Goal: Task Accomplishment & Management: Manage account settings

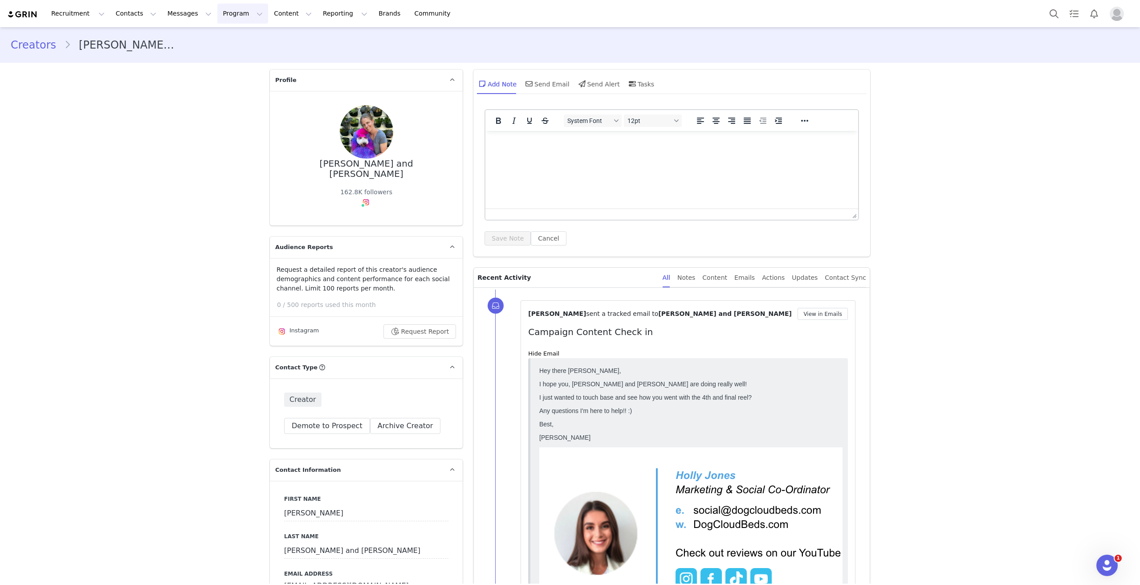
click at [224, 15] on button "Program Program" at bounding box center [242, 14] width 51 height 20
click at [235, 37] on div "Activations" at bounding box center [231, 39] width 60 height 9
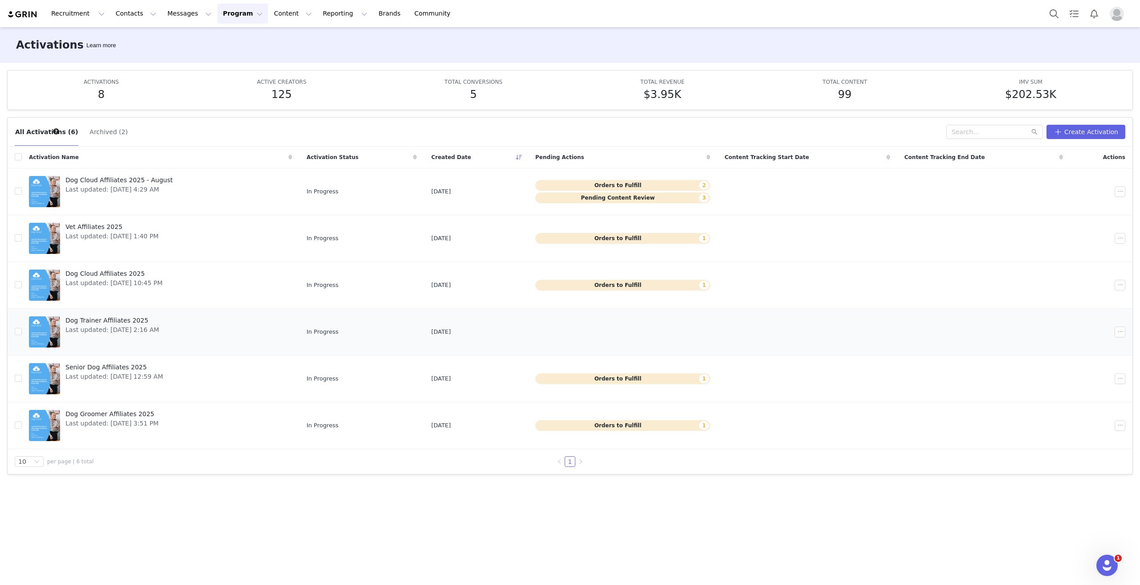
click at [105, 316] on span "Dog Trainer Affiliates 2025" at bounding box center [112, 320] width 94 height 9
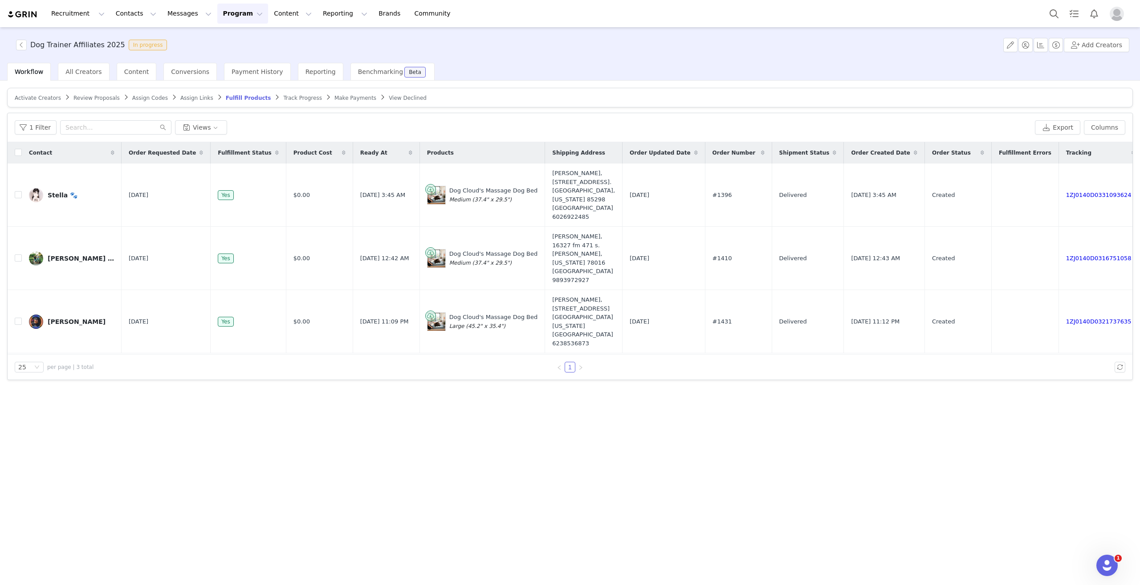
click at [283, 97] on span "Track Progress" at bounding box center [302, 98] width 38 height 6
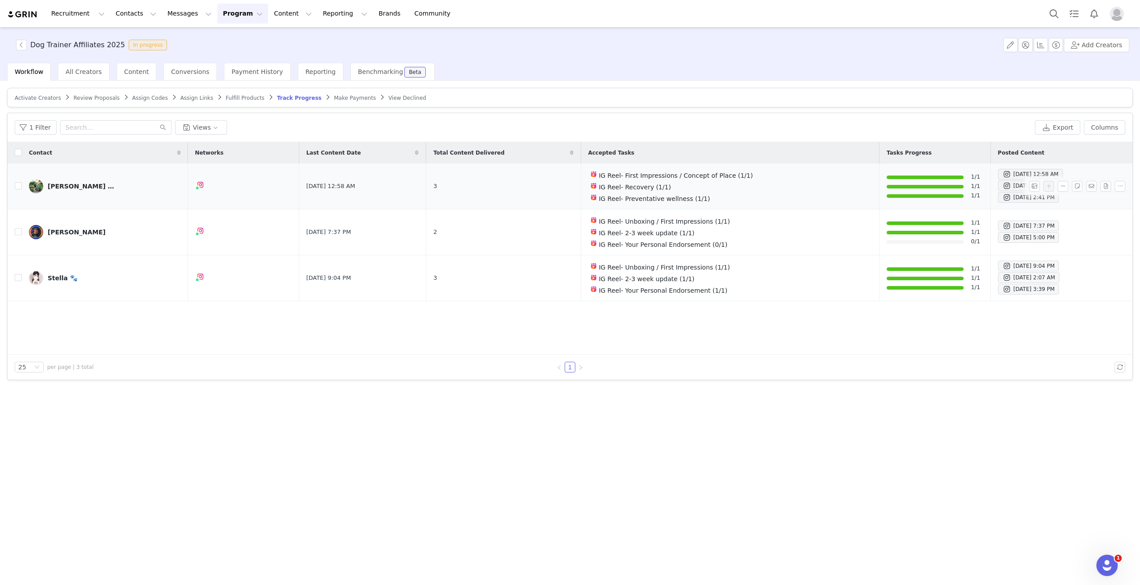
click at [99, 187] on div "[PERSON_NAME] // Dog Trainer // pet friendly lifestyle" at bounding box center [81, 186] width 67 height 7
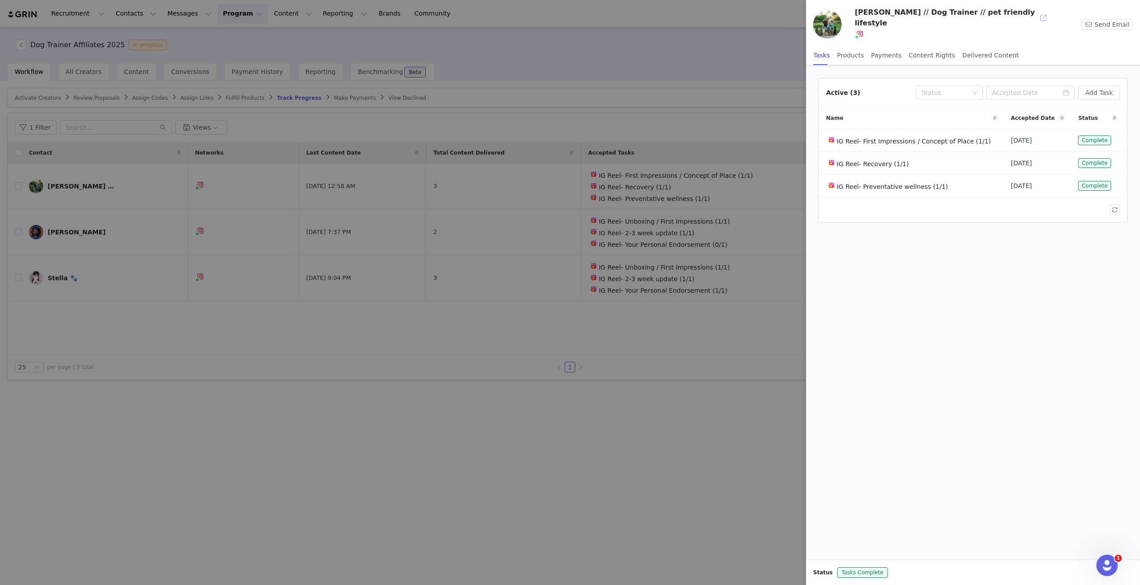
click at [1036, 16] on button "button" at bounding box center [1043, 18] width 14 height 14
click at [248, 325] on div at bounding box center [570, 292] width 1140 height 585
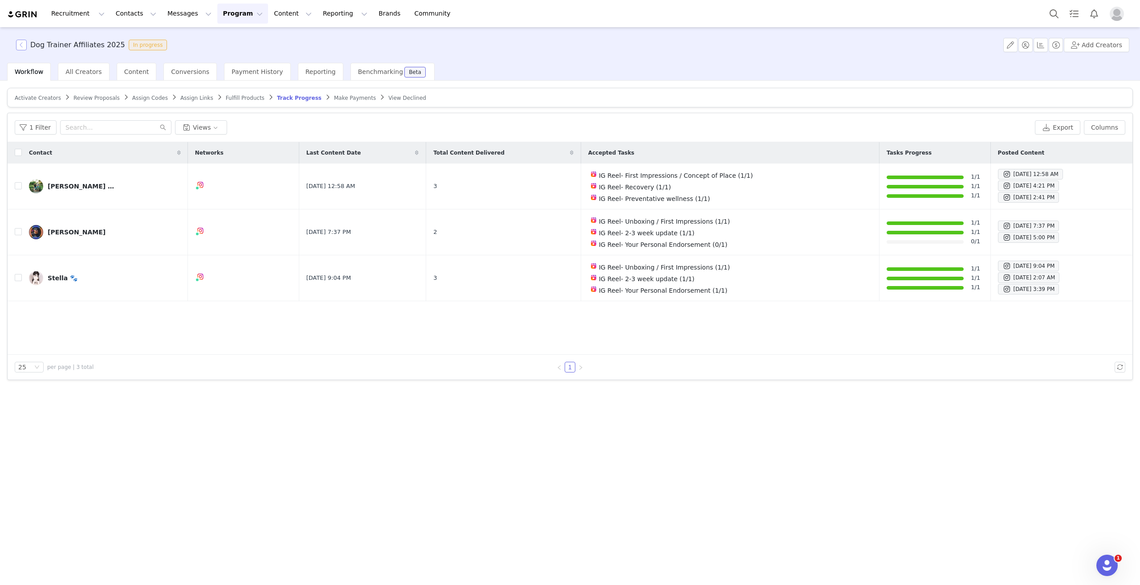
click at [24, 45] on button "button" at bounding box center [21, 45] width 11 height 11
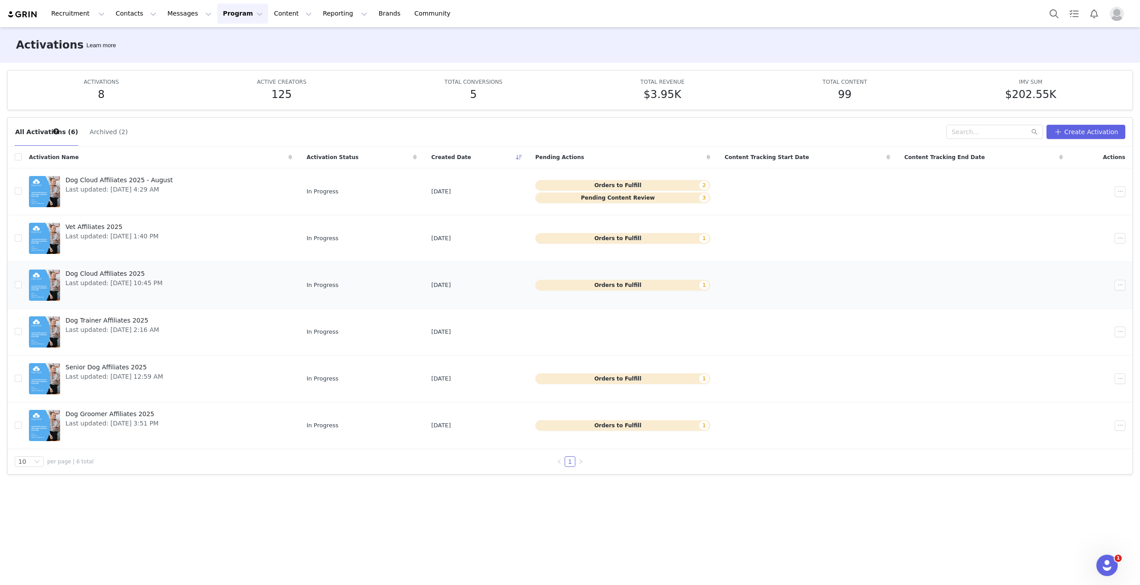
click at [109, 273] on span "Dog Cloud Affiliates 2025" at bounding box center [113, 273] width 97 height 9
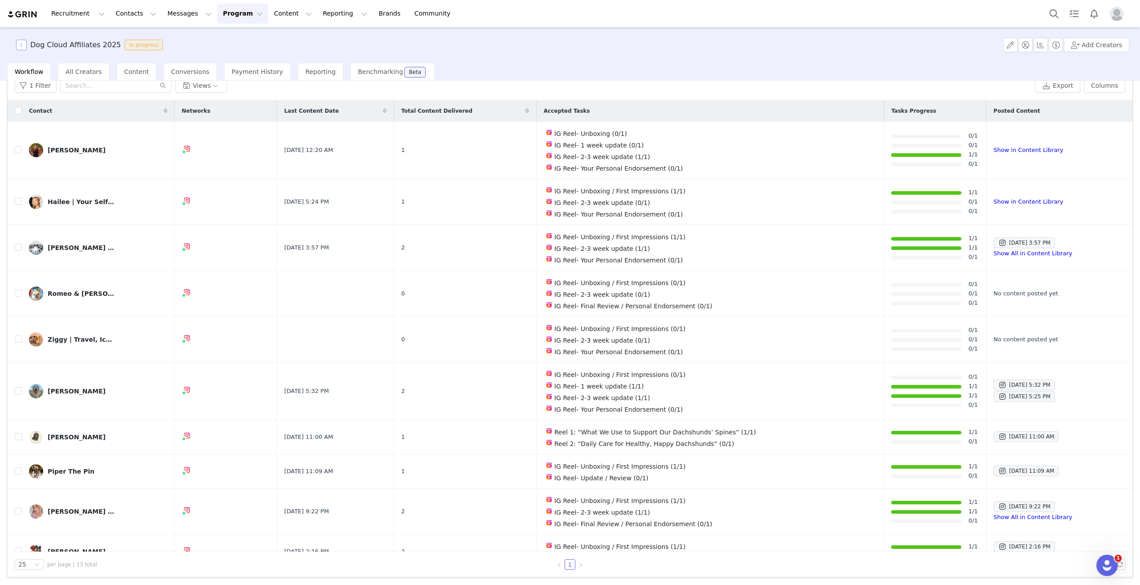
click at [20, 43] on button "button" at bounding box center [21, 45] width 11 height 11
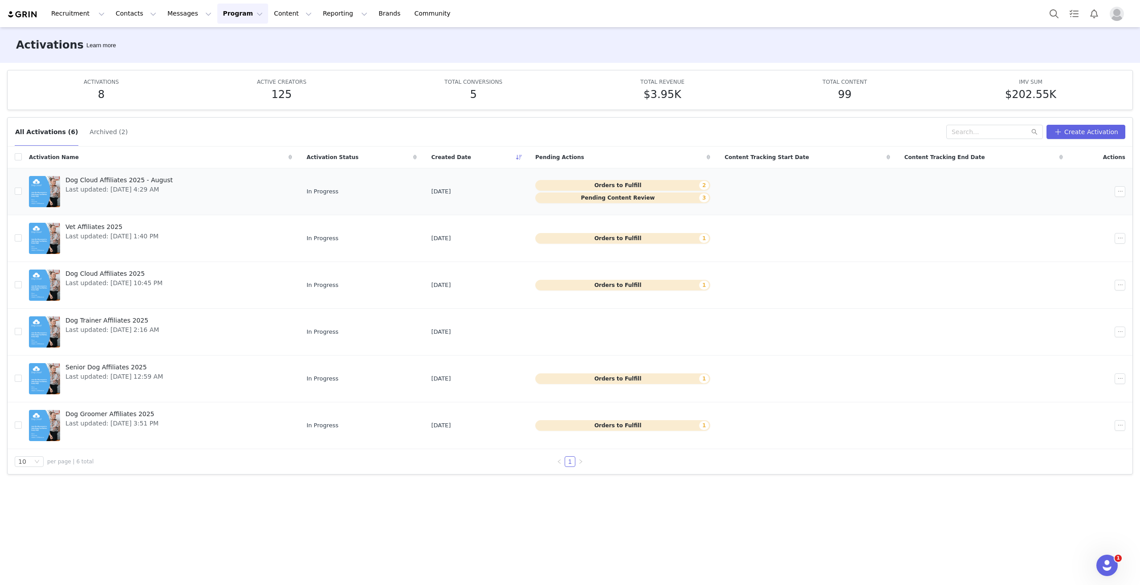
click at [88, 181] on span "Dog Cloud Affiliates 2025 - August" at bounding box center [118, 179] width 107 height 9
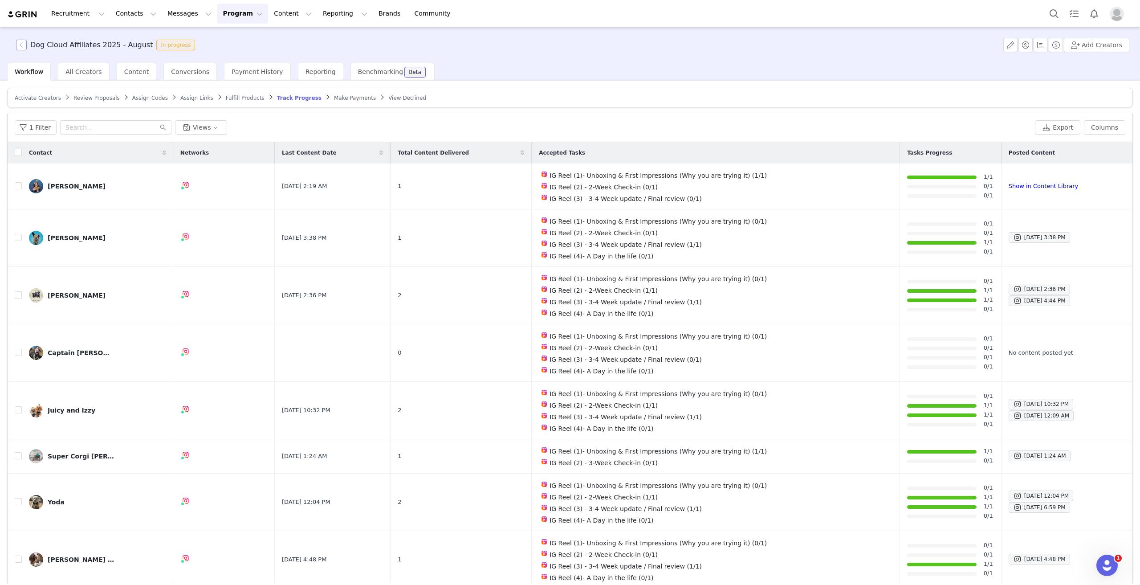
click at [17, 41] on button "button" at bounding box center [21, 45] width 11 height 11
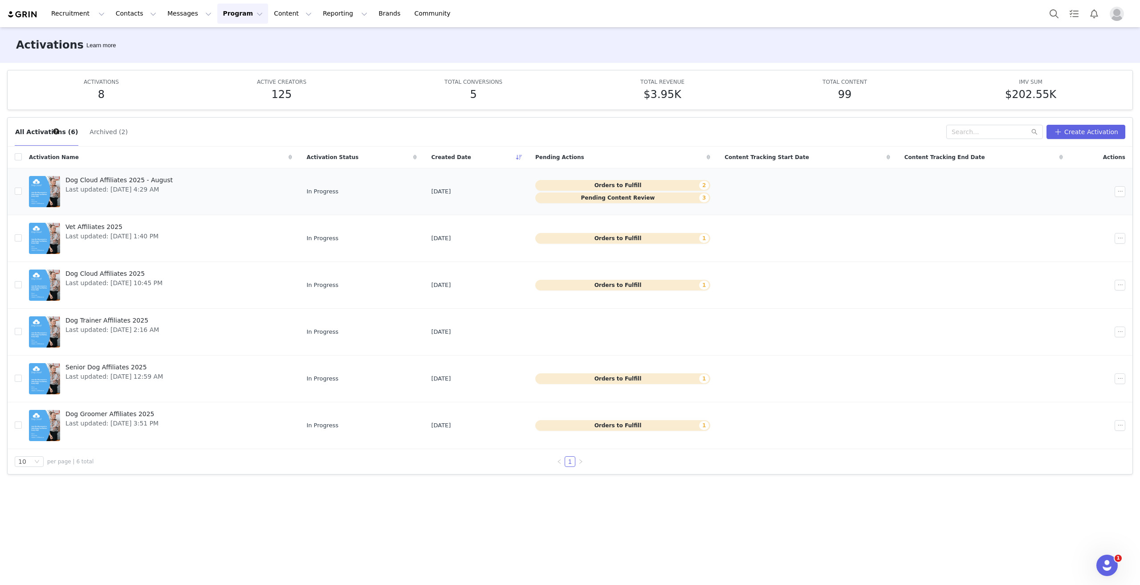
click at [628, 199] on button "Pending Content Review 3" at bounding box center [622, 197] width 175 height 11
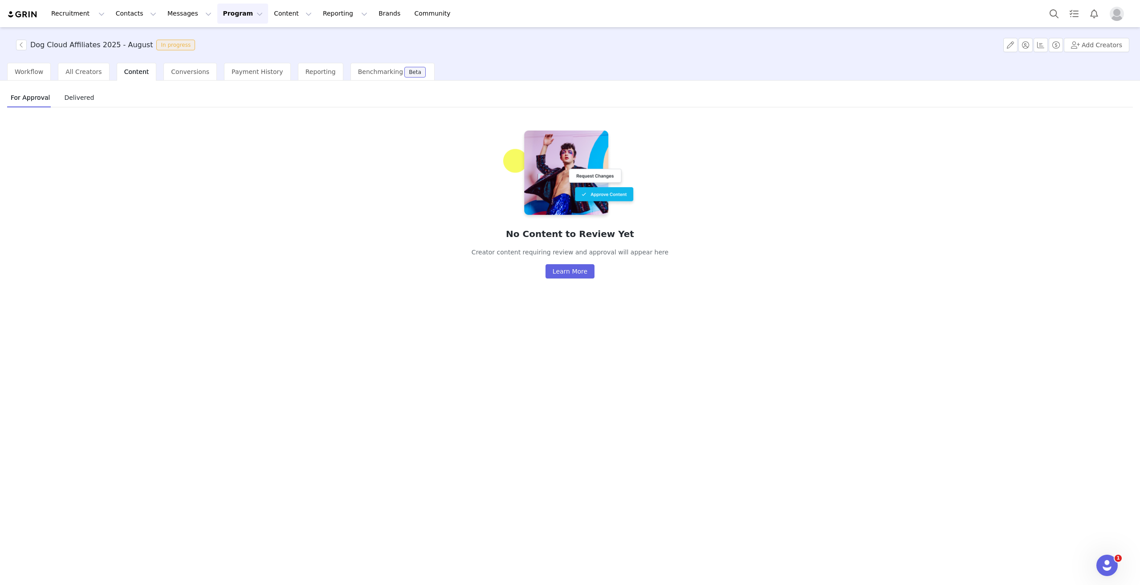
click at [86, 99] on span "Delivered" at bounding box center [79, 97] width 37 height 14
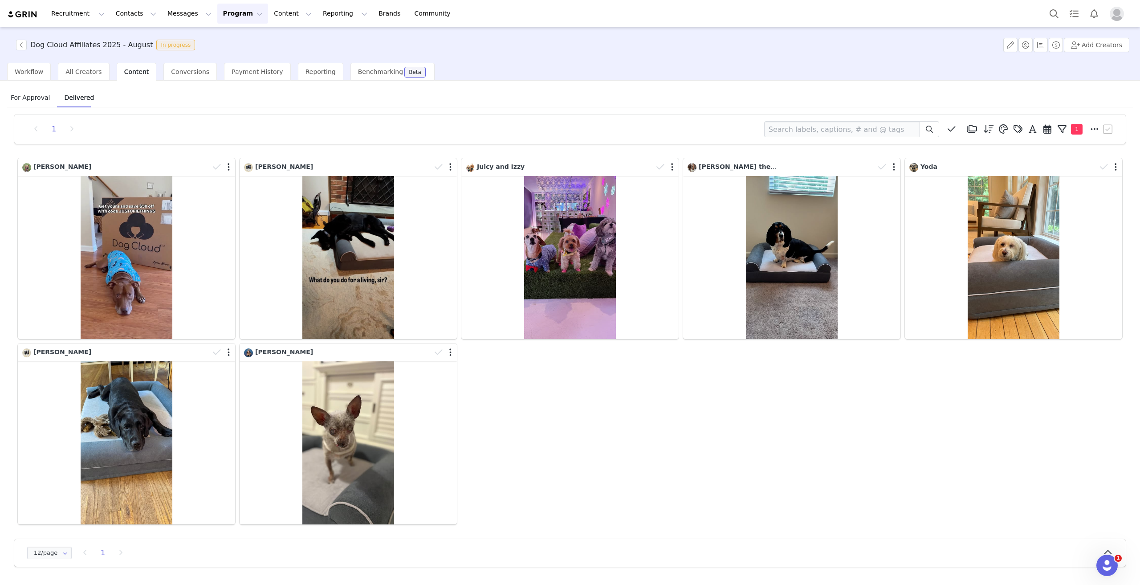
click at [34, 99] on span "For Approval" at bounding box center [30, 97] width 46 height 14
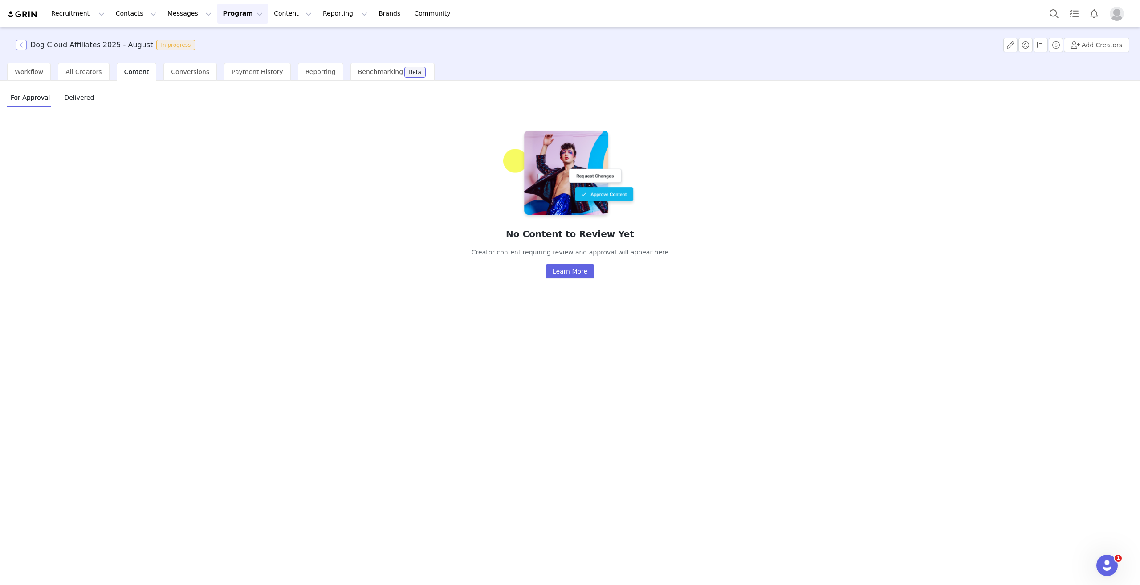
click at [20, 48] on button "button" at bounding box center [21, 45] width 11 height 11
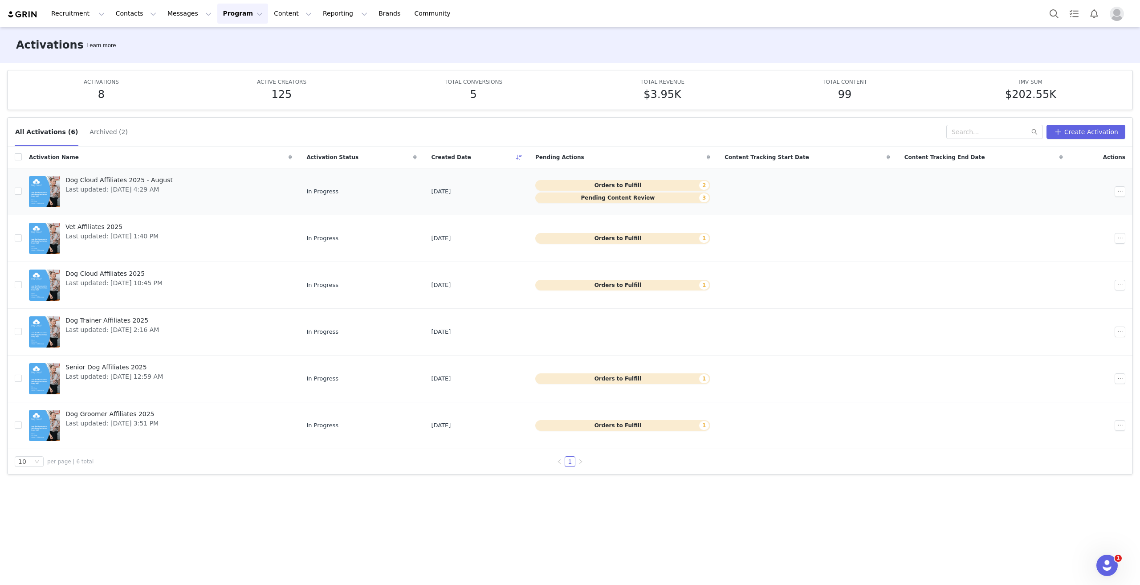
click at [116, 178] on span "Dog Cloud Affiliates 2025 - August" at bounding box center [118, 179] width 107 height 9
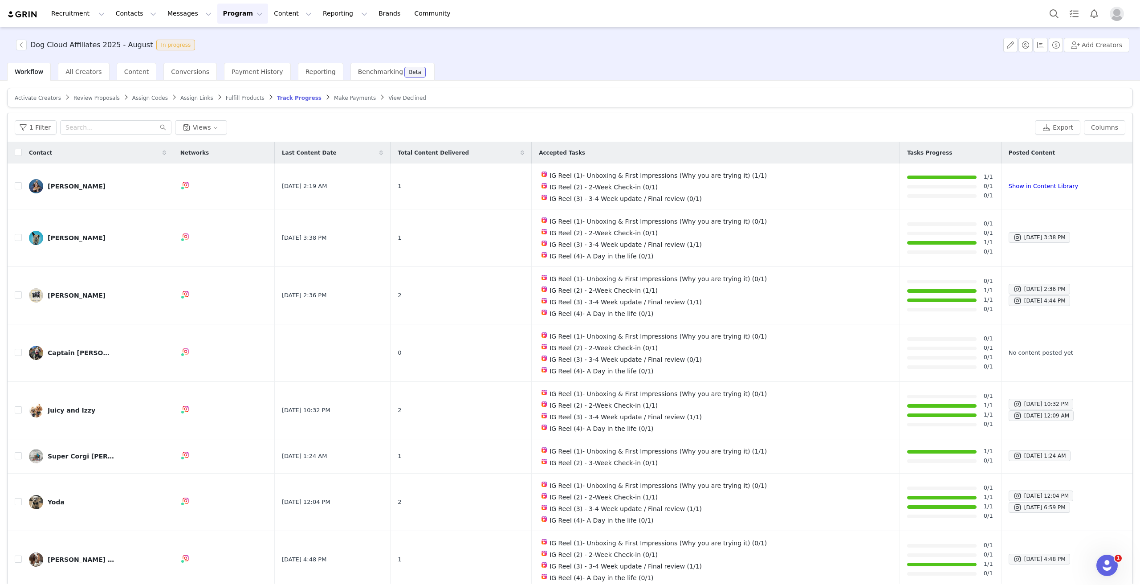
click at [75, 95] on span "Review Proposals" at bounding box center [96, 98] width 46 height 6
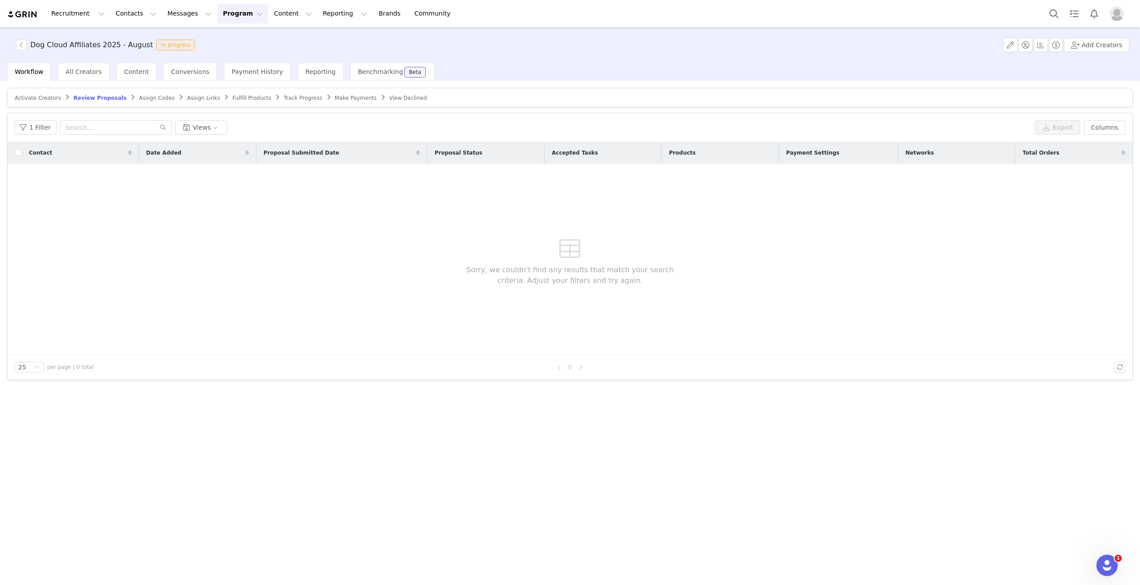
click at [43, 96] on span "Activate Creators" at bounding box center [38, 98] width 46 height 6
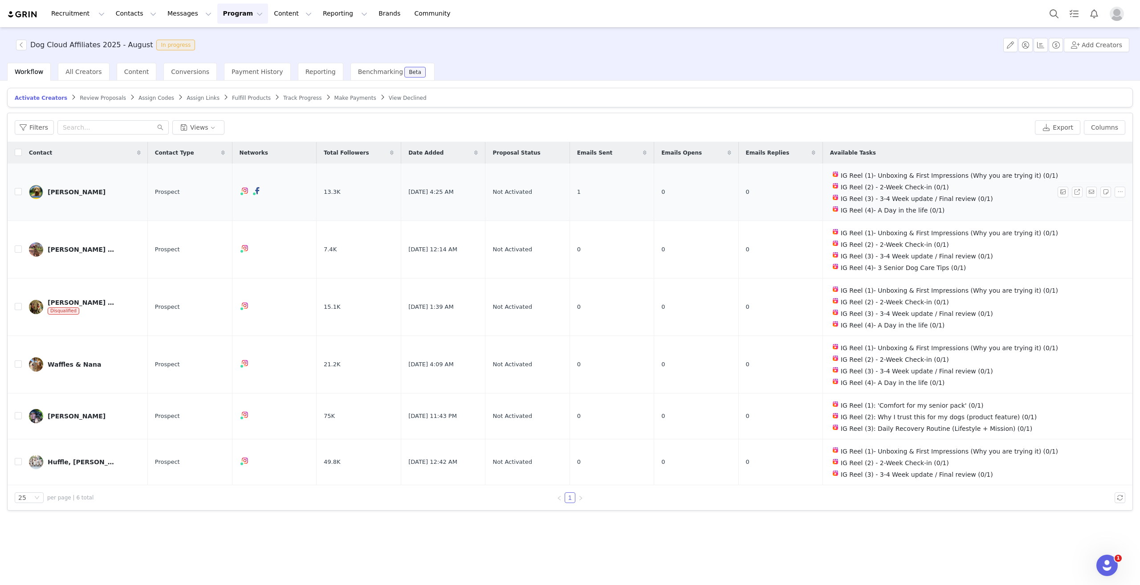
click at [79, 186] on link "Lauren Salak" at bounding box center [85, 192] width 112 height 14
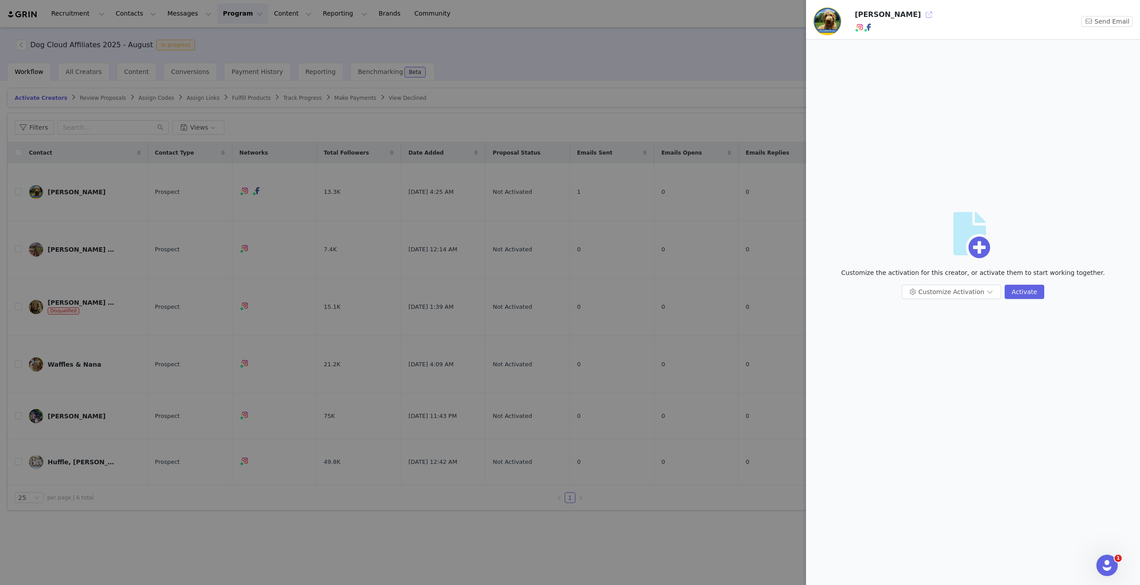
click at [922, 15] on button "button" at bounding box center [929, 15] width 14 height 14
click at [155, 160] on div at bounding box center [570, 292] width 1140 height 585
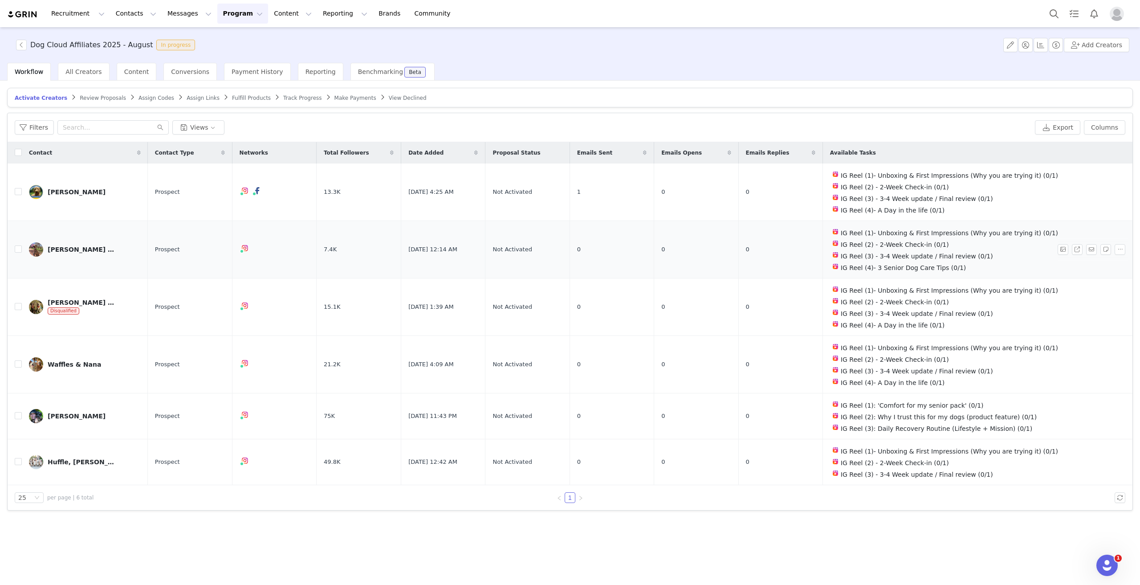
click at [70, 246] on div "Finn & Charlie B" at bounding box center [81, 249] width 67 height 7
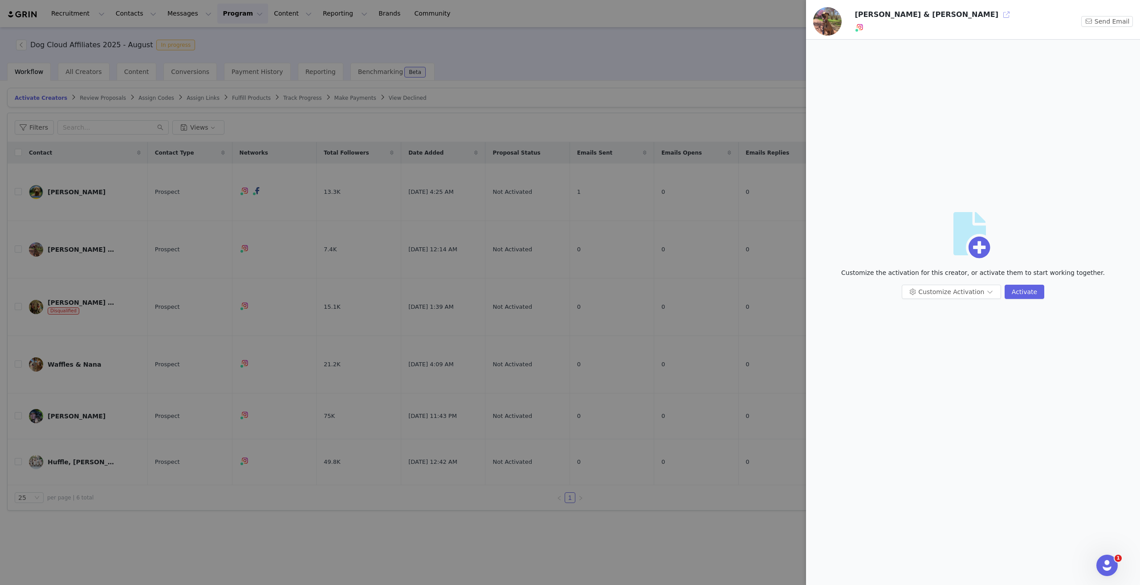
click at [999, 15] on button "button" at bounding box center [1006, 15] width 14 height 14
click at [245, 295] on div at bounding box center [570, 292] width 1140 height 585
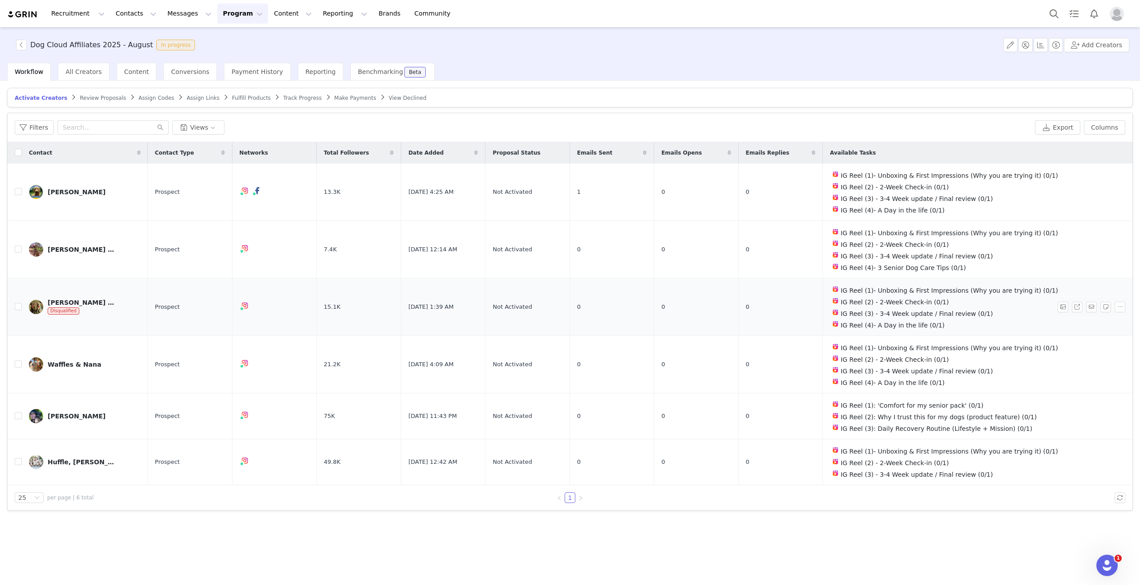
click at [75, 299] on div "[PERSON_NAME] & [PERSON_NAME] 💗" at bounding box center [81, 302] width 67 height 7
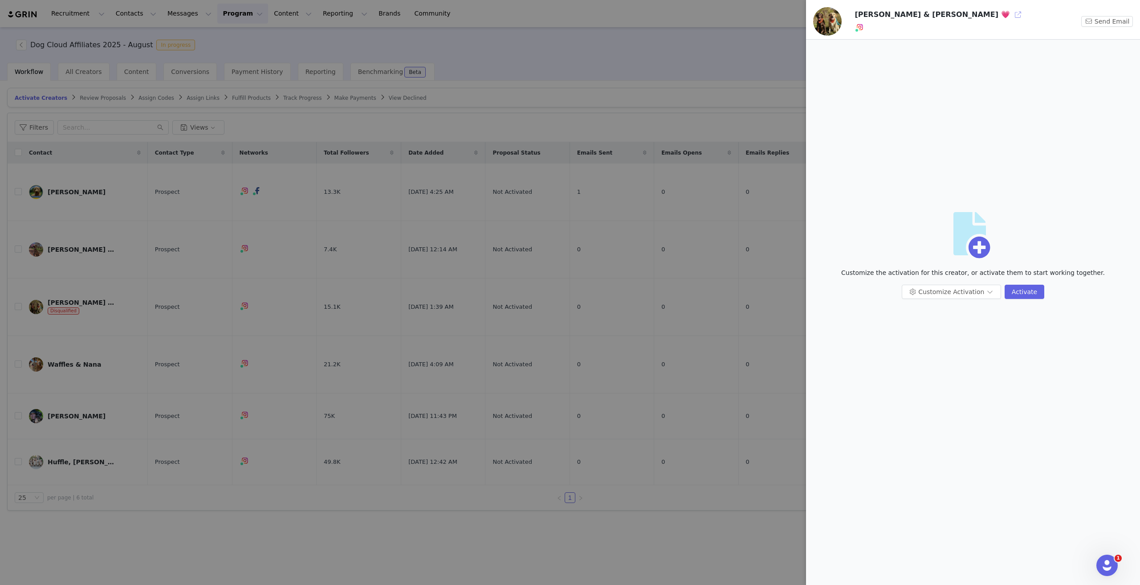
click at [1011, 17] on button "button" at bounding box center [1018, 15] width 14 height 14
click at [253, 485] on div at bounding box center [570, 292] width 1140 height 585
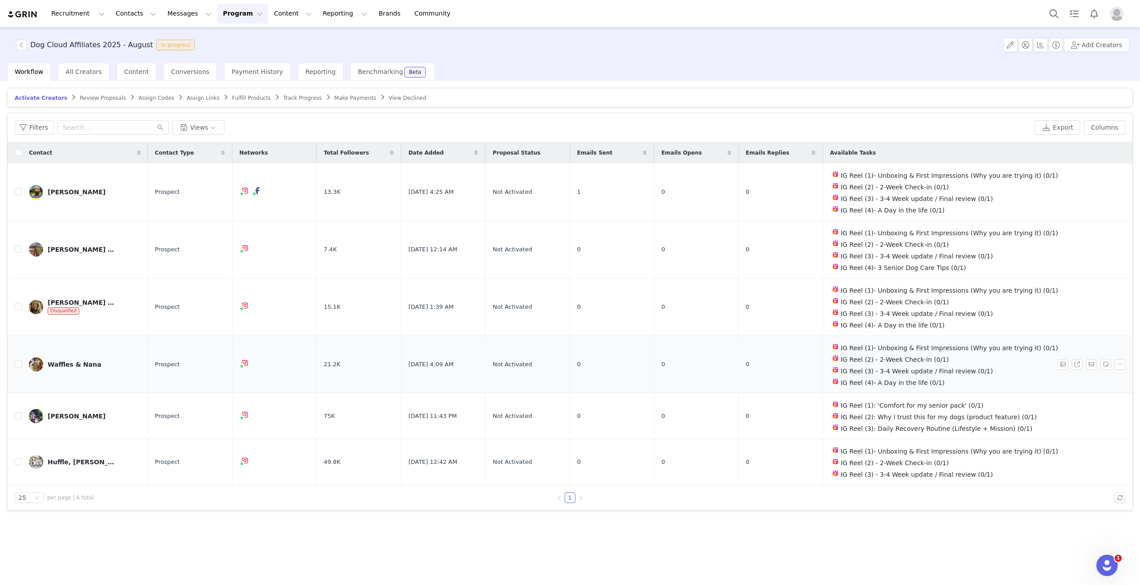
click at [73, 361] on div "Waffles & Nana" at bounding box center [74, 364] width 53 height 7
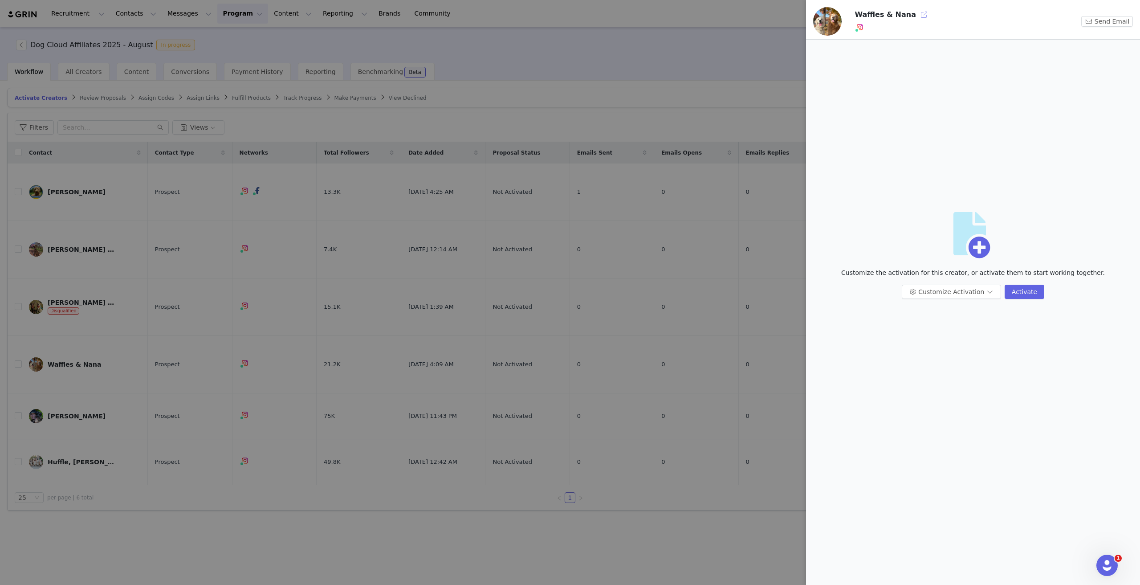
click at [917, 16] on button "button" at bounding box center [924, 15] width 14 height 14
click at [221, 487] on div at bounding box center [570, 292] width 1140 height 585
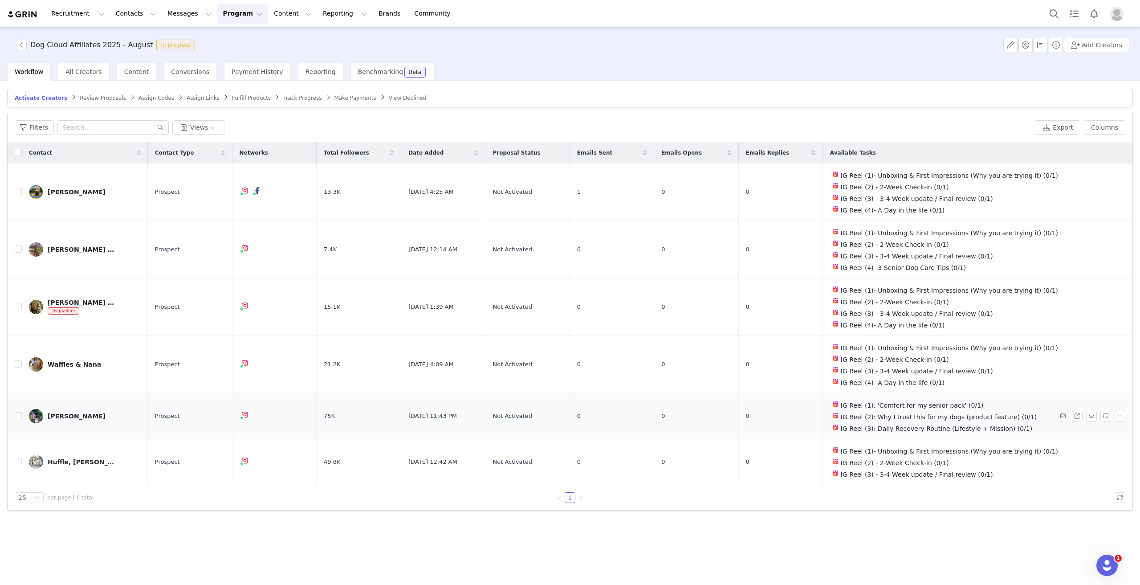
click at [70, 412] on div "Deb Nabb" at bounding box center [77, 415] width 58 height 7
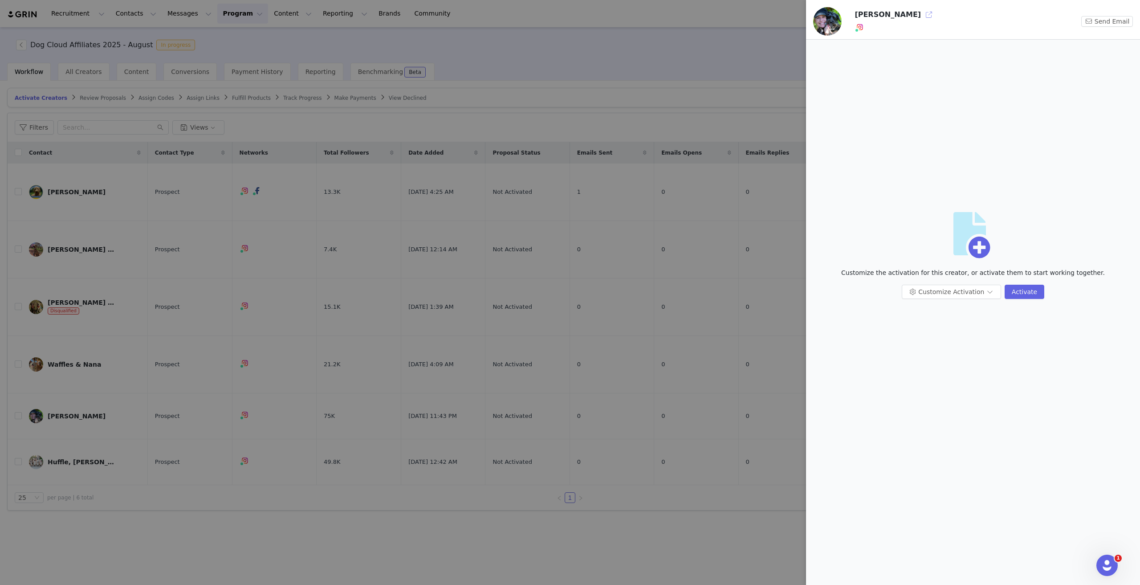
click at [922, 16] on button "button" at bounding box center [929, 15] width 14 height 14
click at [195, 520] on div at bounding box center [570, 292] width 1140 height 585
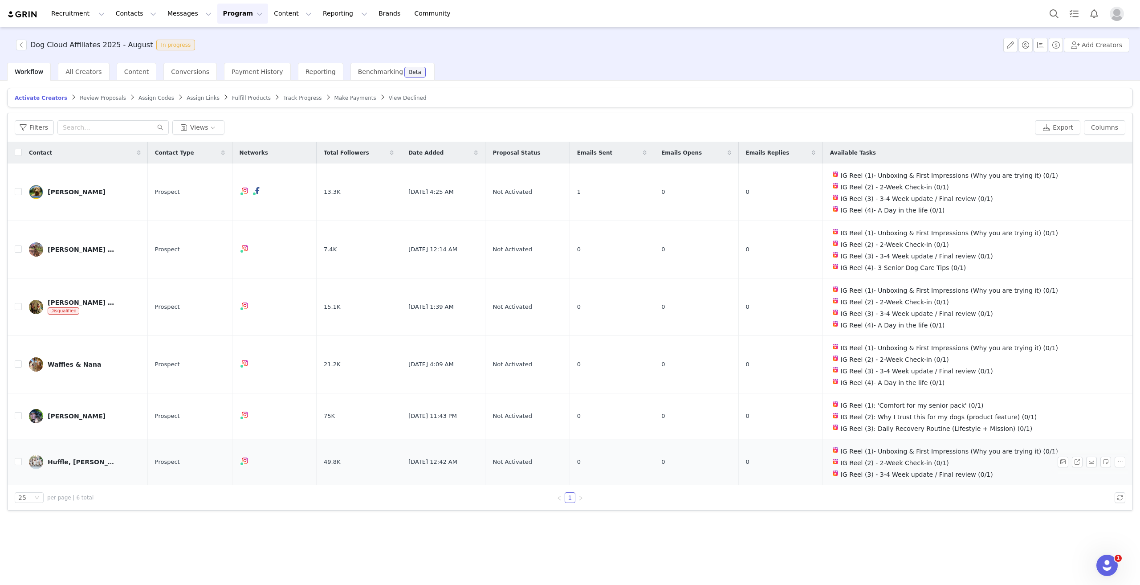
click at [72, 458] on div "Huffle, Pippin, Jo & Captain" at bounding box center [81, 461] width 67 height 7
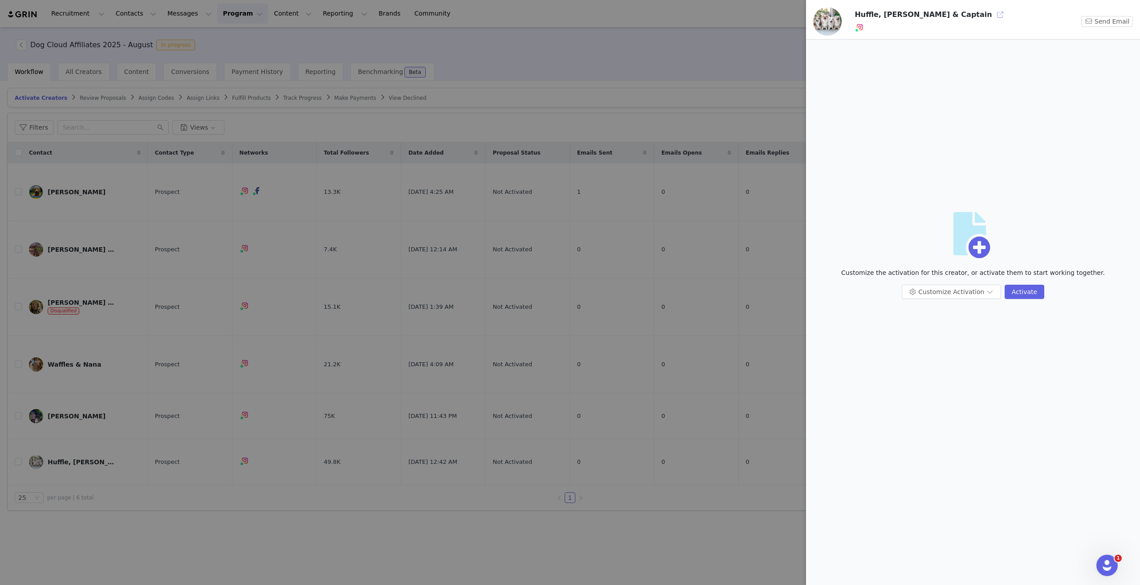
click at [993, 13] on button "button" at bounding box center [1000, 15] width 14 height 14
click at [126, 483] on div at bounding box center [570, 292] width 1140 height 585
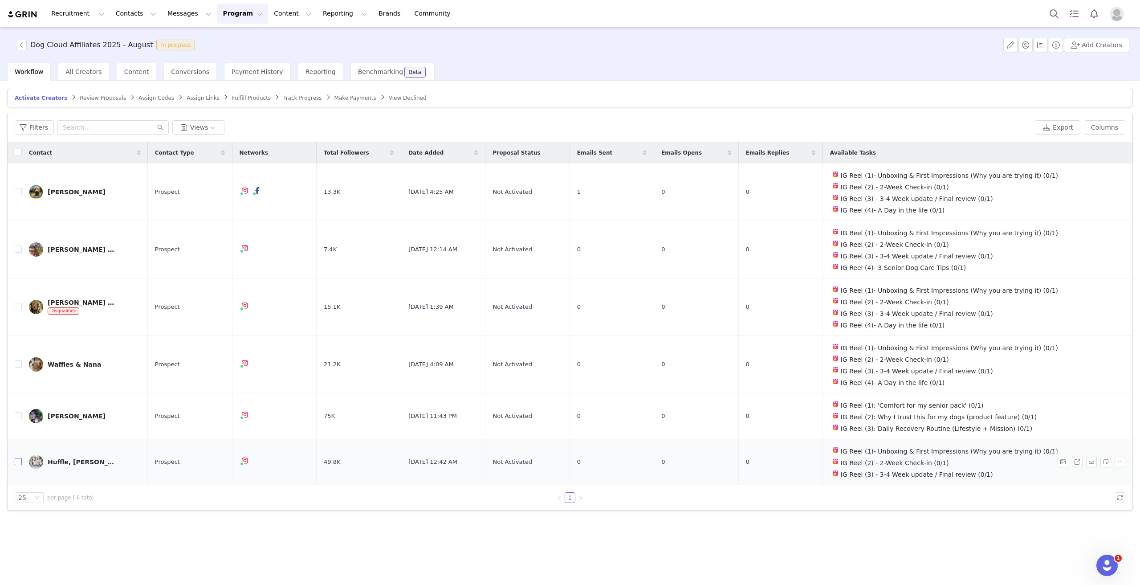
click at [18, 458] on input "checkbox" at bounding box center [18, 461] width 7 height 7
checkbox input "true"
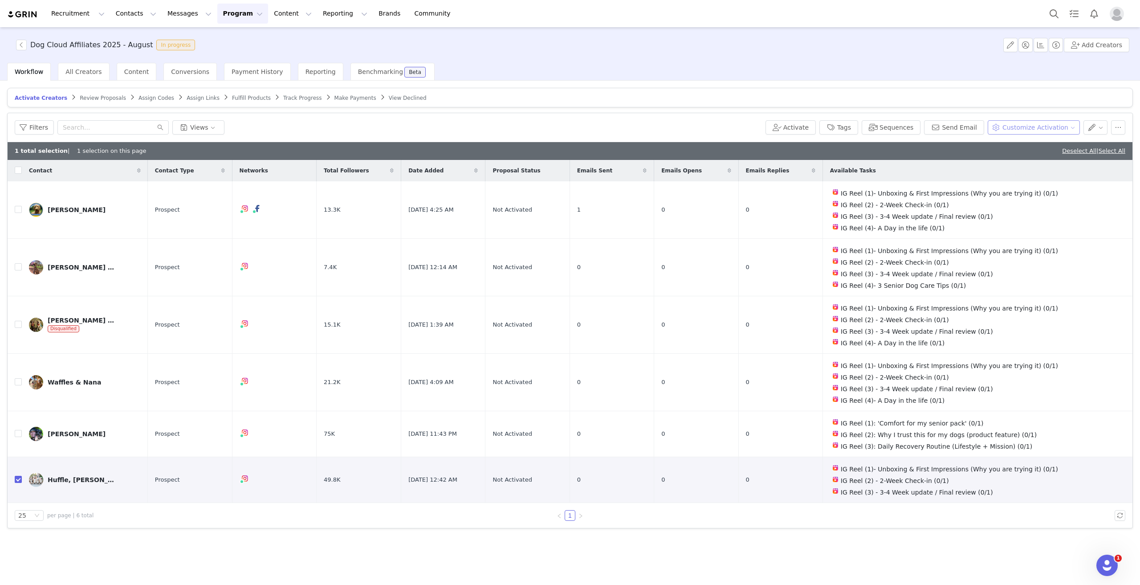
click at [1051, 124] on button "Customize Activation" at bounding box center [1034, 127] width 92 height 14
click at [1042, 155] on span "Edit Available Tasks" at bounding box center [1043, 159] width 61 height 10
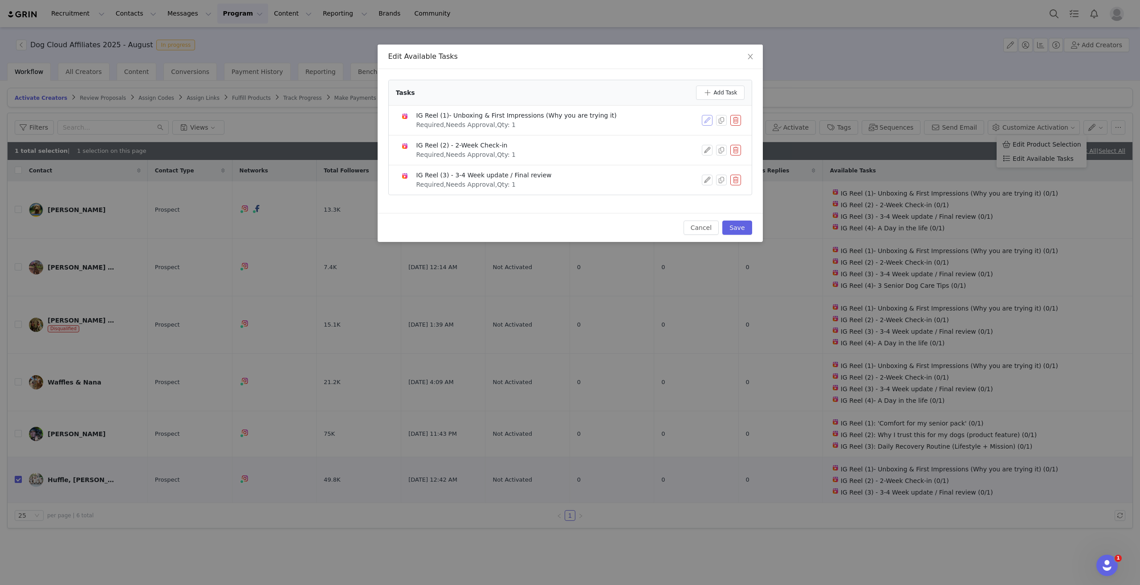
click at [706, 120] on button "button" at bounding box center [707, 120] width 11 height 11
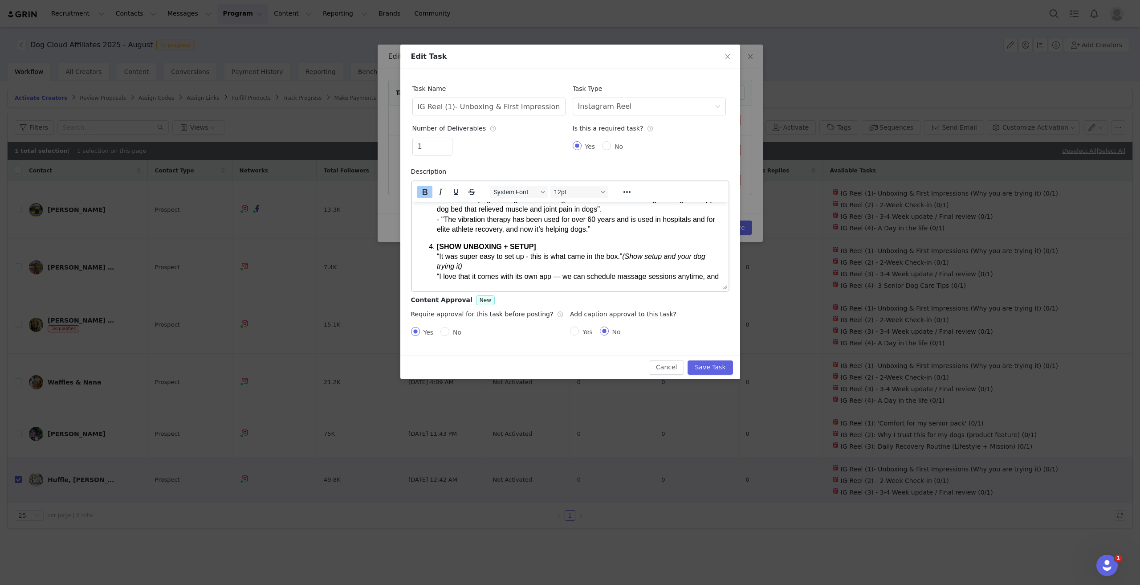
scroll to position [178, 0]
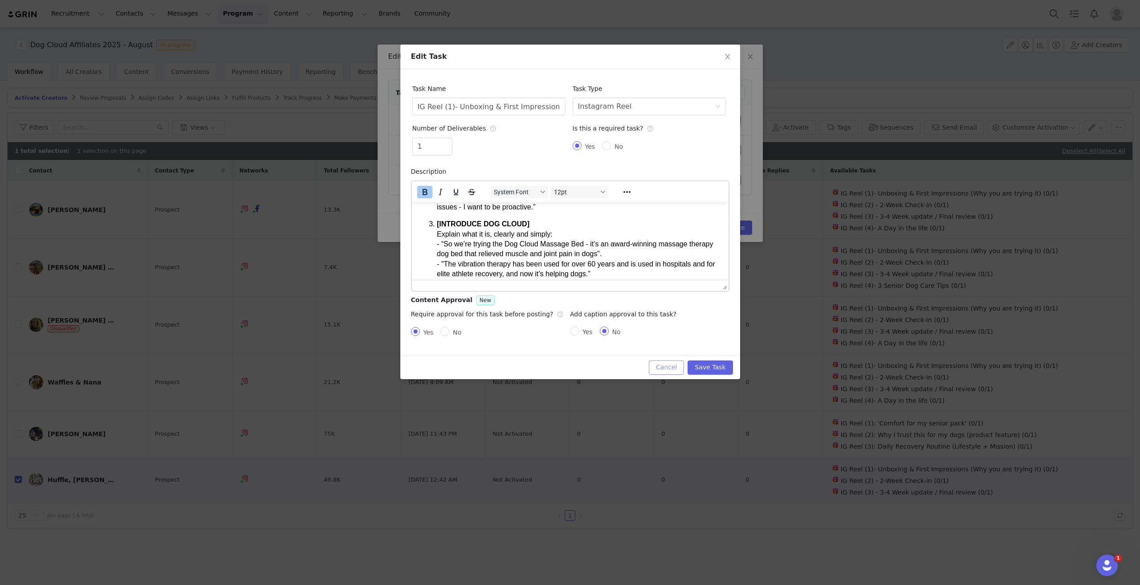
click at [667, 372] on button "Cancel" at bounding box center [666, 367] width 35 height 14
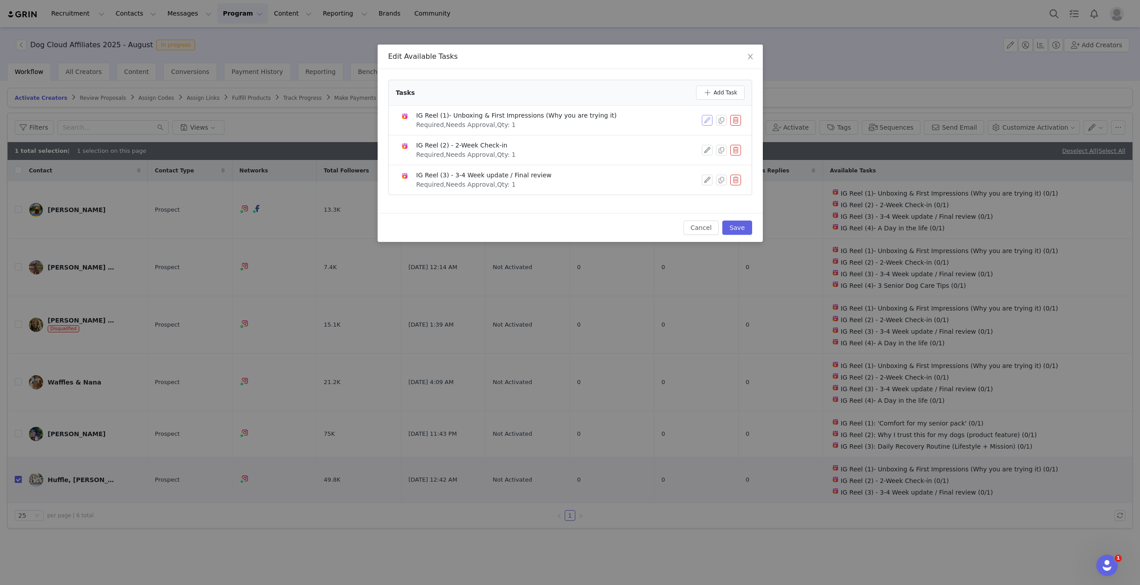
click at [704, 117] on button "button" at bounding box center [707, 120] width 11 height 11
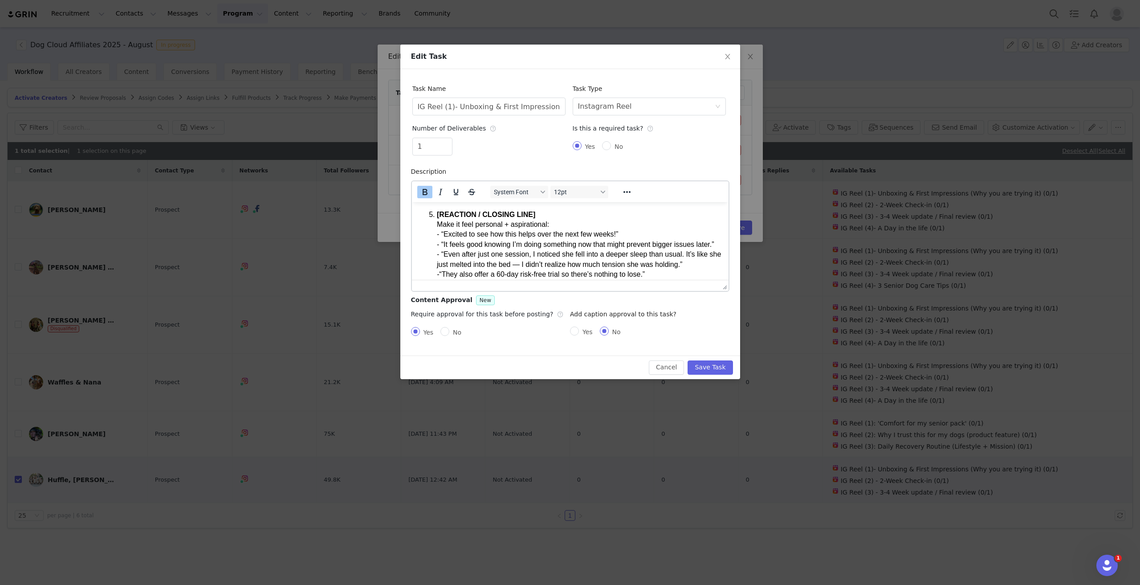
scroll to position [338, 0]
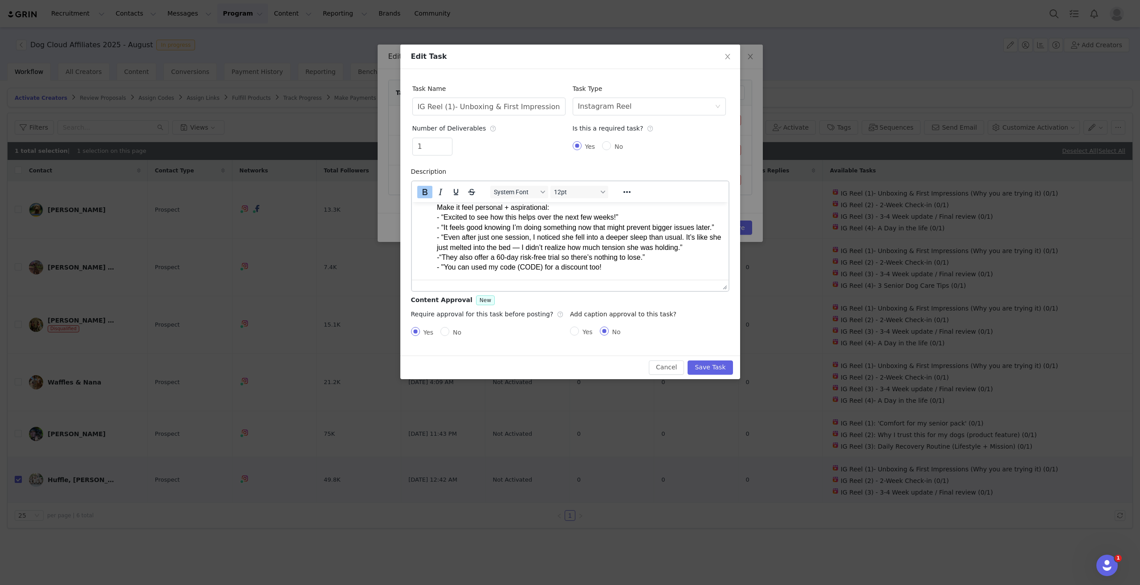
click at [643, 269] on p "[REACTION / CLOSING LINE] Make it feel personal + aspirational: - “Excited to s…" at bounding box center [578, 232] width 285 height 80
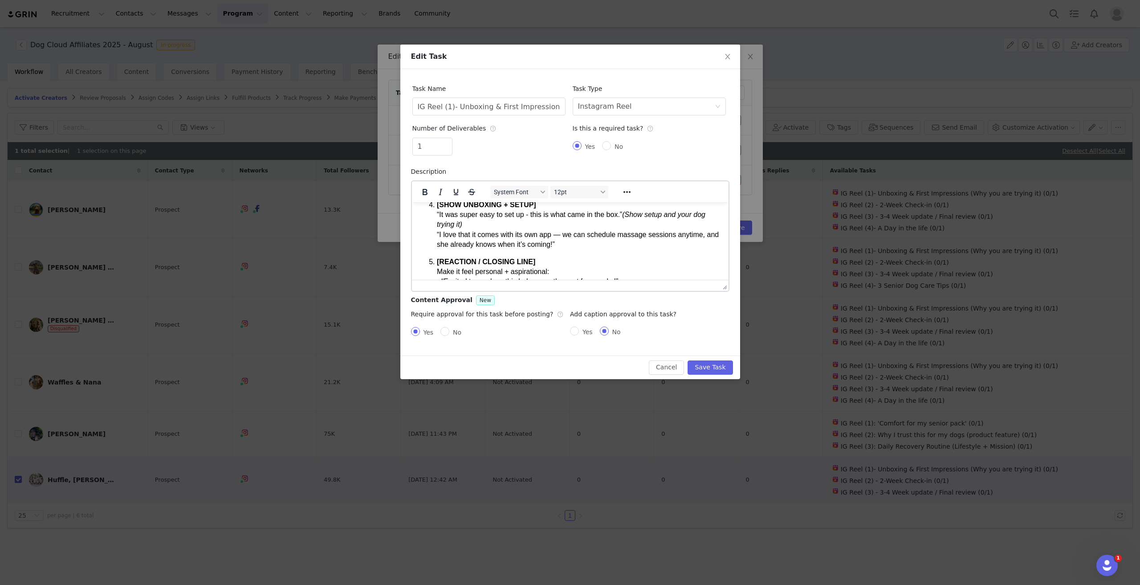
scroll to position [385, 0]
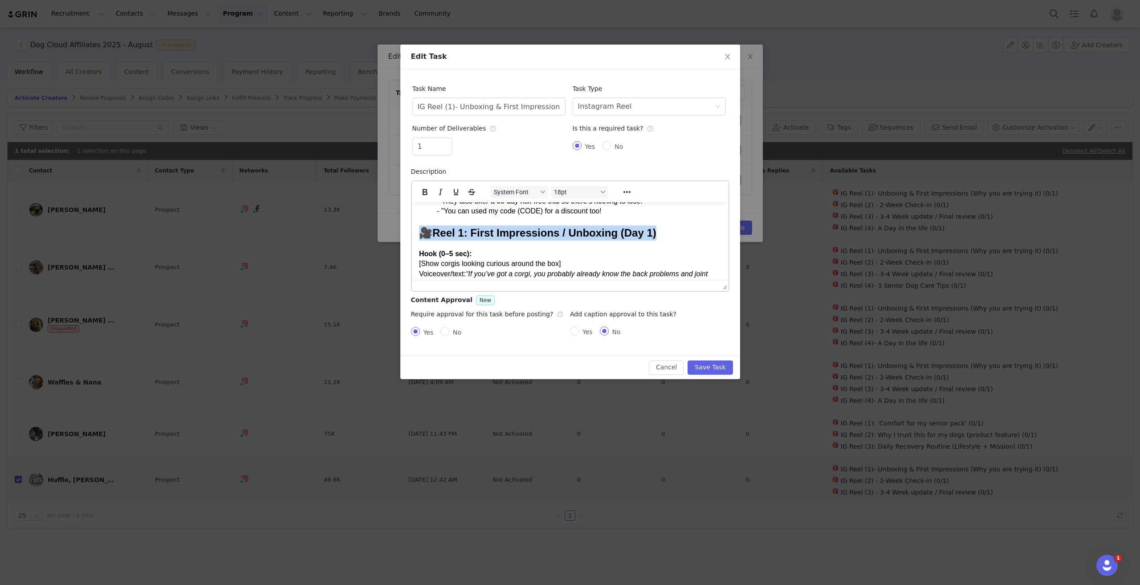
drag, startPoint x: 685, startPoint y: 244, endPoint x: 418, endPoint y: 244, distance: 266.7
click at [419, 240] on h2 "🎥 Reel 1: First Impressions / Unboxing (Day 1)" at bounding box center [570, 232] width 302 height 15
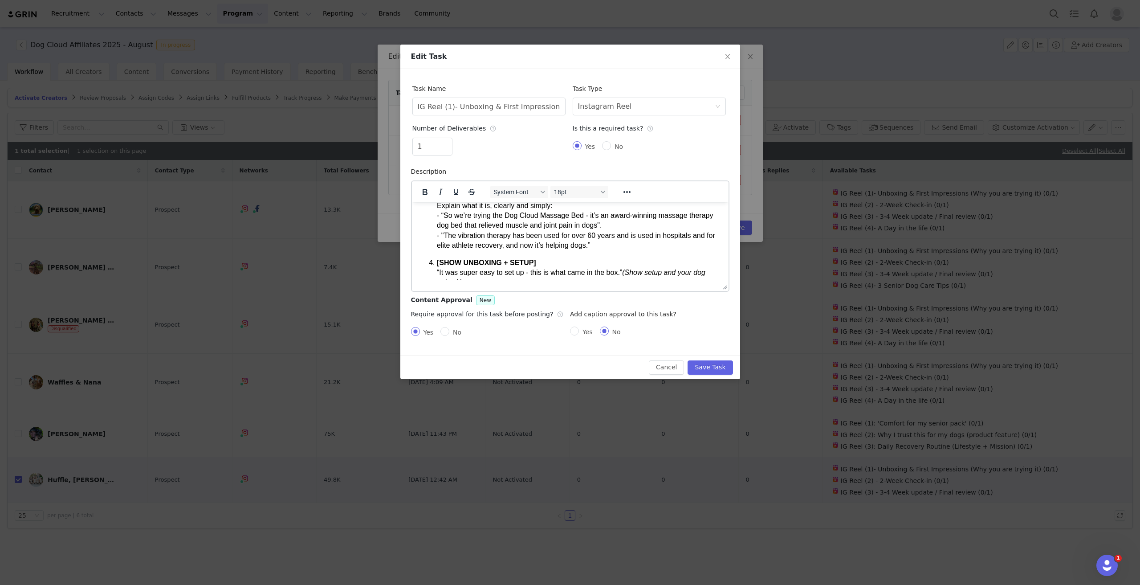
scroll to position [162, 0]
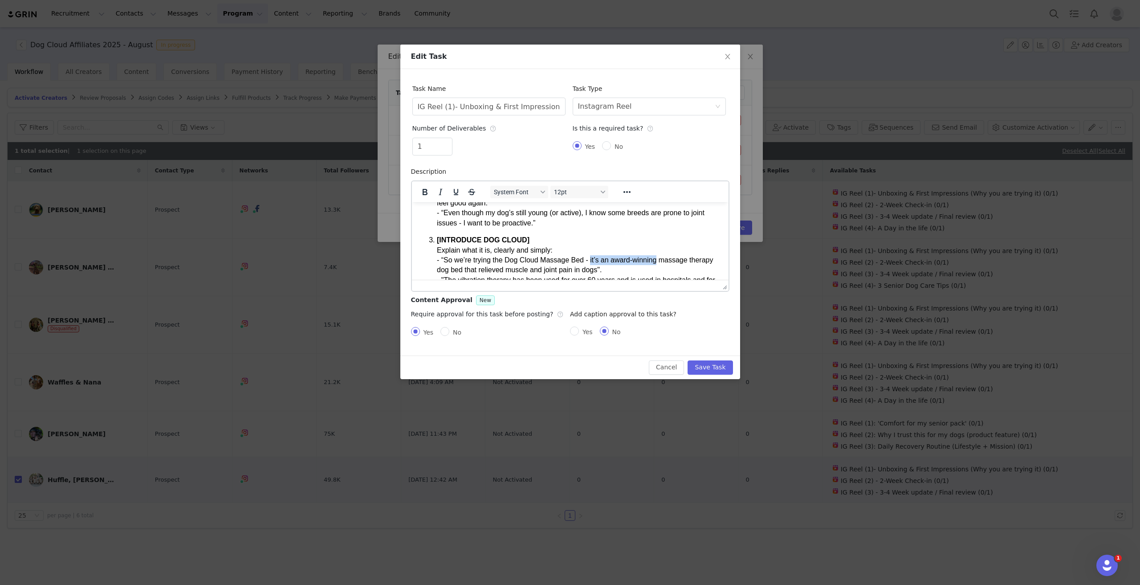
drag, startPoint x: 595, startPoint y: 258, endPoint x: 656, endPoint y: 261, distance: 60.7
click at [656, 261] on p "[INTRODUCE DOG CLOUD] Explain what it is, clearly and simply: - “So we’re tryin…" at bounding box center [578, 265] width 285 height 60
copy p "it’s an award-winning"
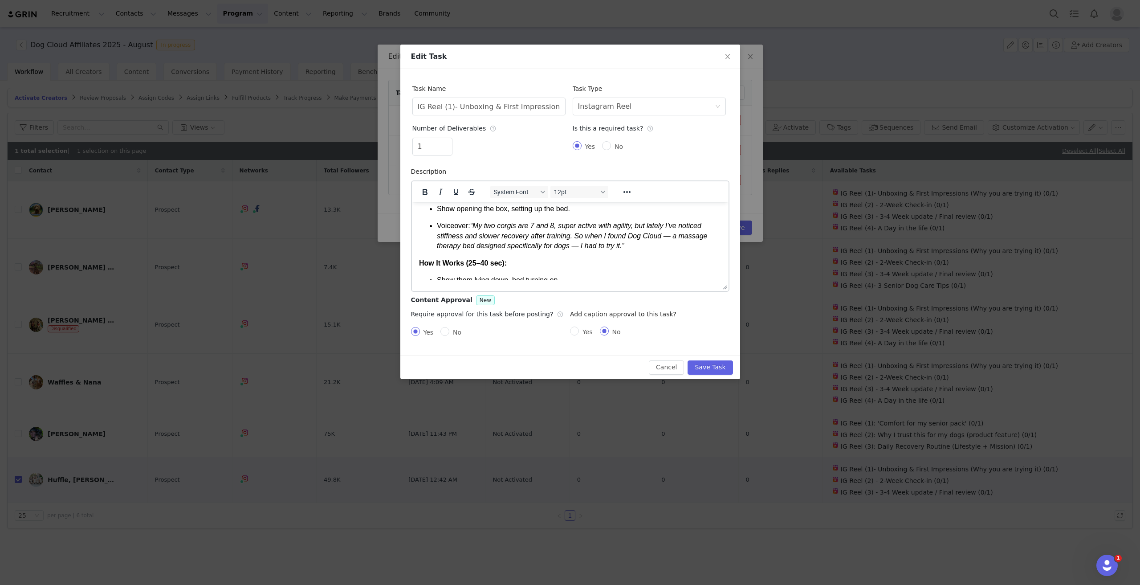
scroll to position [525, 0]
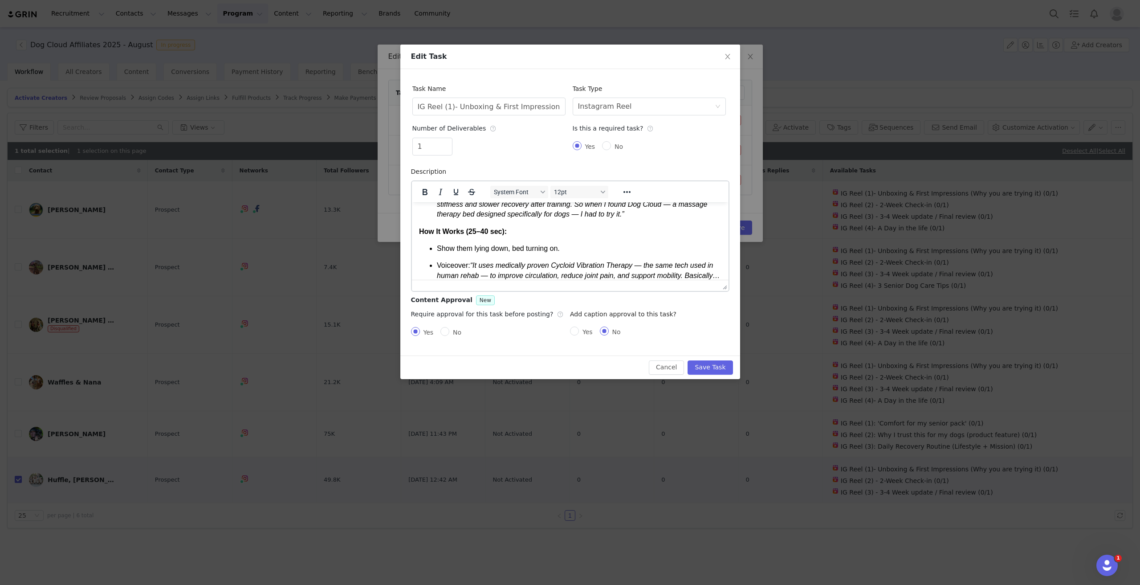
click at [670, 213] on em "“My two corgis are 7 and 8, super active with agility, but lately I’ve noticed …" at bounding box center [571, 204] width 270 height 28
drag, startPoint x: 680, startPoint y: 215, endPoint x: 665, endPoint y: 214, distance: 14.7
click at [665, 214] on em "“My two corgis are 7 and 8, super active with agility, but lately I’ve noticed …" at bounding box center [578, 204] width 284 height 28
click at [460, 217] on em "“My two corgis are 7 and 8, super active with agility, but lately I’ve noticed …" at bounding box center [573, 204] width 275 height 28
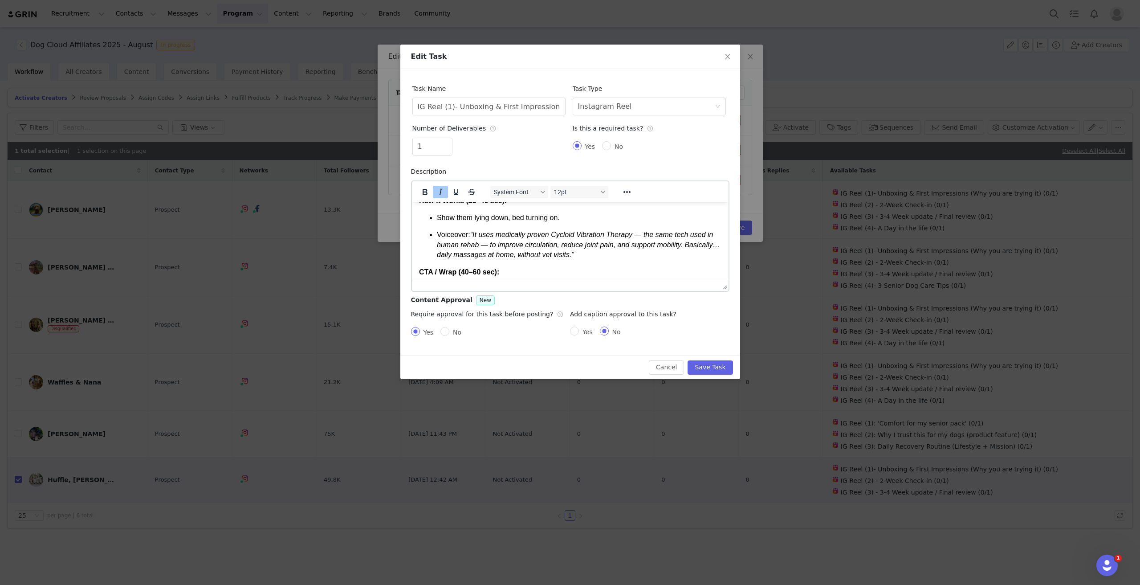
scroll to position [570, 0]
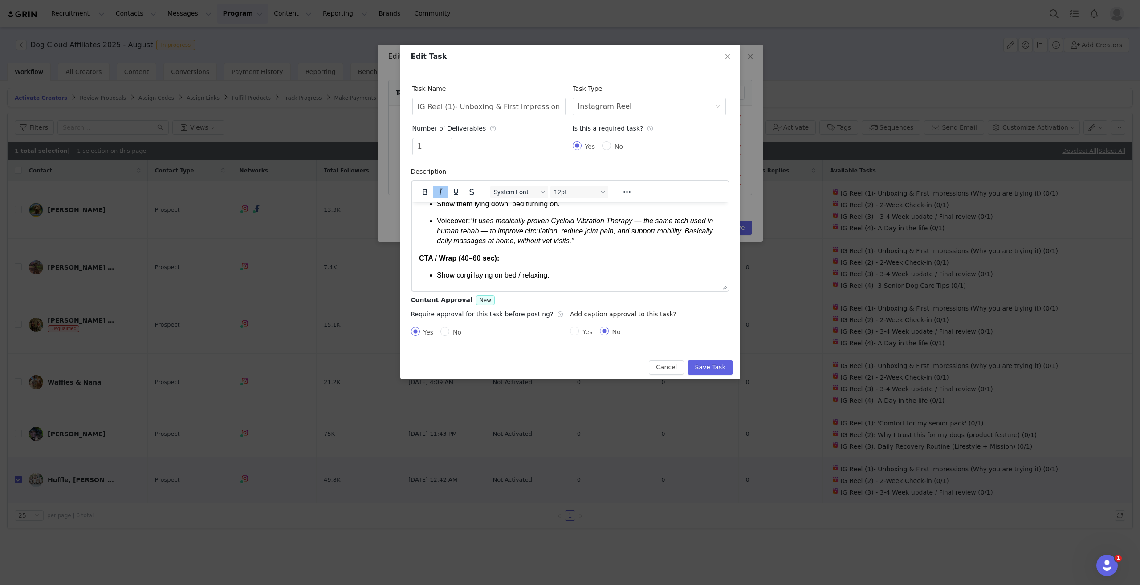
click at [480, 240] on em "“It uses medically proven Cycloid Vibration Therapy — the same tech used in hum…" at bounding box center [577, 230] width 283 height 28
drag, startPoint x: 627, startPoint y: 249, endPoint x: 571, endPoint y: 248, distance: 55.7
click at [571, 244] on em "“It uses medically proven Cycloid Vibration Therapy — the same tech used in hum…" at bounding box center [574, 230] width 276 height 28
click at [666, 245] on p "Voiceover: “It uses medically proven Cycloid Vibration Therapy — the same tech …" at bounding box center [578, 231] width 285 height 30
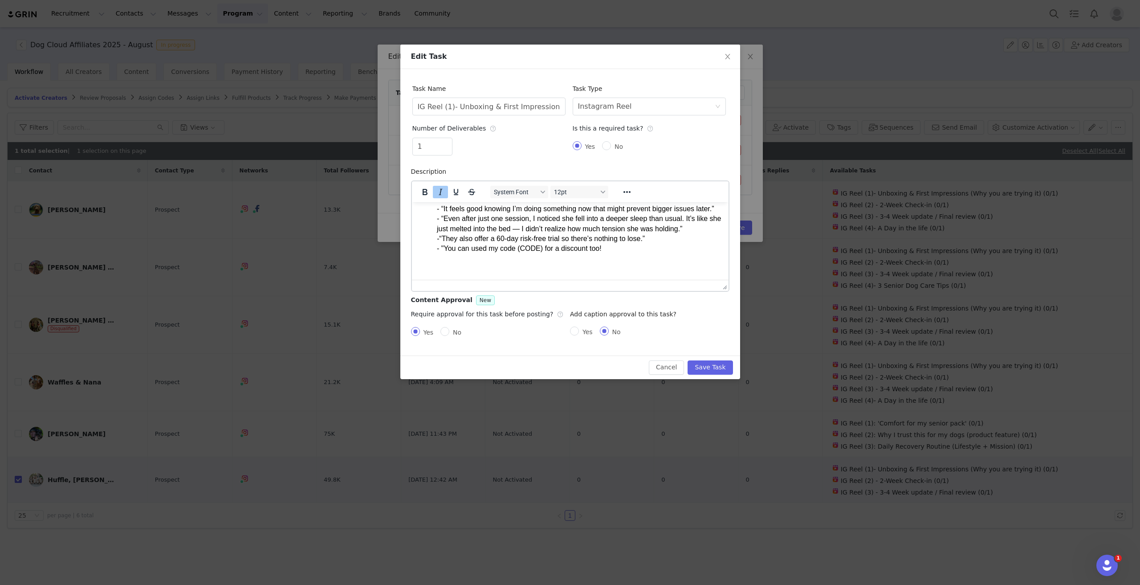
scroll to position [258, 0]
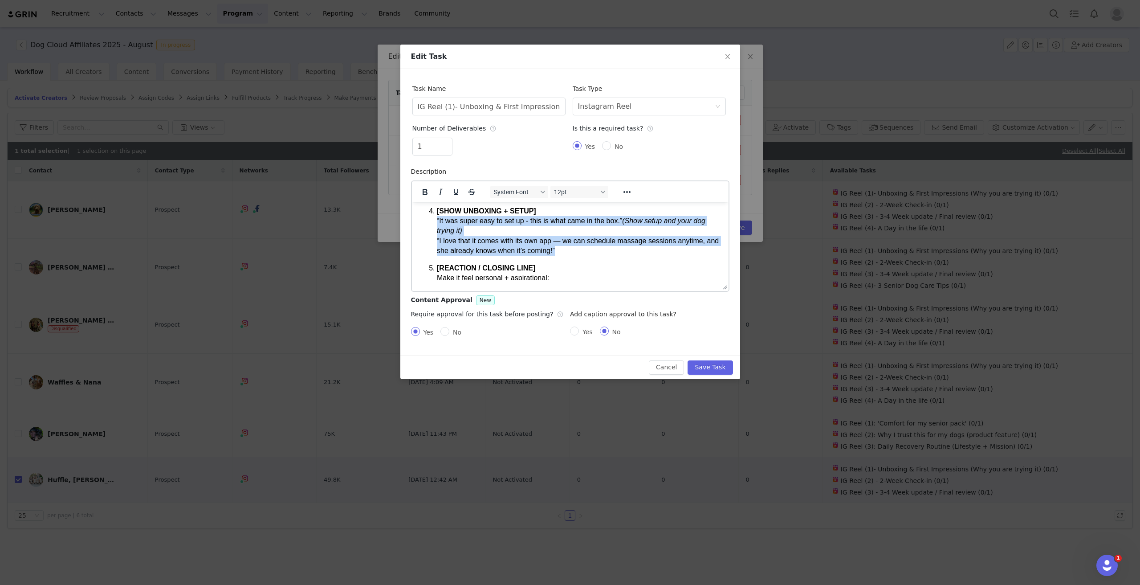
drag, startPoint x: 567, startPoint y: 251, endPoint x: 434, endPoint y: 222, distance: 136.2
click at [434, 222] on ol "[HOOK] Start with a relatable line that hits a pain point or motivation. Exampl…" at bounding box center [570, 179] width 302 height 328
copy p "“It was super easy to set up - this is what came in the box.” (Show setup and y…"
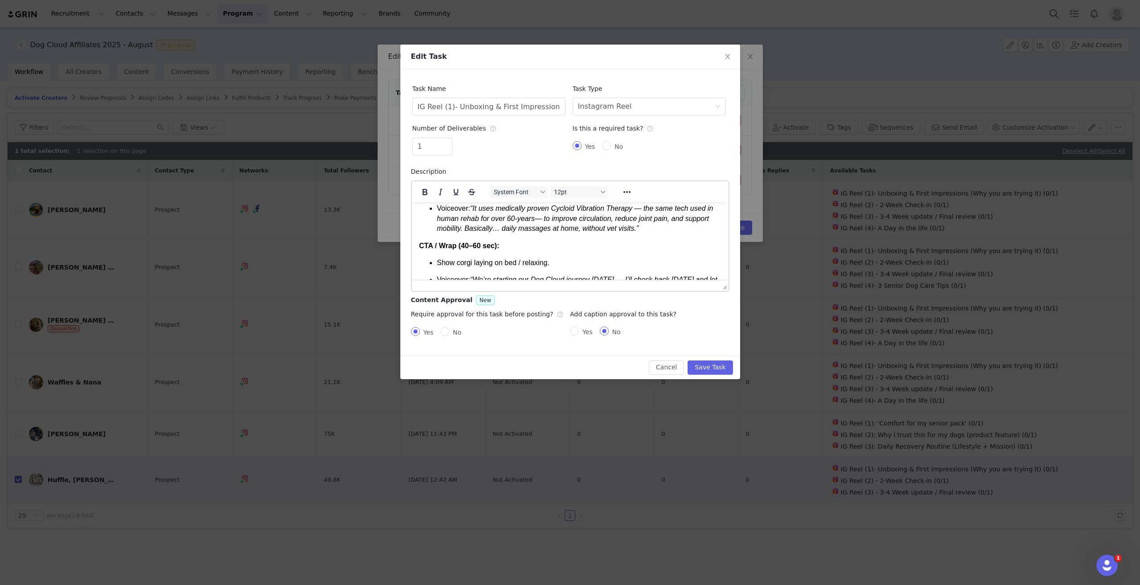
scroll to position [570, 0]
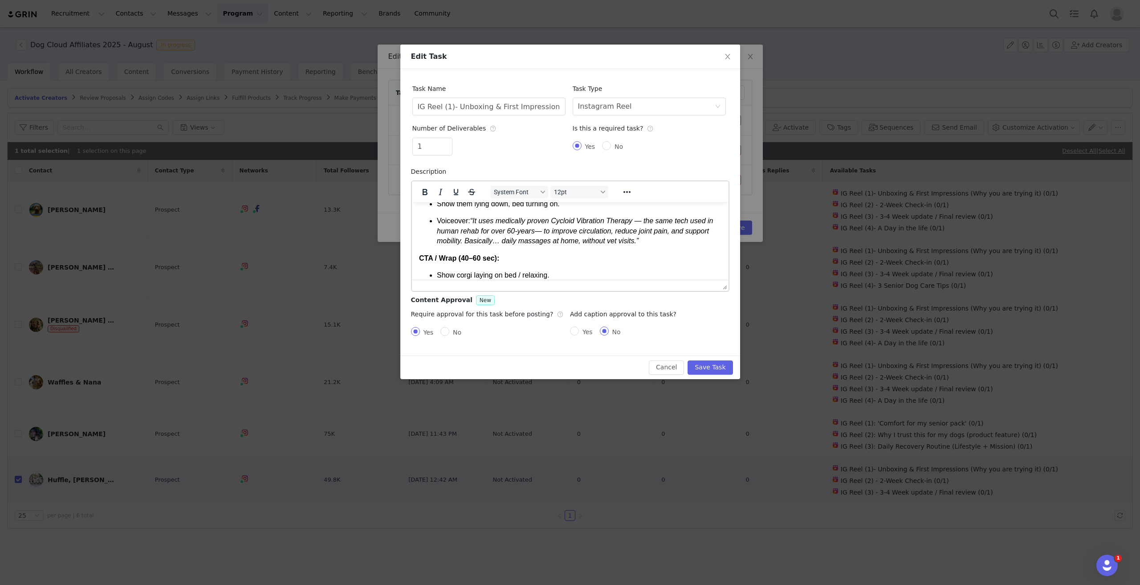
click at [653, 245] on p "Voiceover: “It uses medically proven Cycloid Vibration Therapy — the same tech …" at bounding box center [578, 231] width 285 height 30
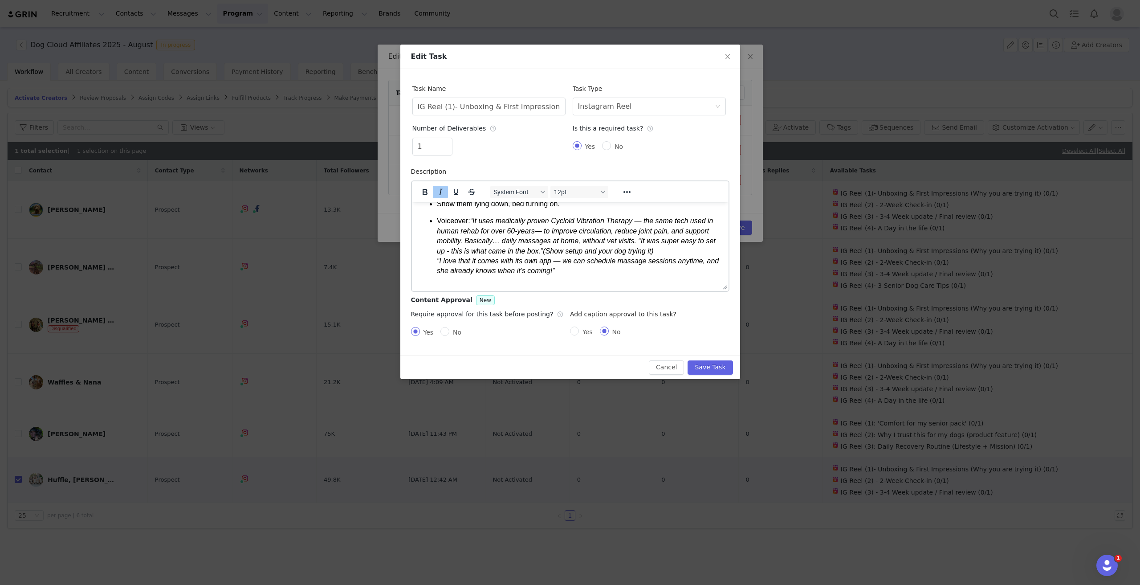
scroll to position [576, 0]
click at [634, 242] on em "“It uses medically proven Cycloid Vibration Therapy — the same tech used in hum…" at bounding box center [577, 238] width 282 height 57
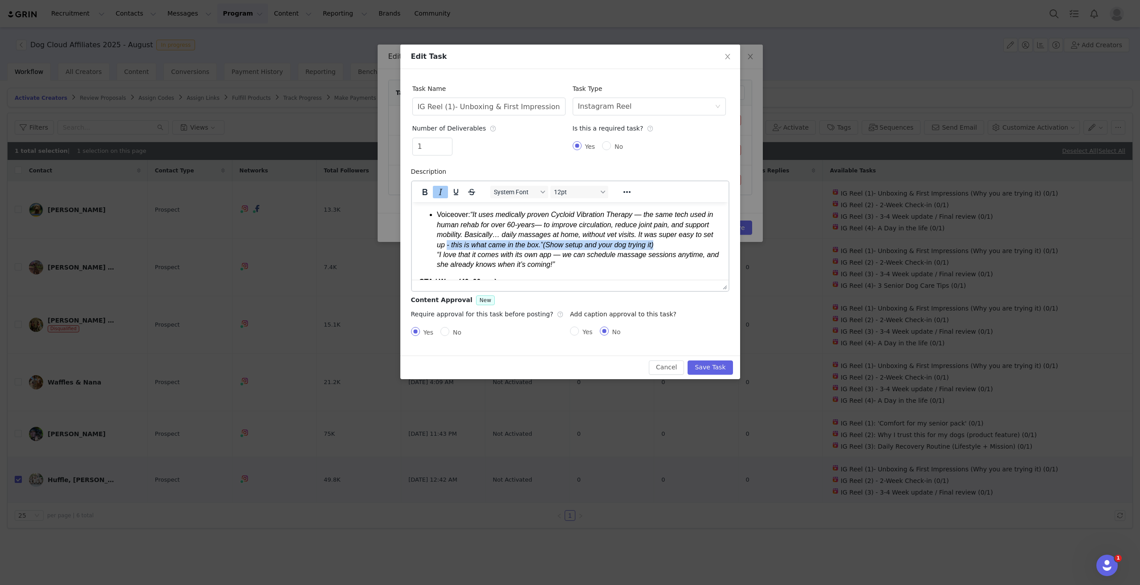
drag, startPoint x: 652, startPoint y: 254, endPoint x: 435, endPoint y: 254, distance: 216.9
click at [435, 254] on ul "Show them lying down, bed turning on. Voiceover: “It uses medically proven Cycl…" at bounding box center [570, 230] width 302 height 77
click at [439, 253] on em "“It uses medically proven Cycloid Vibration Therapy — the same tech used in hum…" at bounding box center [577, 238] width 282 height 57
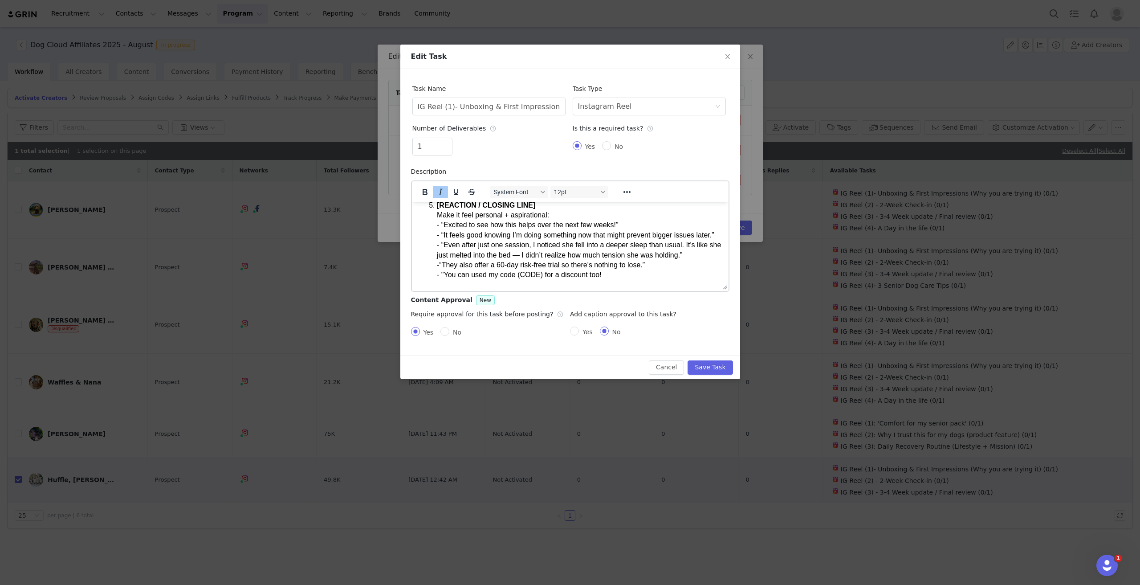
scroll to position [309, 0]
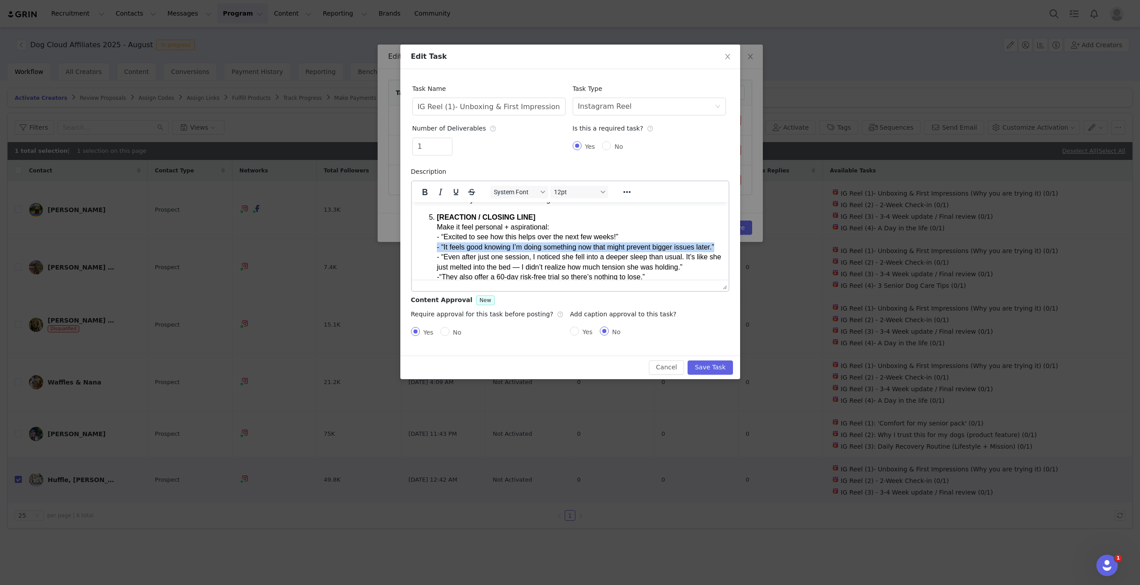
drag, startPoint x: 457, startPoint y: 257, endPoint x: 436, endPoint y: 245, distance: 24.3
click at [436, 245] on ol "[HOOK] Start with a relatable line that hits a pain point or motivation. Exampl…" at bounding box center [570, 128] width 302 height 328
copy p "- “It feels good knowing I’m doing something now that might prevent bigger issu…"
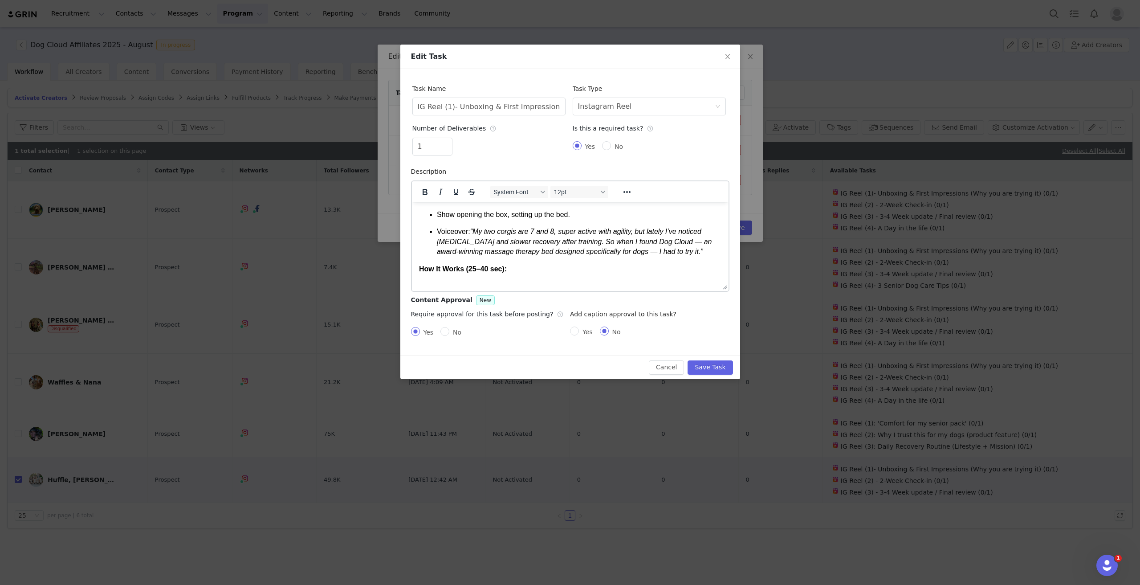
scroll to position [635, 0]
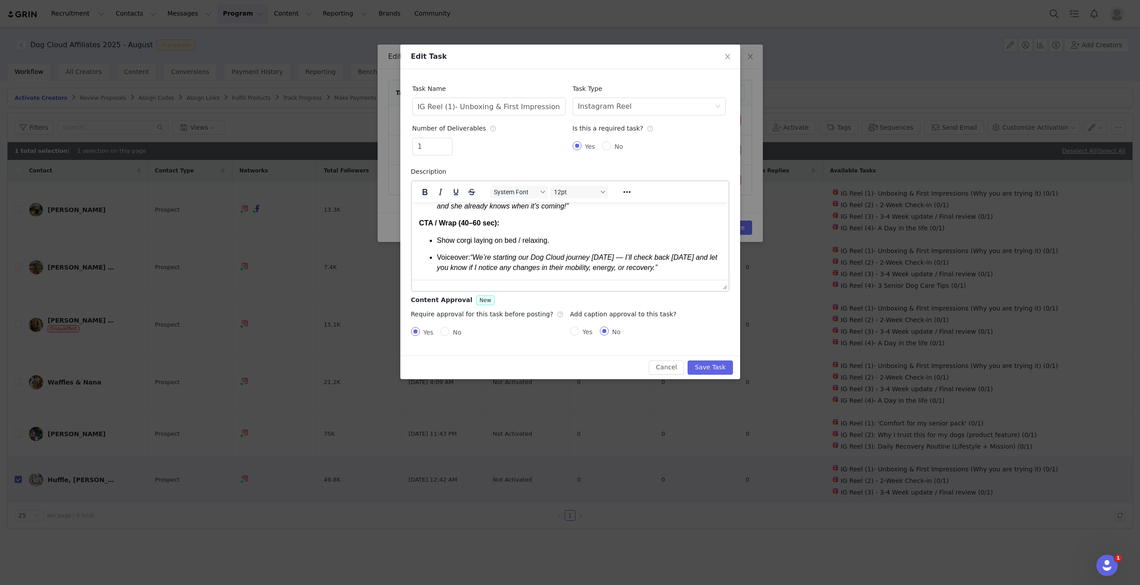
click at [674, 268] on p "Voiceover: “We’re starting our Dog Cloud journey today — I’ll check back in 2 w…" at bounding box center [578, 262] width 285 height 20
drag, startPoint x: 607, startPoint y: 257, endPoint x: 612, endPoint y: 258, distance: 5.0
click at [612, 258] on em "“We’re starting our Dog Cloud journey today — I’ll check back in 2 weeks and le…" at bounding box center [576, 261] width 281 height 17
click at [622, 256] on em "“We’re starting our Dog Cloud journey today - - “It feels good knowing I’m doin…" at bounding box center [578, 257] width 284 height 28
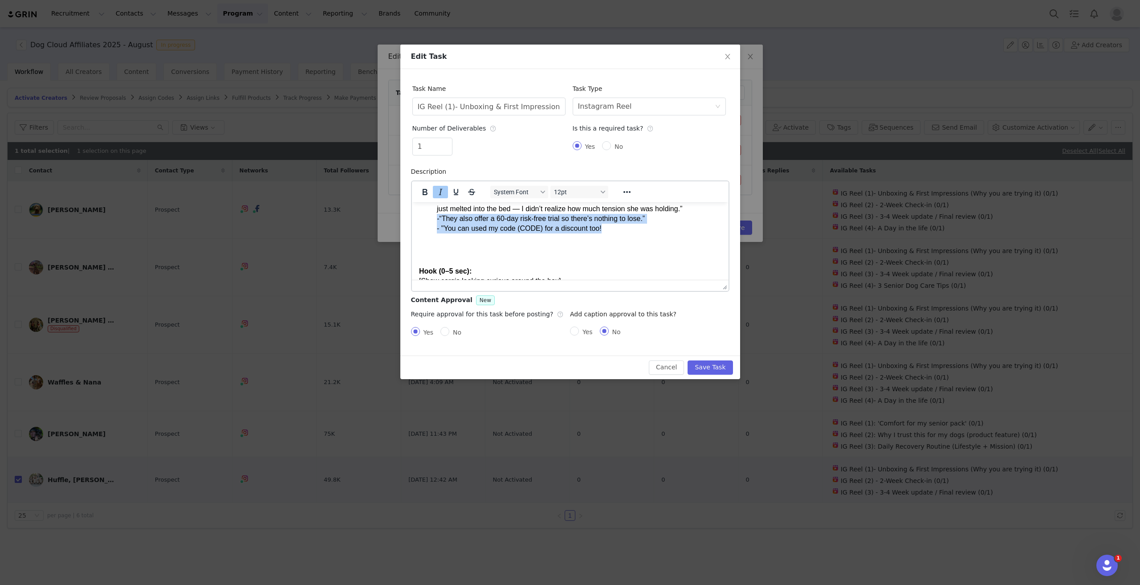
drag, startPoint x: 602, startPoint y: 239, endPoint x: 434, endPoint y: 228, distance: 168.3
click at [434, 228] on ol "[HOOK] Start with a relatable line that hits a pain point or motivation. Exampl…" at bounding box center [570, 70] width 302 height 328
copy p "- “They also offer a 60-day risk-free trial so there’s nothing to lose.” - "You…"
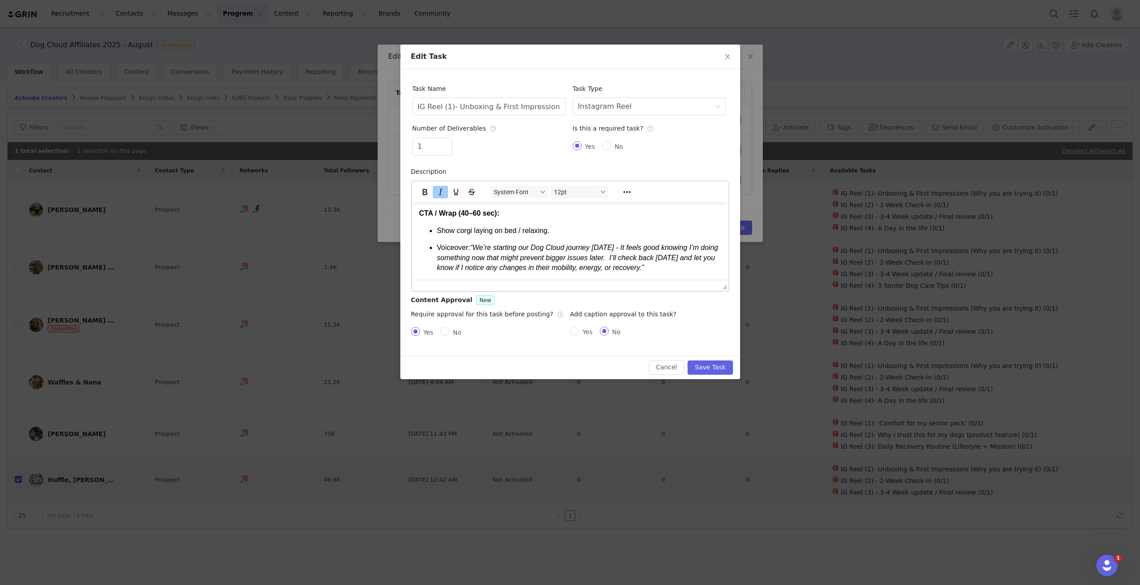
scroll to position [645, 0]
click at [673, 267] on p "Voiceover: “We’re starting our Dog Cloud journey today - It feels good knowing …" at bounding box center [578, 257] width 285 height 30
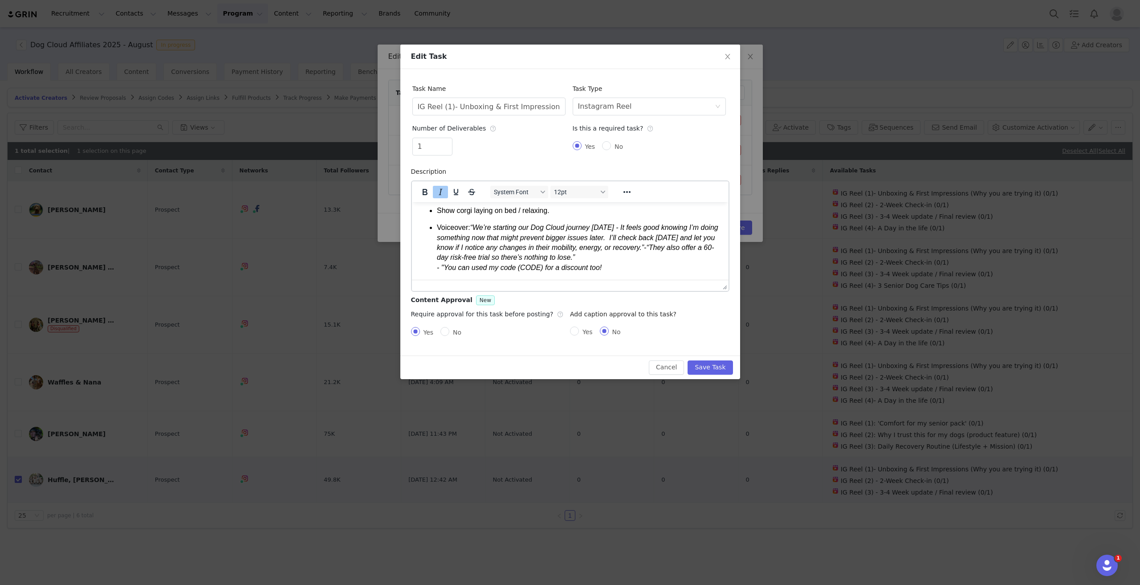
click at [445, 271] on em "“We’re starting our Dog Cloud journey today - It feels good knowing I’m doing s…" at bounding box center [576, 247] width 281 height 48
click at [657, 252] on em "“We’re starting our Dog Cloud journey today - It feels good knowing I’m doing s…" at bounding box center [576, 247] width 281 height 48
click at [542, 272] on p "Voiceover: “We’re starting our Dog Cloud journey today - It feels good knowing …" at bounding box center [578, 247] width 285 height 50
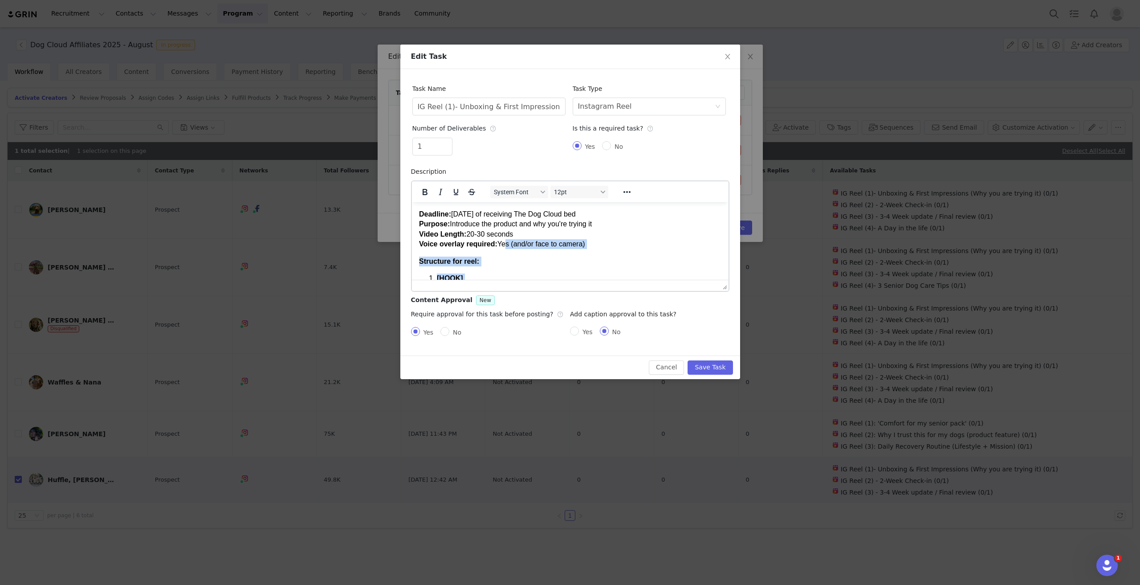
scroll to position [0, 0]
drag, startPoint x: 589, startPoint y: 260, endPoint x: 423, endPoint y: 273, distance: 166.6
click at [423, 273] on ol "[HOOK] Start with a relatable line that hits a pain point or motivation. Exampl…" at bounding box center [570, 437] width 302 height 328
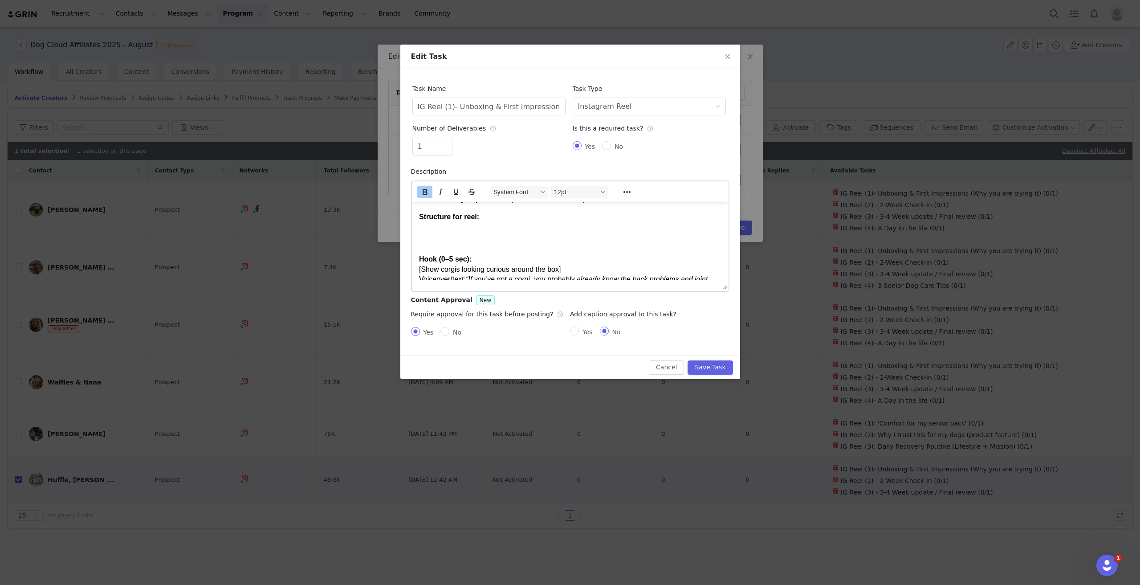
click at [457, 245] on h2 "Rich Text Area. Press ALT-0 for help." at bounding box center [570, 237] width 302 height 15
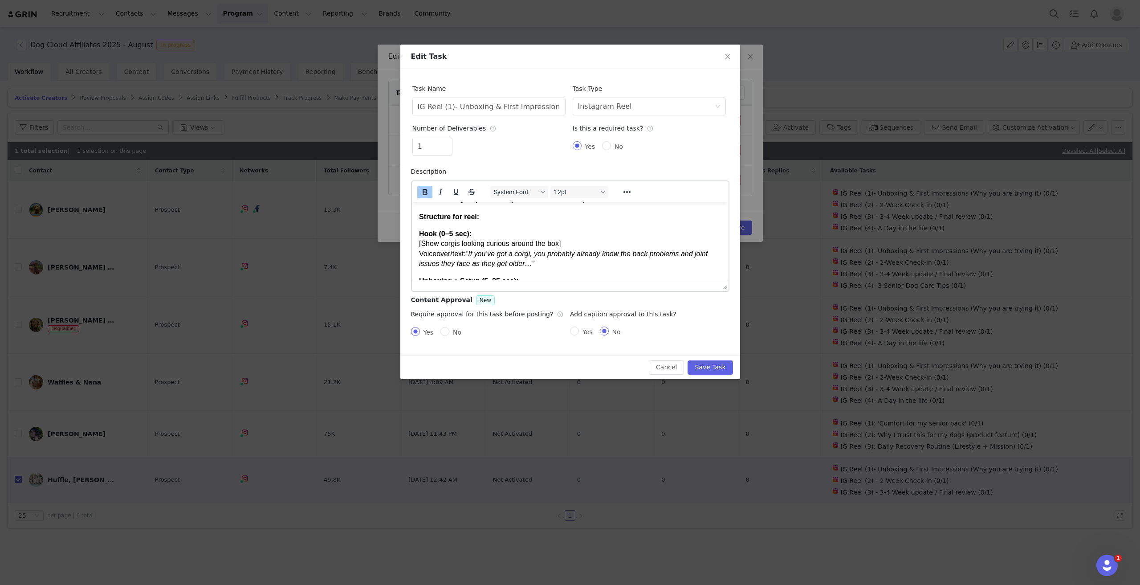
scroll to position [0, 0]
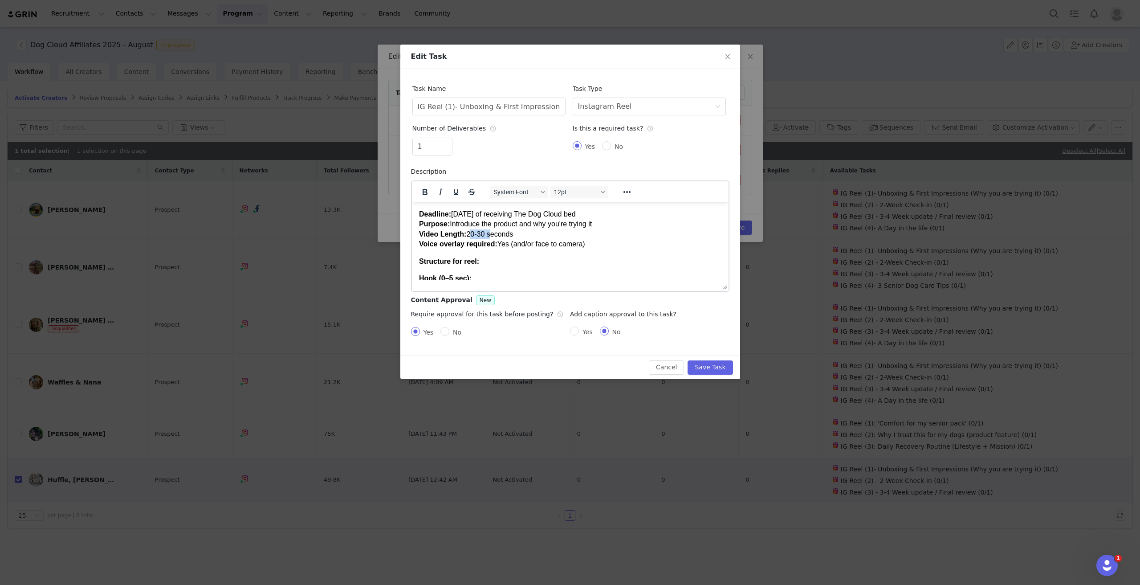
drag, startPoint x: 487, startPoint y: 231, endPoint x: 468, endPoint y: 231, distance: 19.6
click at [468, 231] on p "Deadline: Within 3 days of receiving The Dog Cloud bed Purpose: Introduce the p…" at bounding box center [570, 229] width 302 height 40
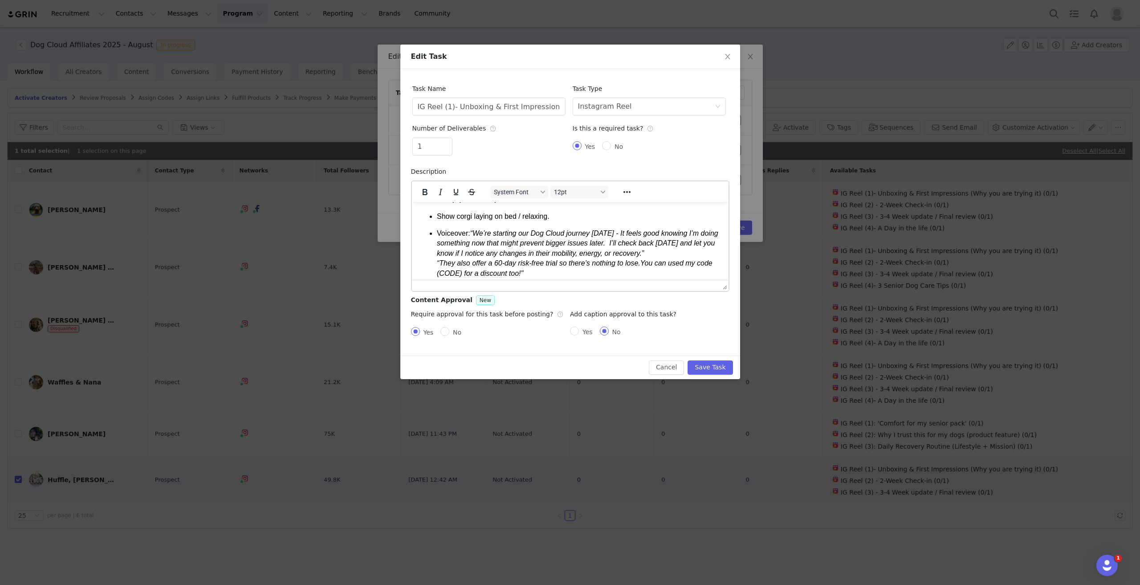
scroll to position [294, 0]
click at [718, 372] on button "Save Task" at bounding box center [710, 367] width 45 height 14
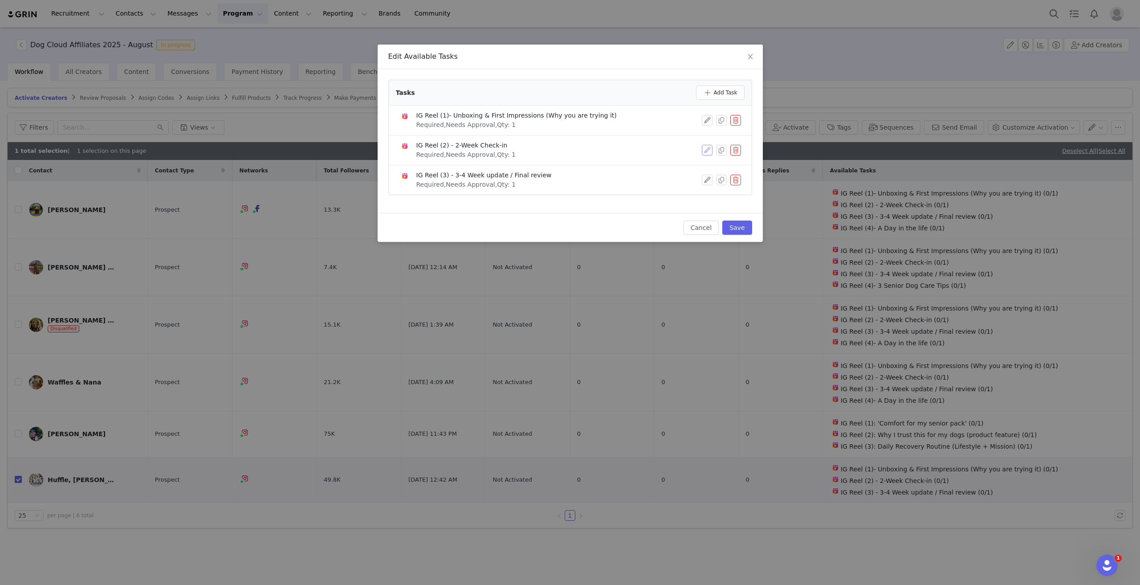
click at [705, 149] on button "button" at bounding box center [707, 150] width 11 height 11
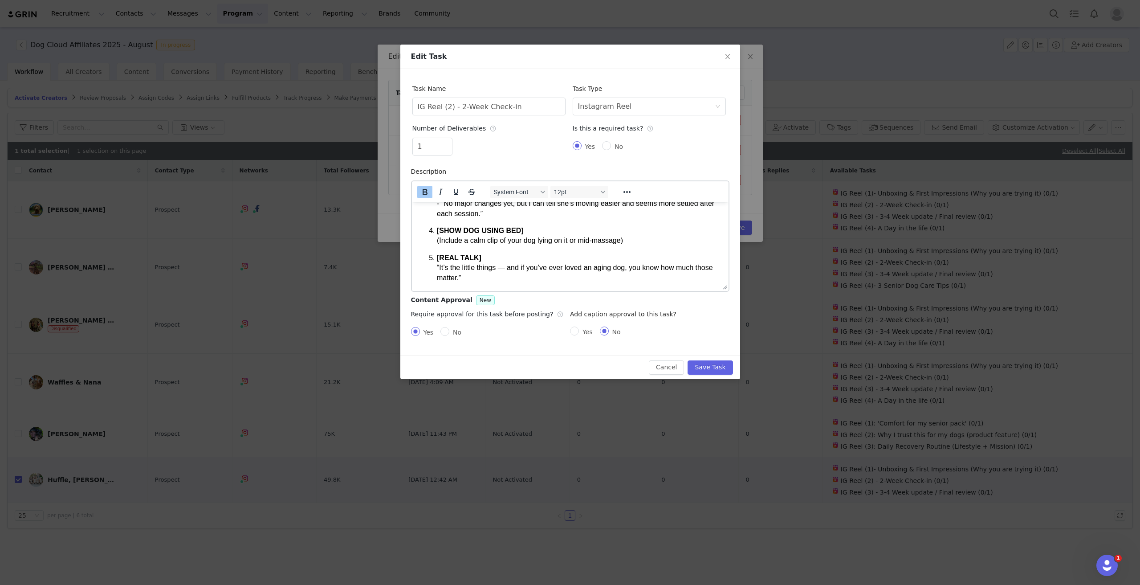
scroll to position [289, 0]
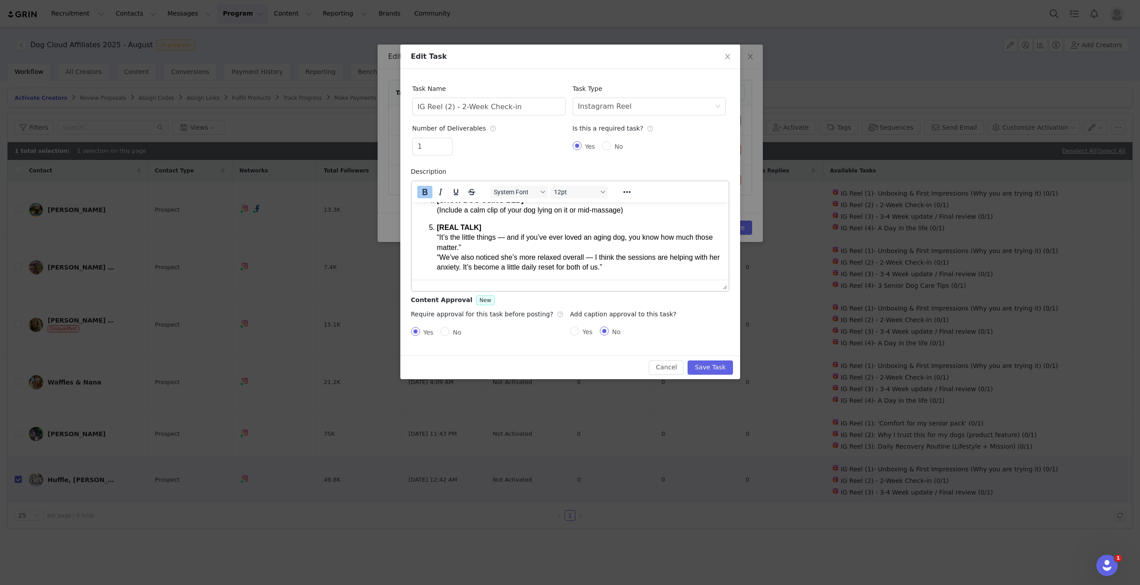
click at [624, 268] on p "[REAL TALK] “It’s the little things — and if you’ve ever loved an aging dog, yo…" at bounding box center [578, 247] width 285 height 50
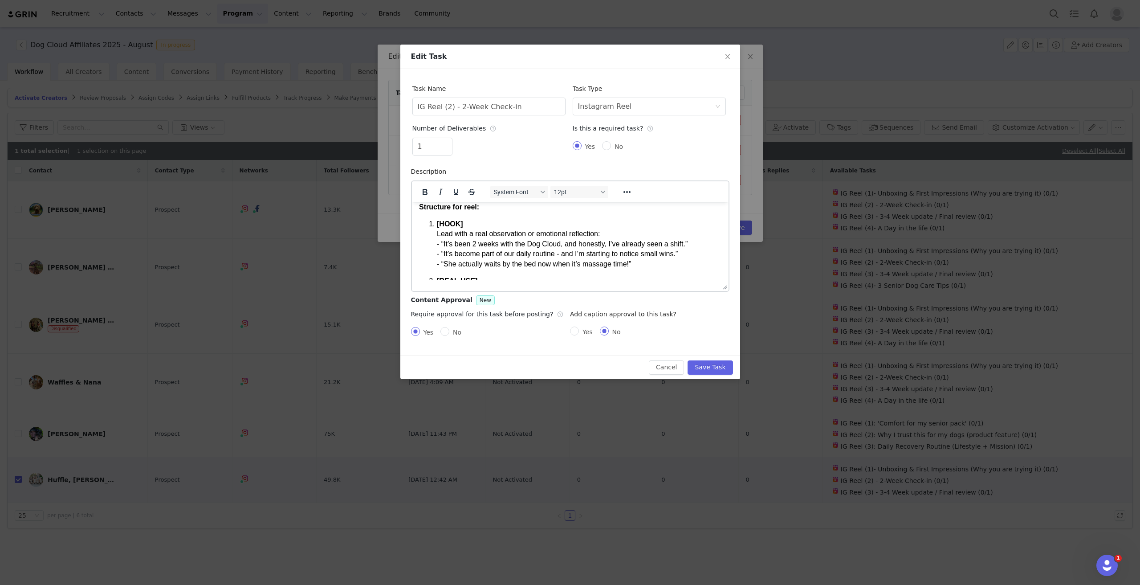
scroll to position [66, 0]
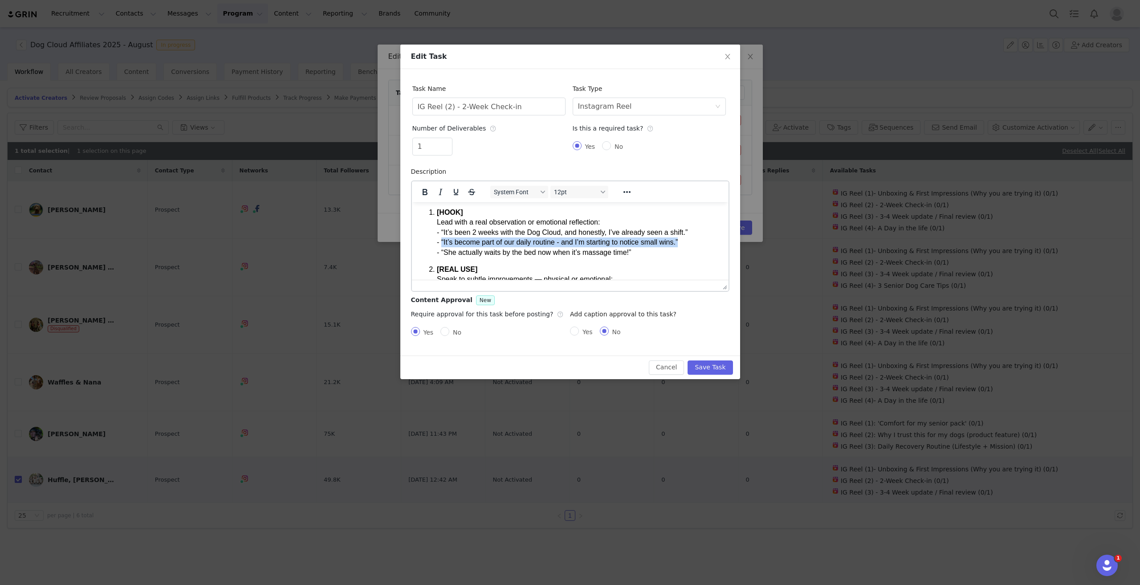
drag, startPoint x: 680, startPoint y: 243, endPoint x: 442, endPoint y: 244, distance: 238.3
click at [442, 244] on p "[HOOK] Lead with a real observation or emotional reflection: - “It’s been 2 wee…" at bounding box center [578, 232] width 285 height 50
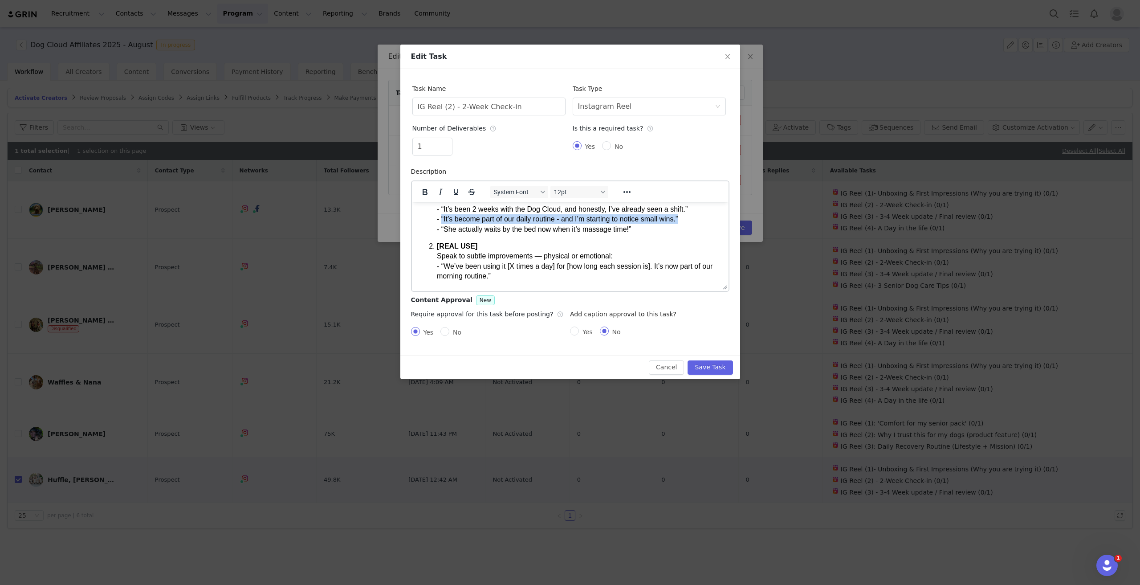
scroll to position [134, 0]
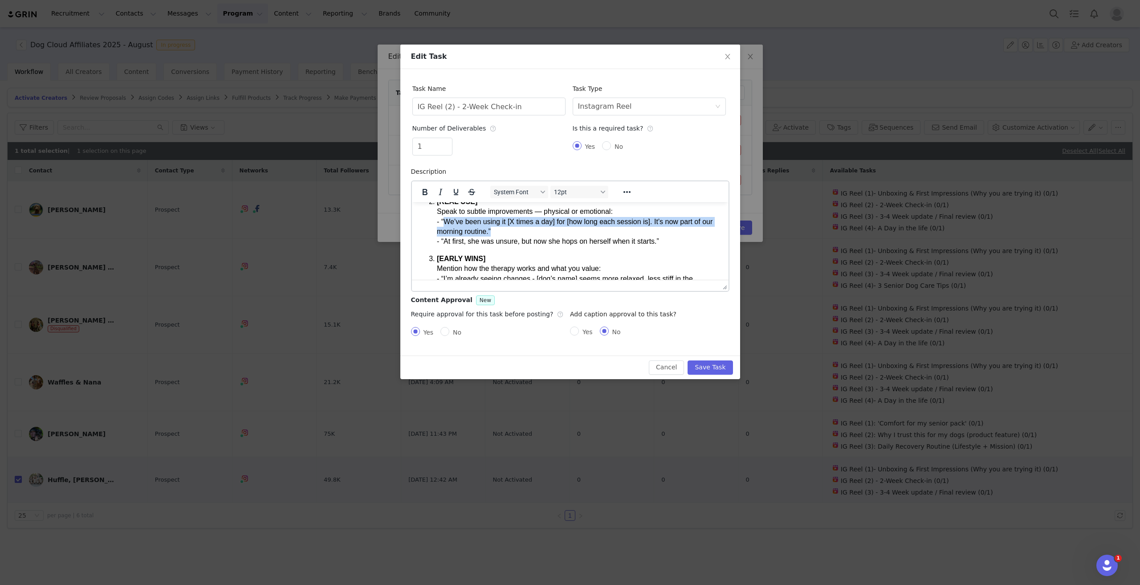
drag, startPoint x: 496, startPoint y: 230, endPoint x: 443, endPoint y: 221, distance: 54.2
click at [443, 221] on p "[REAL USE] Speak to subtle improvements — physical or emotional: - “We’ve been …" at bounding box center [578, 221] width 285 height 50
copy p "We’ve been using it [X times a day] for [how long each session is]. It’s now pa…"
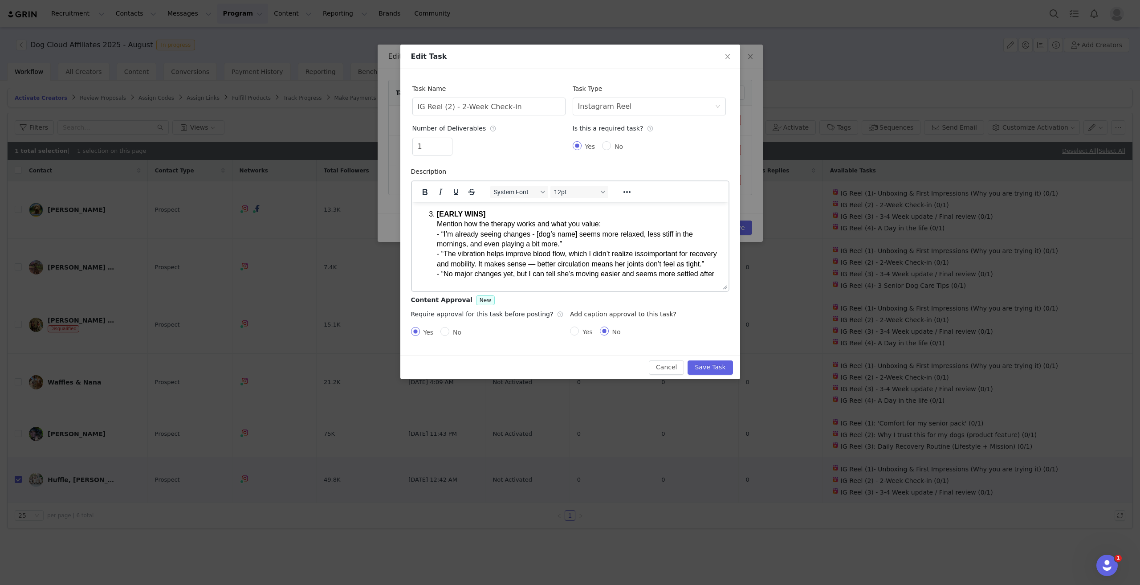
drag, startPoint x: 459, startPoint y: 273, endPoint x: 444, endPoint y: 254, distance: 24.2
click at [444, 254] on p "[EARLY WINS] Mention how the therapy works and what you value: - “I’m already s…" at bounding box center [578, 249] width 285 height 80
copy p "The vibration helps improve blood flow, which I didn’t realize is so important …"
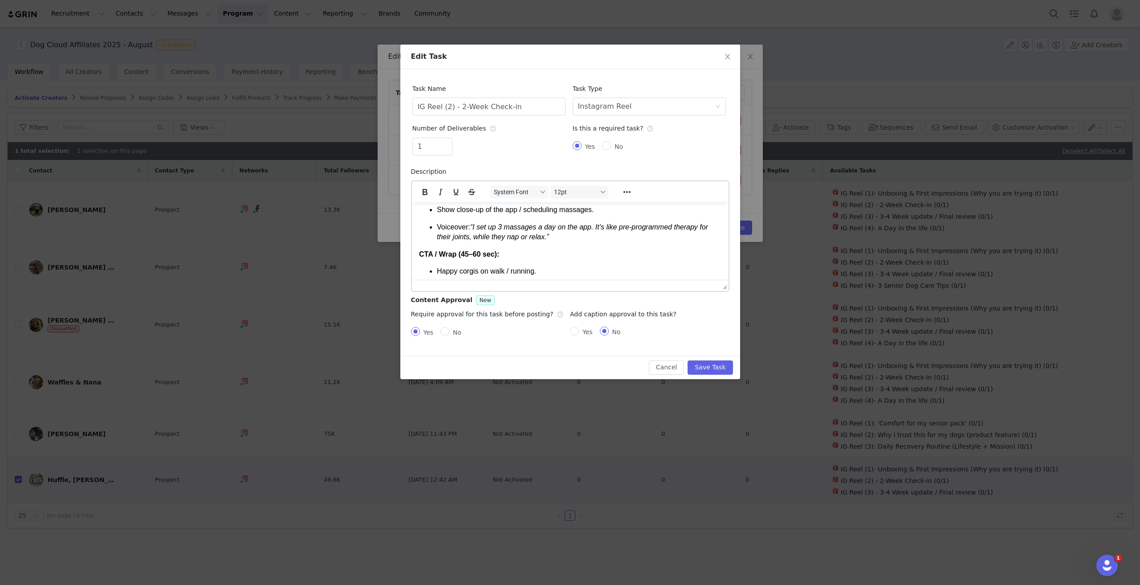
scroll to position [534, 0]
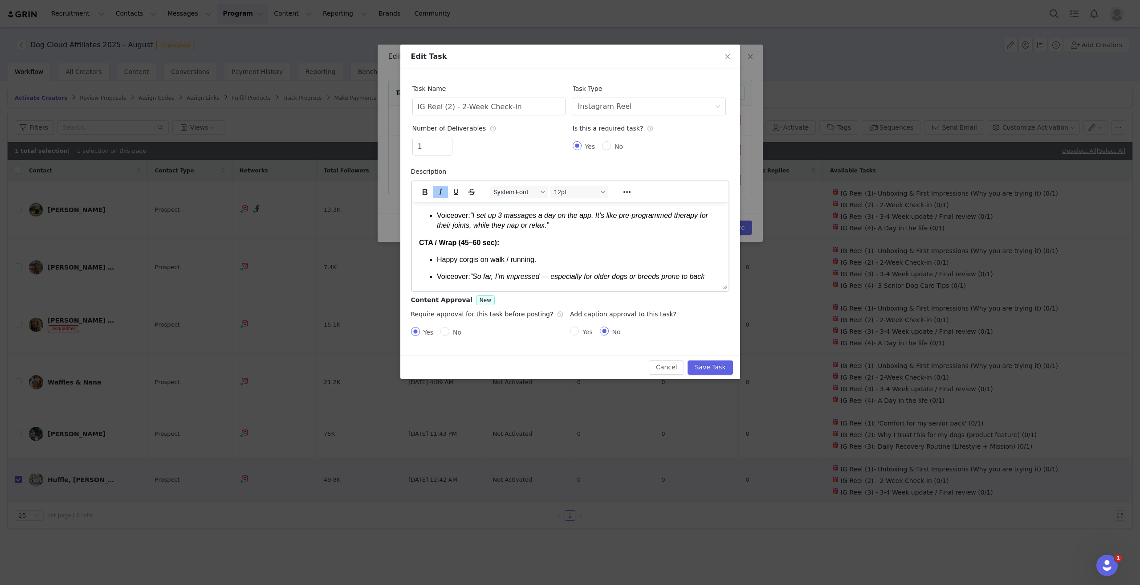
click at [599, 230] on p "Voiceover: “I set up 3 massages a day on the app. It’s like pre-programmed ther…" at bounding box center [578, 220] width 285 height 20
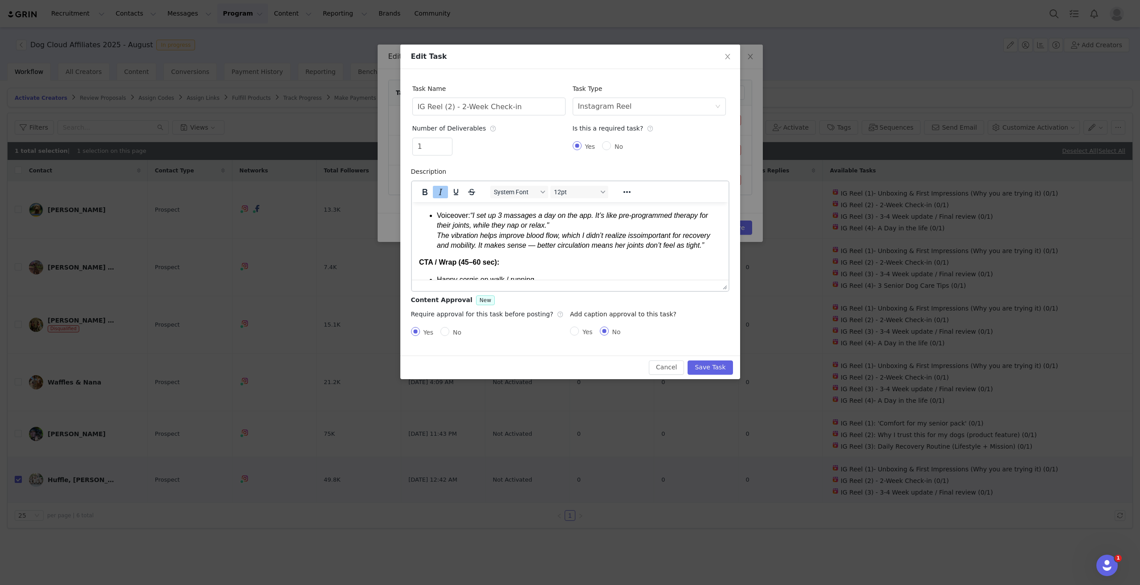
click at [434, 245] on ul "Show close-up of the app / scheduling massages. Voiceover: “I set up 3 massages…" at bounding box center [570, 221] width 302 height 57
drag, startPoint x: 620, startPoint y: 256, endPoint x: 609, endPoint y: 255, distance: 11.2
click at [609, 248] on em "“I set up 3 massages a day on the app. It’s like pre-programmed therapy for the…" at bounding box center [574, 229] width 276 height 37
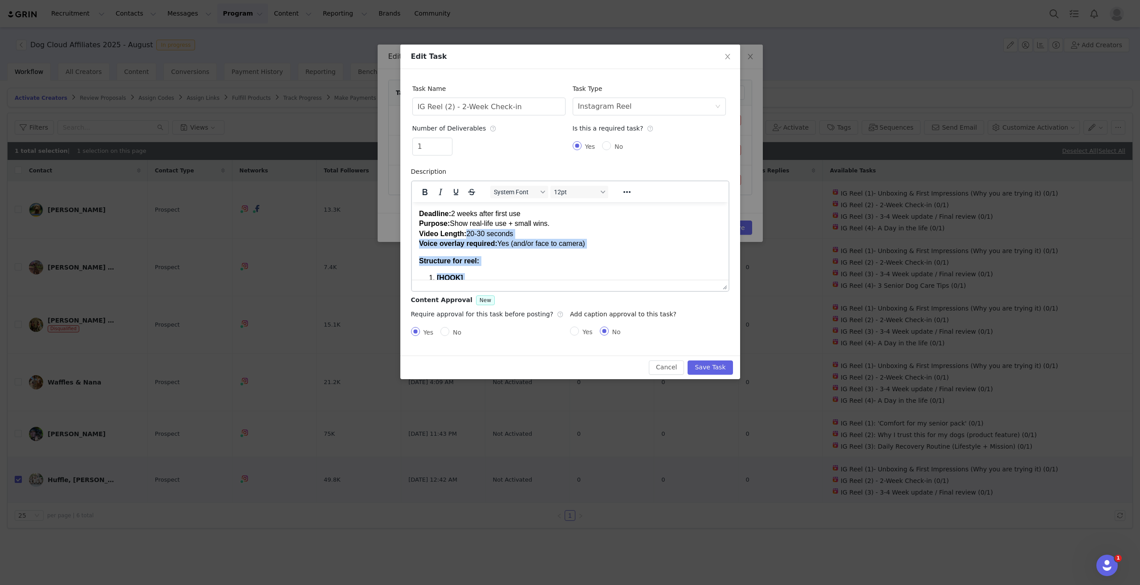
scroll to position [0, 0]
drag, startPoint x: 625, startPoint y: 239, endPoint x: 424, endPoint y: 268, distance: 202.9
click at [424, 268] on body "Deadline: 2 weeks after first use Purpose: Show real-life use + small wins. Vid…" at bounding box center [570, 527] width 302 height 637
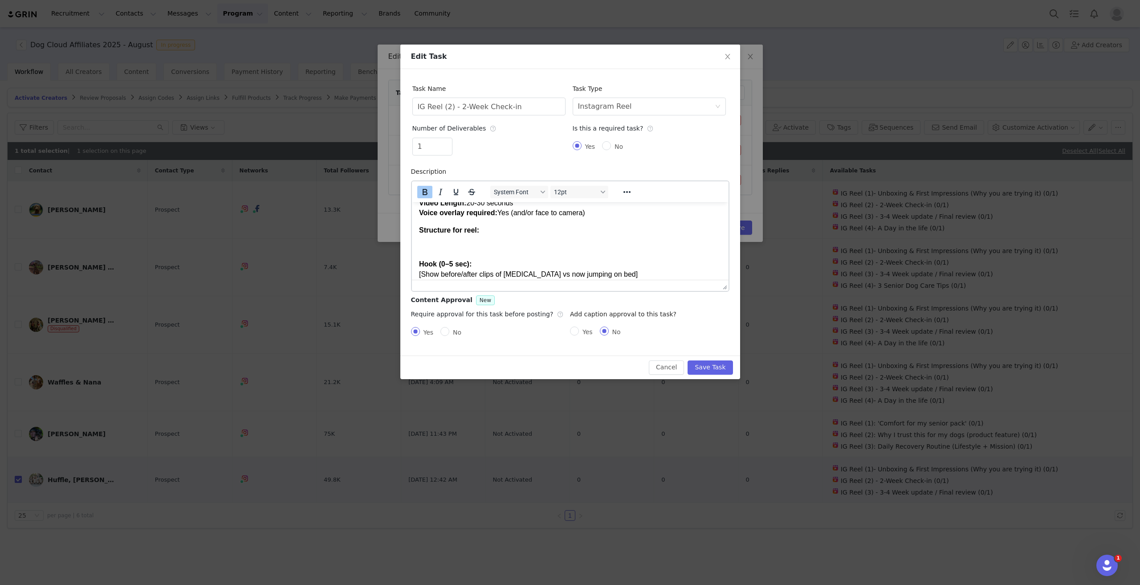
scroll to position [45, 0]
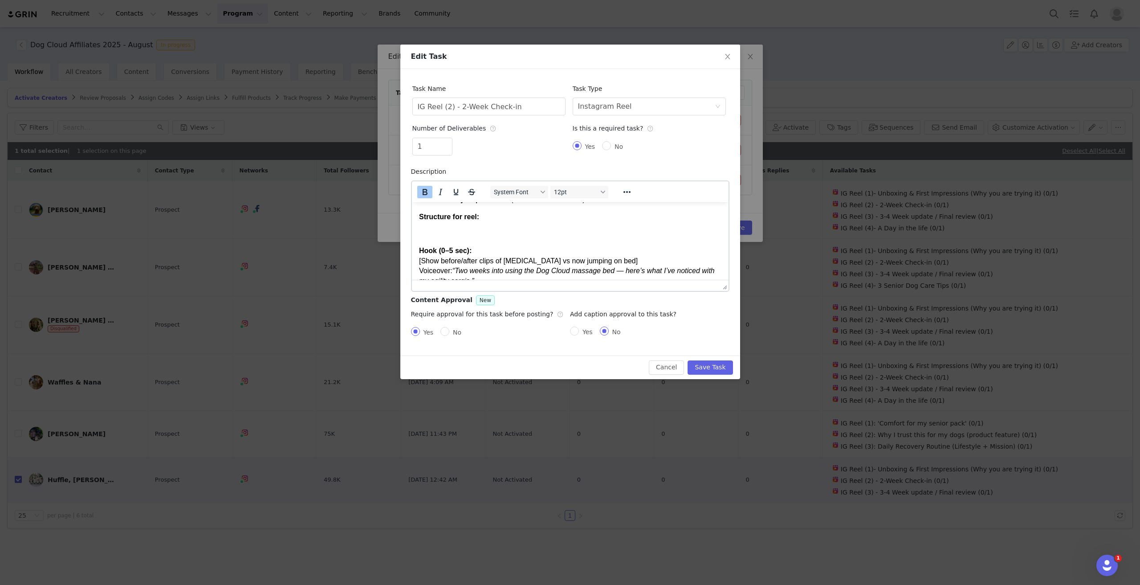
click at [486, 240] on body "Deadline: 2 weeks after first use Purpose: Show real-life use + small wins. Vid…" at bounding box center [570, 340] width 302 height 352
click at [476, 228] on p "Rich Text Area. Press ALT-0 for help." at bounding box center [570, 233] width 302 height 10
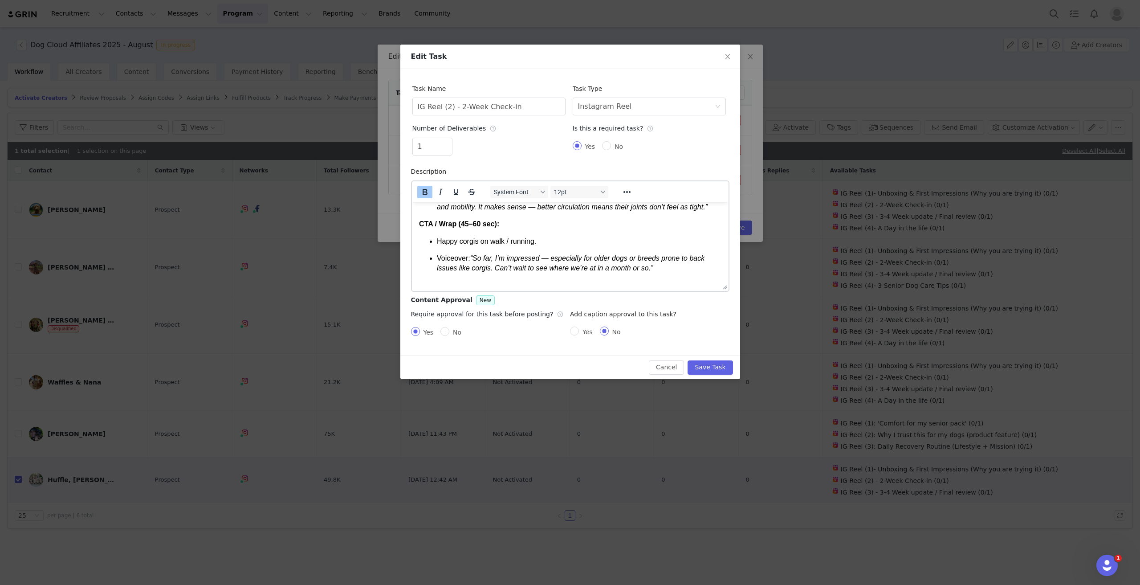
scroll to position [272, 0]
click at [664, 265] on p "Voiceover: “So far, I’m impressed — especially for older dogs or breeds prone t…" at bounding box center [578, 262] width 285 height 20
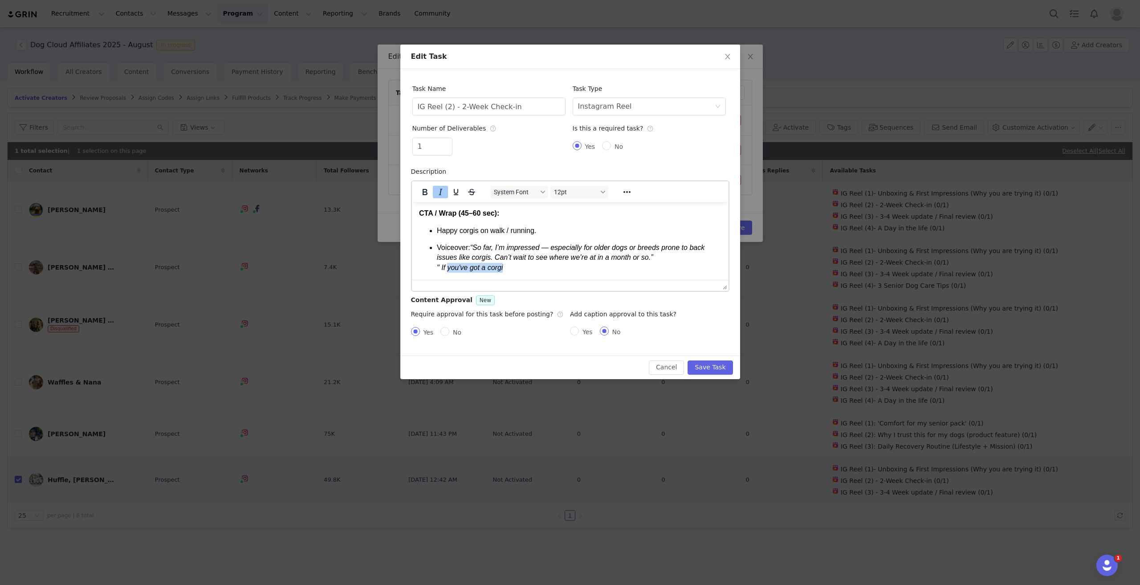
drag, startPoint x: 468, startPoint y: 272, endPoint x: 447, endPoint y: 273, distance: 20.5
click at [447, 273] on html "Deadline: 2 weeks after first use Purpose: Show real-life use + small wins. Vid…" at bounding box center [569, 99] width 317 height 359
click at [507, 266] on p "Voiceover: “So far, I’m impressed — especially for older dogs or breeds prone t…" at bounding box center [578, 257] width 285 height 30
drag, startPoint x: 516, startPoint y: 266, endPoint x: 437, endPoint y: 266, distance: 78.8
click at [437, 266] on p "Voiceover: “So far, I’m impressed — especially for older dogs or breeds prone t…" at bounding box center [578, 257] width 285 height 30
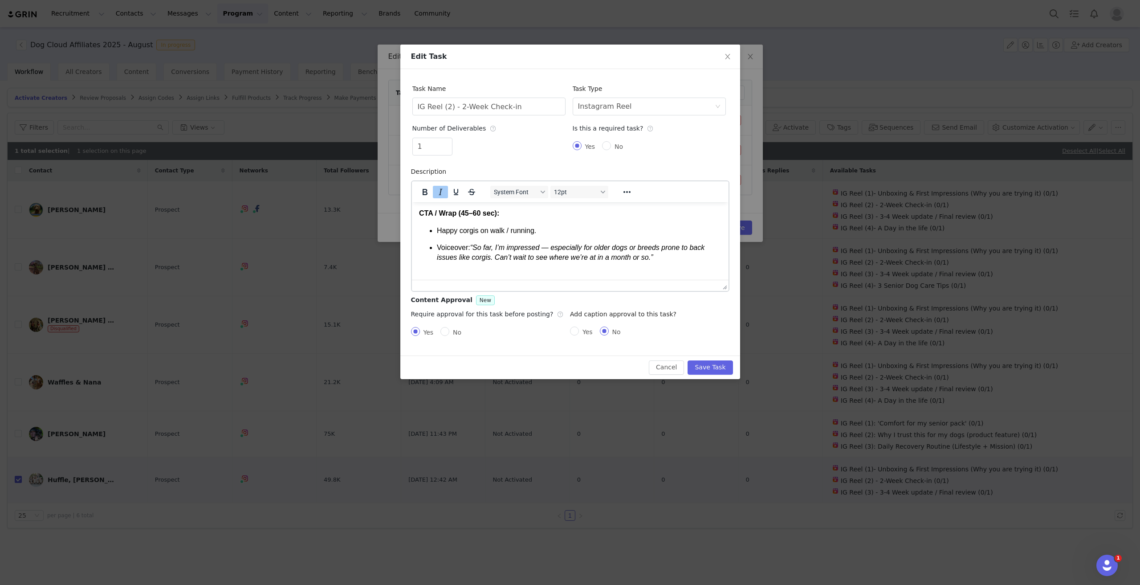
click at [491, 258] on em "“So far, I’m impressed — especially for older dogs or breeds prone to back issu…" at bounding box center [570, 251] width 268 height 17
click at [542, 277] on p "Voiceover: “So far, I’m impressed — especially for older dogs or breeds prone t…" at bounding box center [578, 267] width 285 height 50
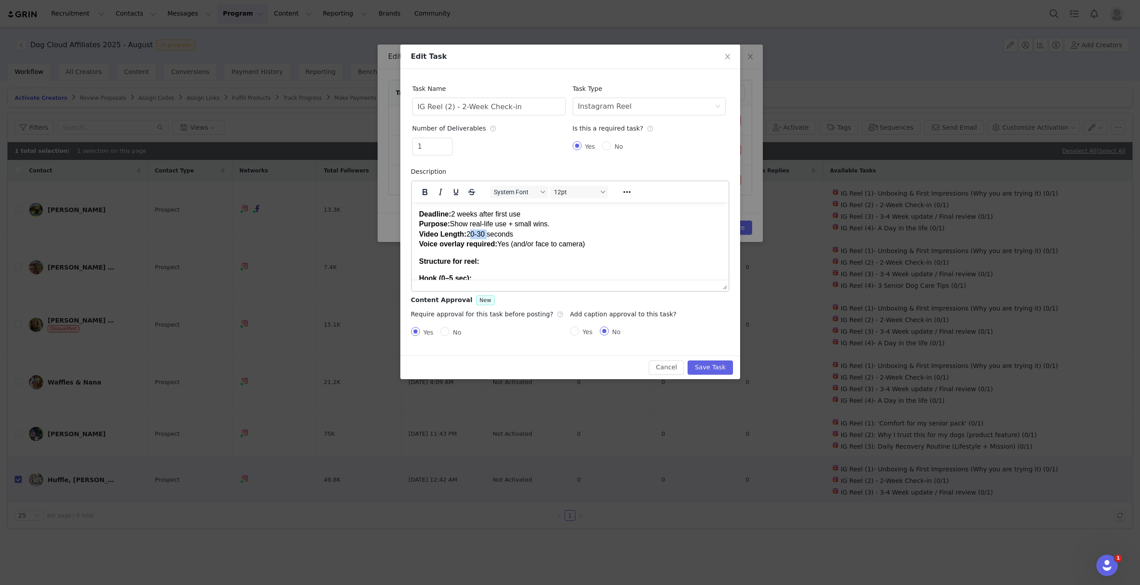
drag, startPoint x: 485, startPoint y: 234, endPoint x: 468, endPoint y: 234, distance: 17.4
click at [468, 234] on p "Deadline: 2 weeks after first use Purpose: Show real-life use + small wins. Vid…" at bounding box center [570, 229] width 302 height 40
click at [707, 371] on button "Save Task" at bounding box center [710, 367] width 45 height 14
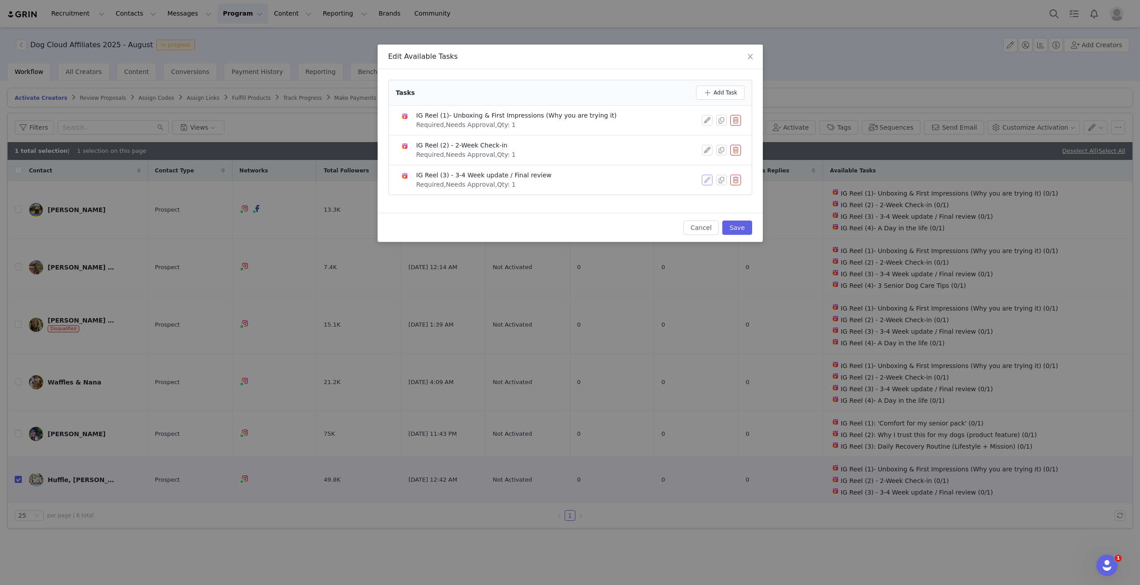
click at [708, 179] on button "button" at bounding box center [707, 180] width 11 height 11
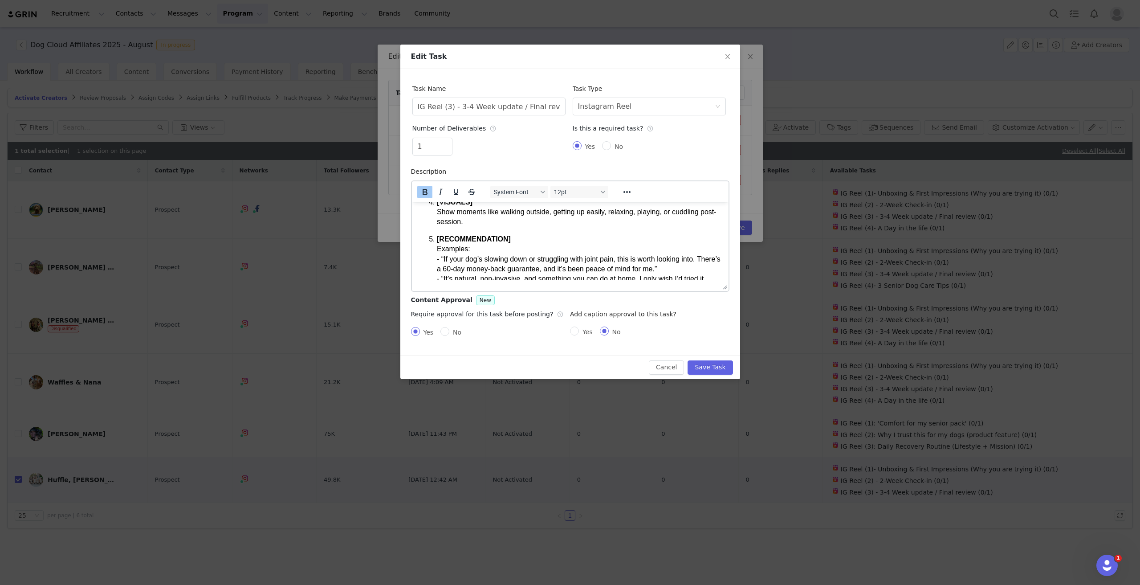
scroll to position [338, 0]
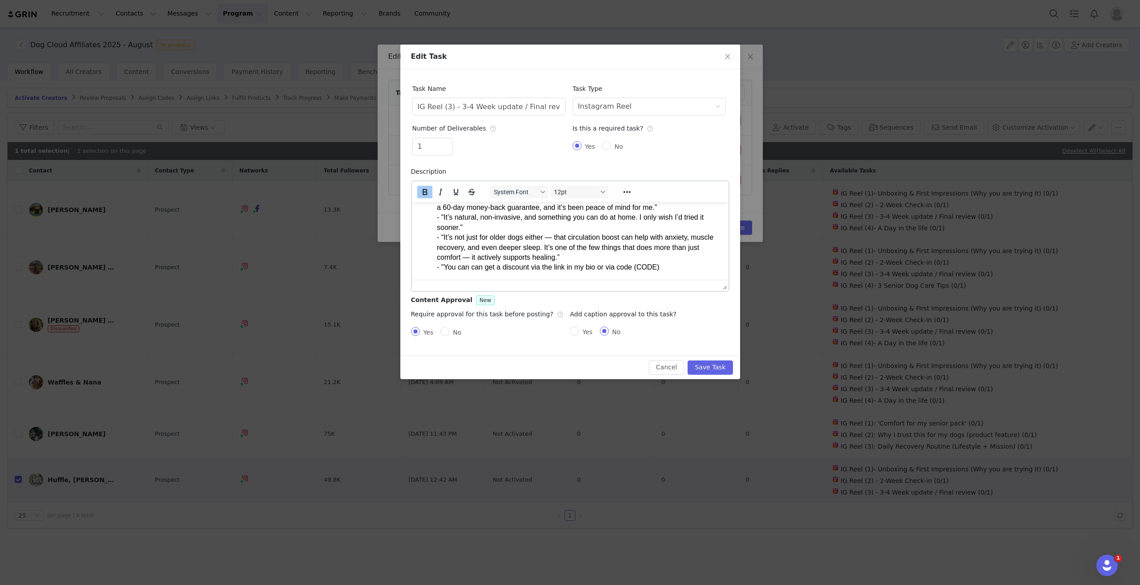
click at [693, 266] on p "[RECOMMENDATION] Examples: - “If your dog’s slowing down or struggling with joi…" at bounding box center [578, 222] width 285 height 100
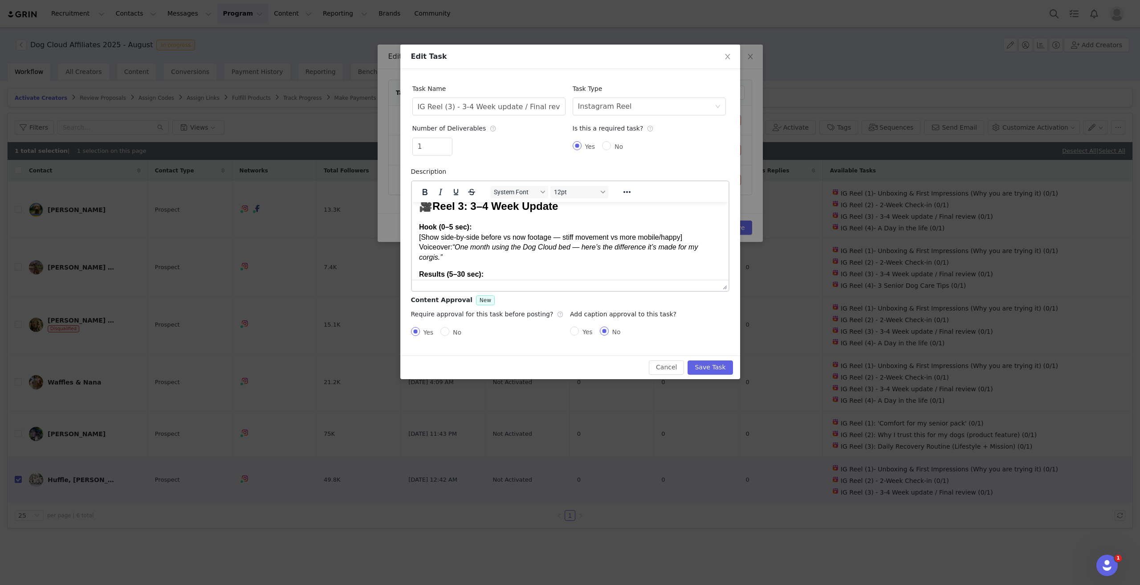
scroll to position [409, 0]
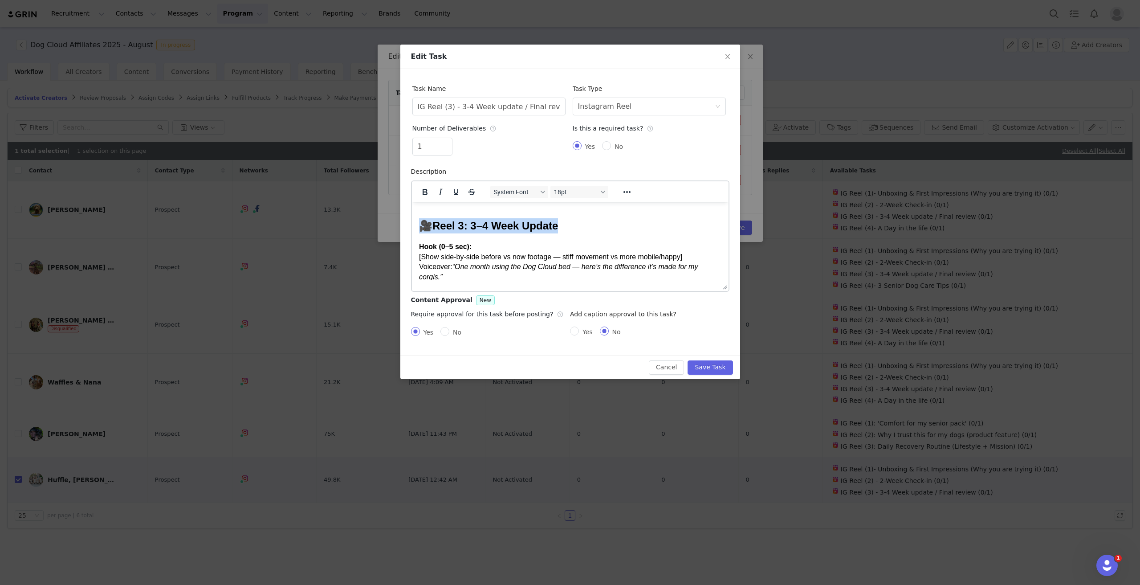
drag, startPoint x: 532, startPoint y: 240, endPoint x: 418, endPoint y: 242, distance: 113.6
click at [419, 233] on h2 "🎥 Reel 3: 3–4 Week Update" at bounding box center [570, 225] width 302 height 15
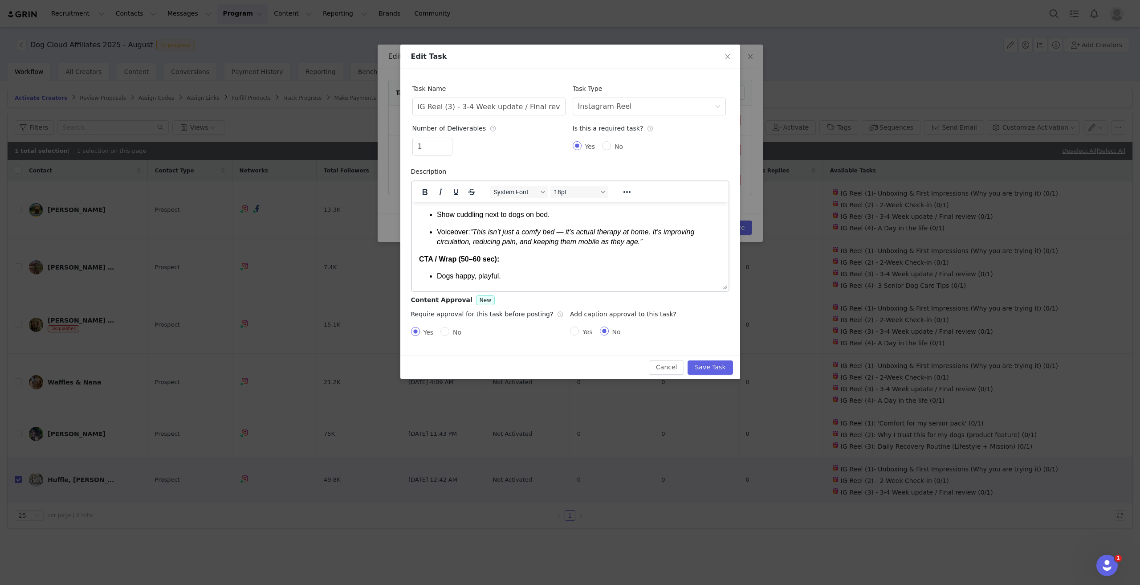
scroll to position [579, 0]
click at [650, 244] on p "Voiceover: “This isn’t just a comfy bed — it’s actual therapy at home. It’s imp…" at bounding box center [578, 234] width 285 height 20
drag, startPoint x: 540, startPoint y: 240, endPoint x: 516, endPoint y: 241, distance: 24.5
click at [516, 241] on em "“This isn’t just a comfy bed — it’s actual therapy at home. It’s improving circ…" at bounding box center [574, 239] width 277 height 28
drag, startPoint x: 627, startPoint y: 237, endPoint x: 649, endPoint y: 237, distance: 21.4
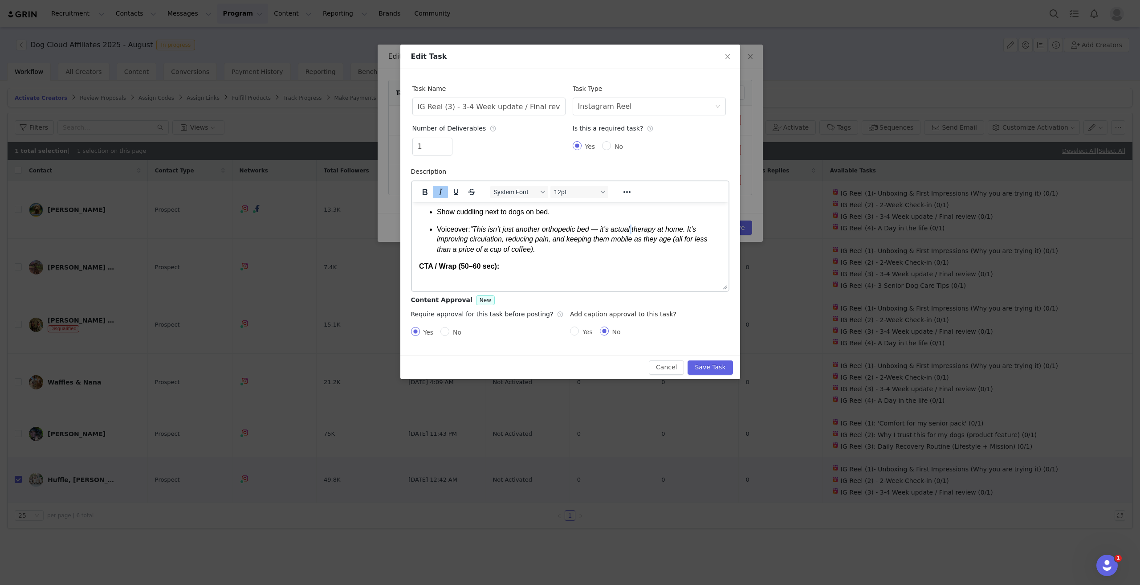
click at [628, 237] on em "“This isn’t just another orthopedic bed — it’s actual therapy at home. It’s imp…" at bounding box center [571, 239] width 270 height 28
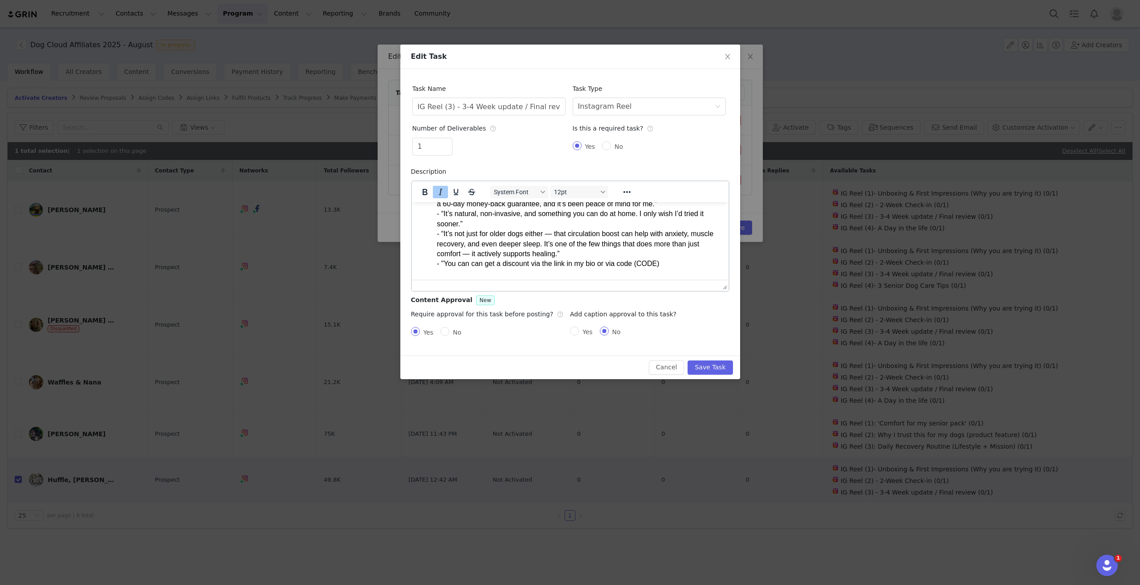
scroll to position [320, 0]
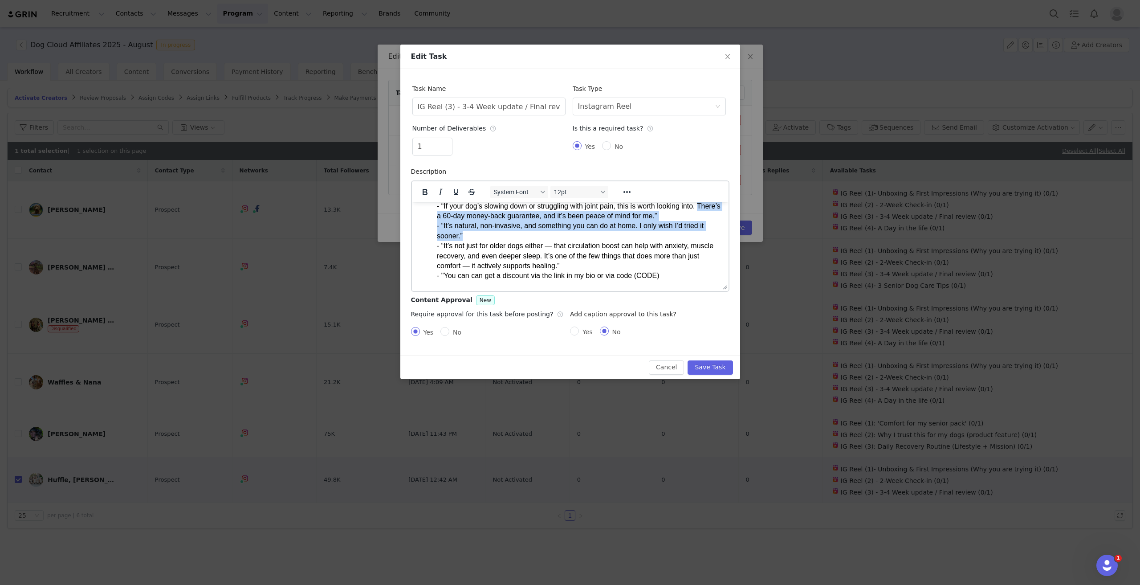
drag, startPoint x: 466, startPoint y: 244, endPoint x: 432, endPoint y: 228, distance: 37.1
click at [432, 228] on ol "[HOOK] Some examples: - “We’ve been using the Dog Cloud bed for a month (or # w…" at bounding box center [570, 117] width 302 height 328
copy p "There’s a 60-day money-back guarantee, and it’s been peace of mind for me.” - “…"
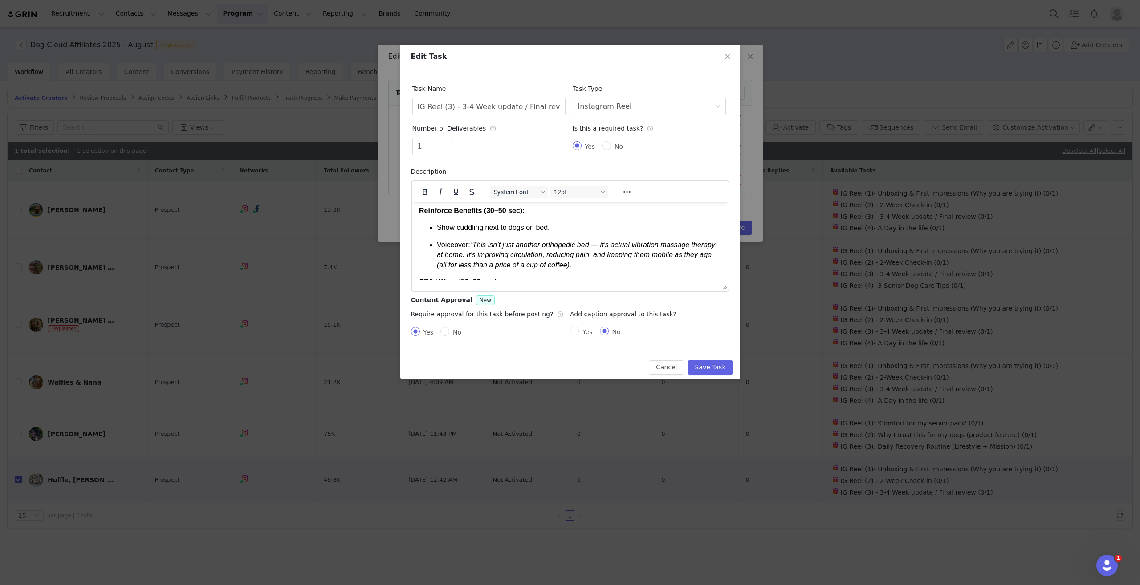
scroll to position [632, 0]
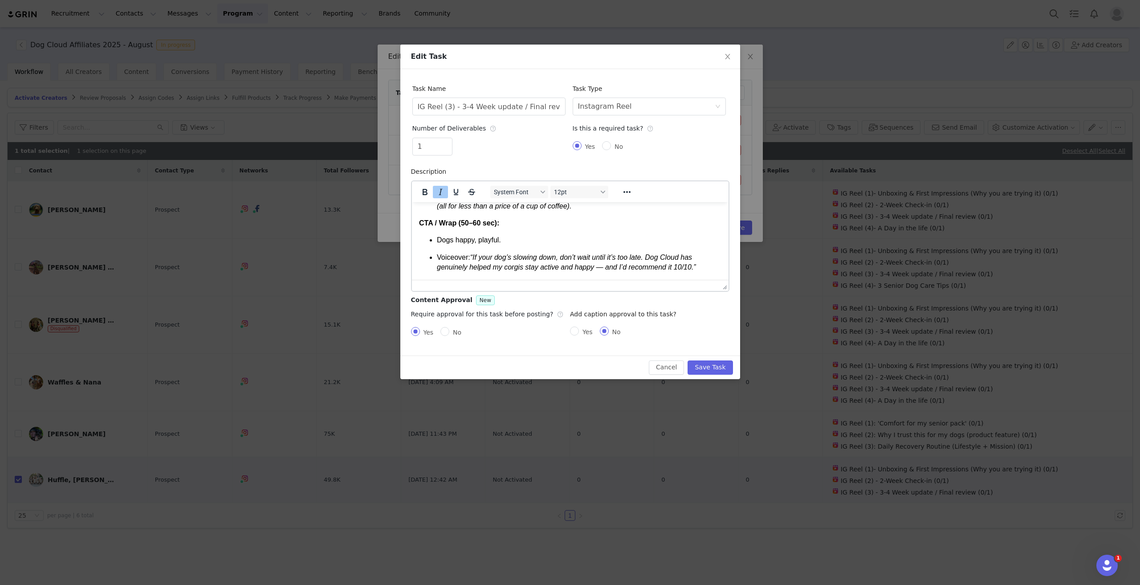
click at [697, 267] on p "Voiceover: “If your dog’s slowing down, don’t wait until it’s too late. Dog Clo…" at bounding box center [578, 262] width 285 height 20
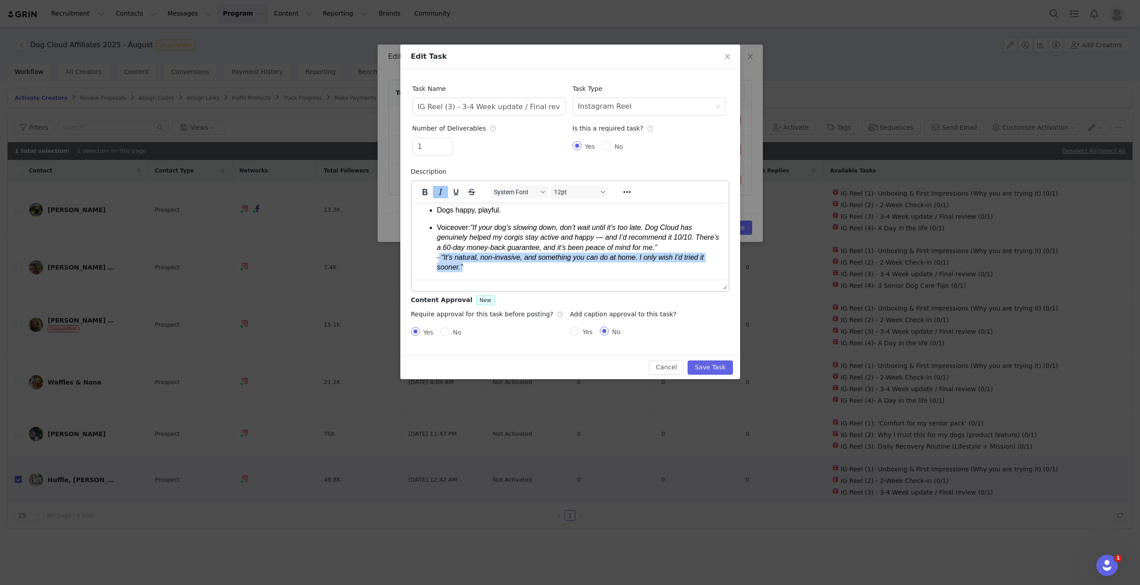
drag, startPoint x: 464, startPoint y: 272, endPoint x: 440, endPoint y: 264, distance: 25.3
click at [440, 264] on p "Voiceover: “If your dog’s slowing down, don’t wait until it’s too late. Dog Clo…" at bounding box center [578, 247] width 285 height 50
copy em "“It’s natural, non-invasive, and something you can do at home. I only wish I’d …"
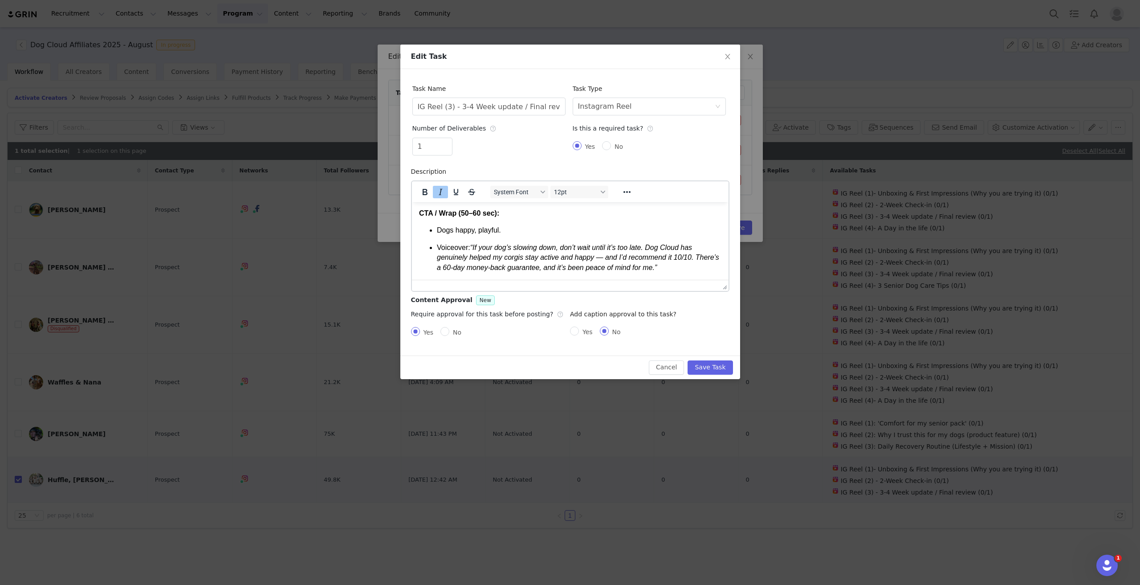
scroll to position [642, 0]
drag, startPoint x: 470, startPoint y: 248, endPoint x: 491, endPoint y: 254, distance: 22.0
click at [471, 246] on em "“If your dog’s slowing down, don’t wait until it’s too late. Dog Cloud has genu…" at bounding box center [577, 257] width 282 height 28
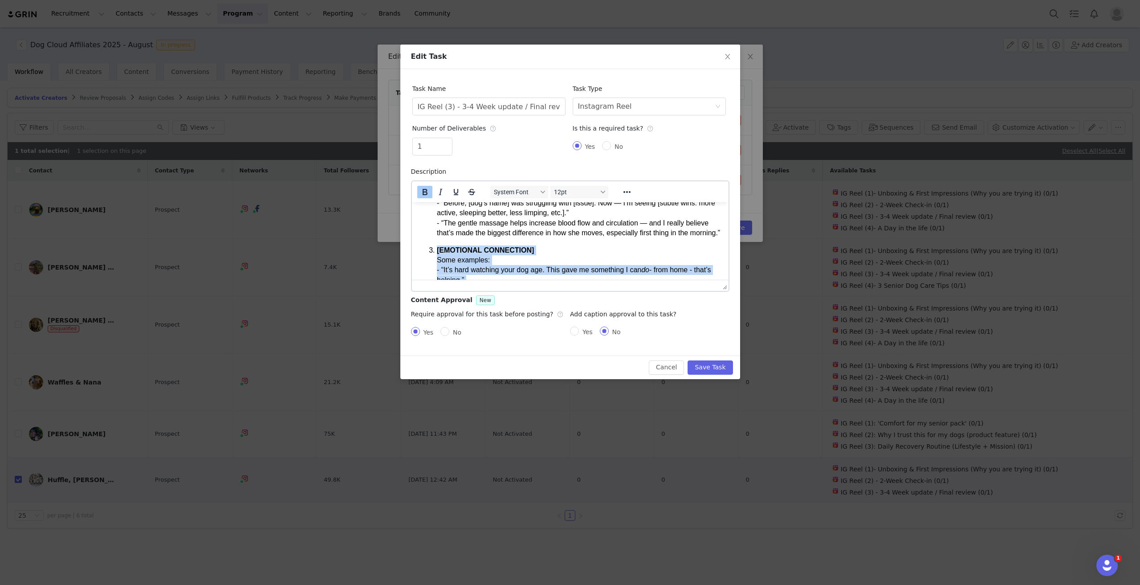
scroll to position [207, 0]
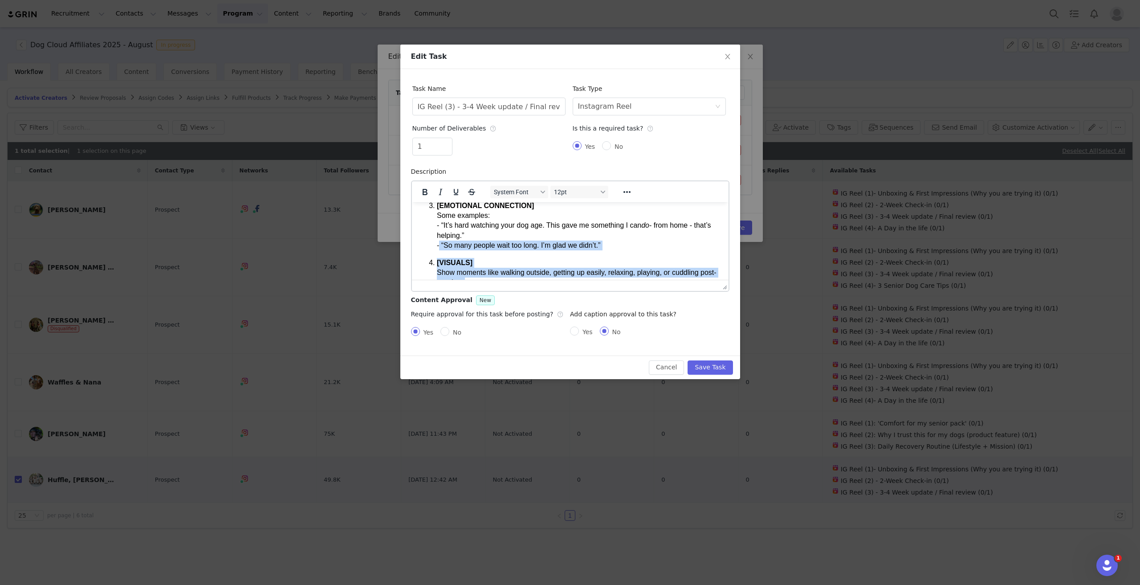
drag, startPoint x: 670, startPoint y: 261, endPoint x: 439, endPoint y: 252, distance: 230.9
click at [439, 252] on ol "[HOOK] Some examples: - “We’ve been using the Dog Cloud bed for a month (or # w…" at bounding box center [570, 230] width 302 height 328
click at [556, 247] on p "[EMOTIONAL CONNECTION] Some examples: - “It’s hard watching your dog age. This …" at bounding box center [578, 225] width 285 height 50
drag, startPoint x: 532, startPoint y: 253, endPoint x: 436, endPoint y: 253, distance: 95.3
click at [436, 250] on p "[EMOTIONAL CONNECTION] Some examples: - “It’s hard watching your dog age. This …" at bounding box center [578, 225] width 285 height 50
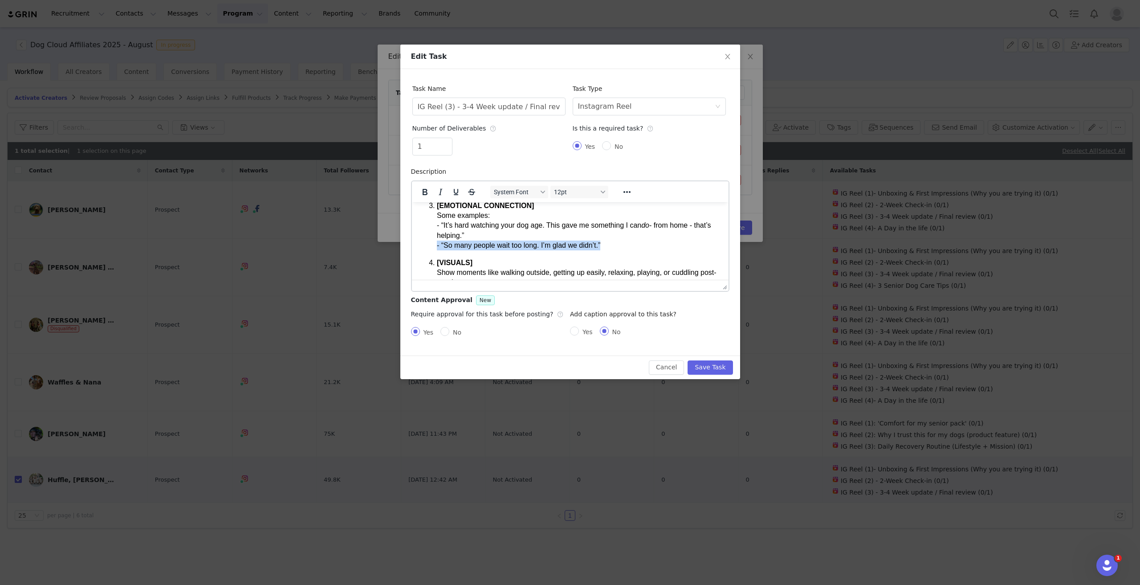
copy p "- “So many people wait too long. I’m glad we didn’t.”"
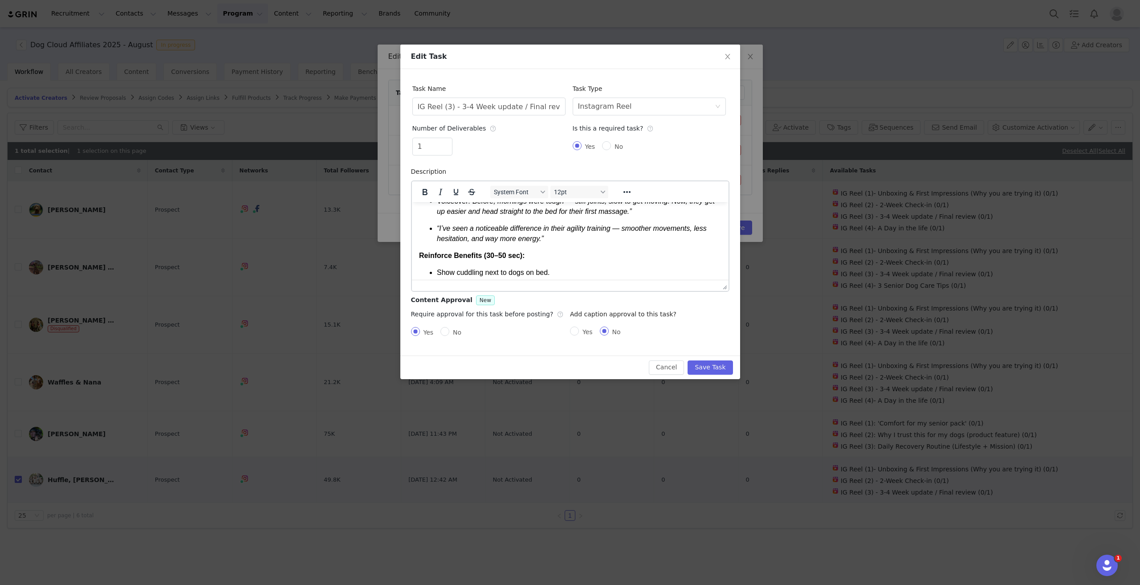
scroll to position [563, 0]
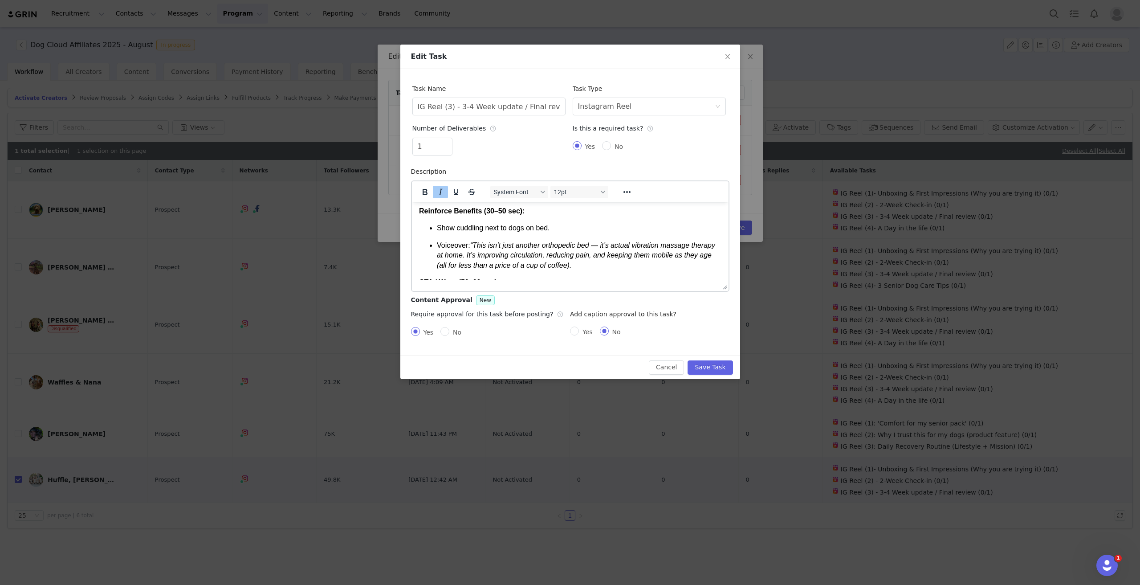
click at [663, 270] on p "Voiceover: “This isn’t just another orthopedic bed — it’s actual vibration mass…" at bounding box center [578, 255] width 285 height 30
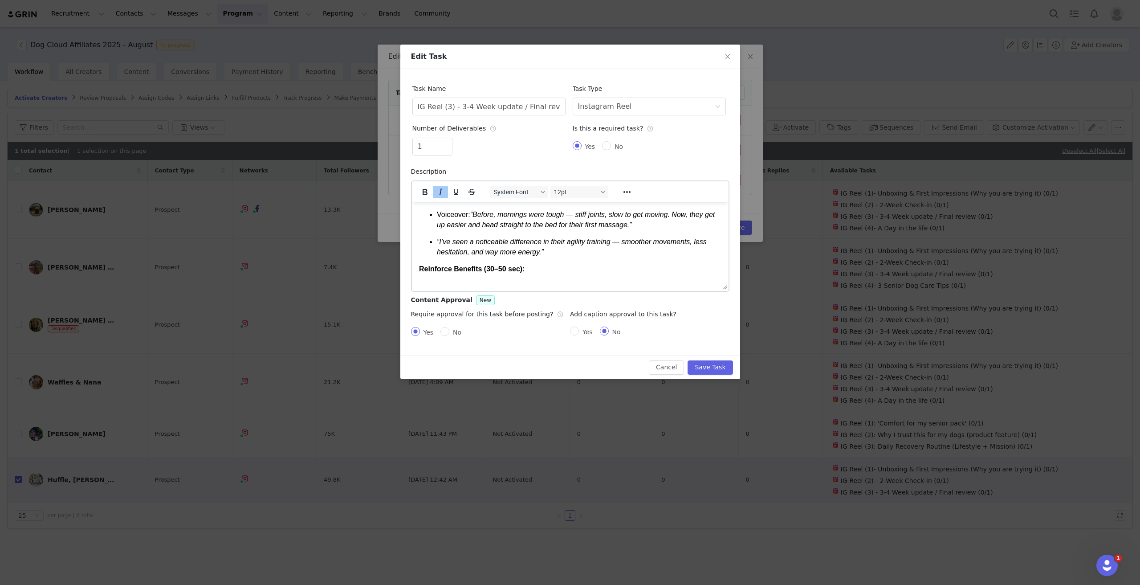
scroll to position [518, 0]
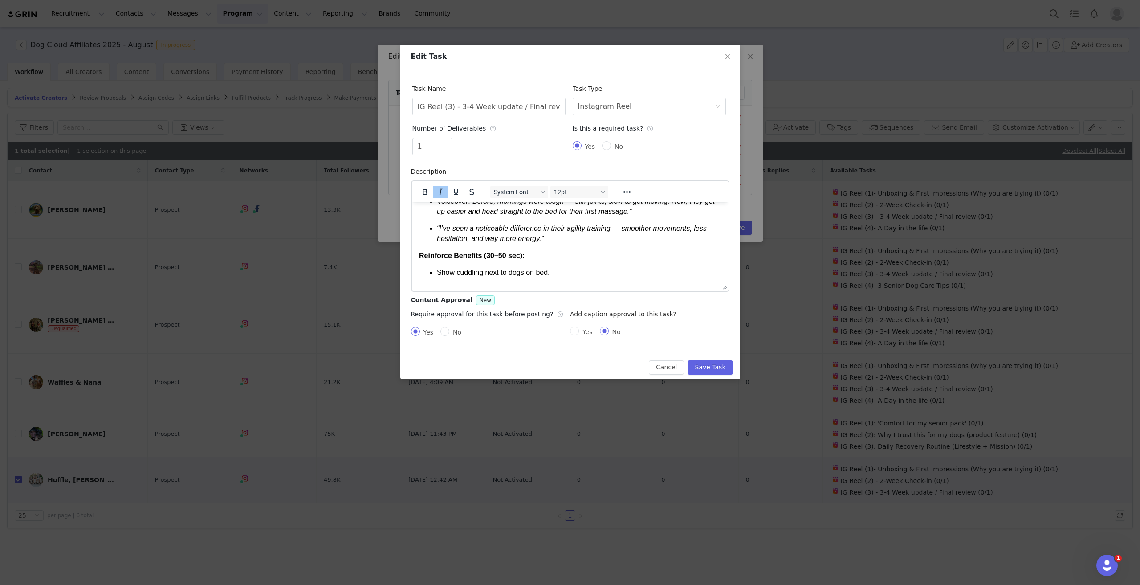
click at [581, 243] on p "“I’ve seen a noticeable difference in their agility training — smoother movemen…" at bounding box center [578, 233] width 285 height 20
click at [544, 241] on em "“I’ve seen a noticeable difference in their agility training — smoother movemen…" at bounding box center [571, 232] width 270 height 17
click at [549, 241] on em "“I’ve seen a noticeable difference in their agility training — smoother movemen…" at bounding box center [571, 232] width 270 height 17
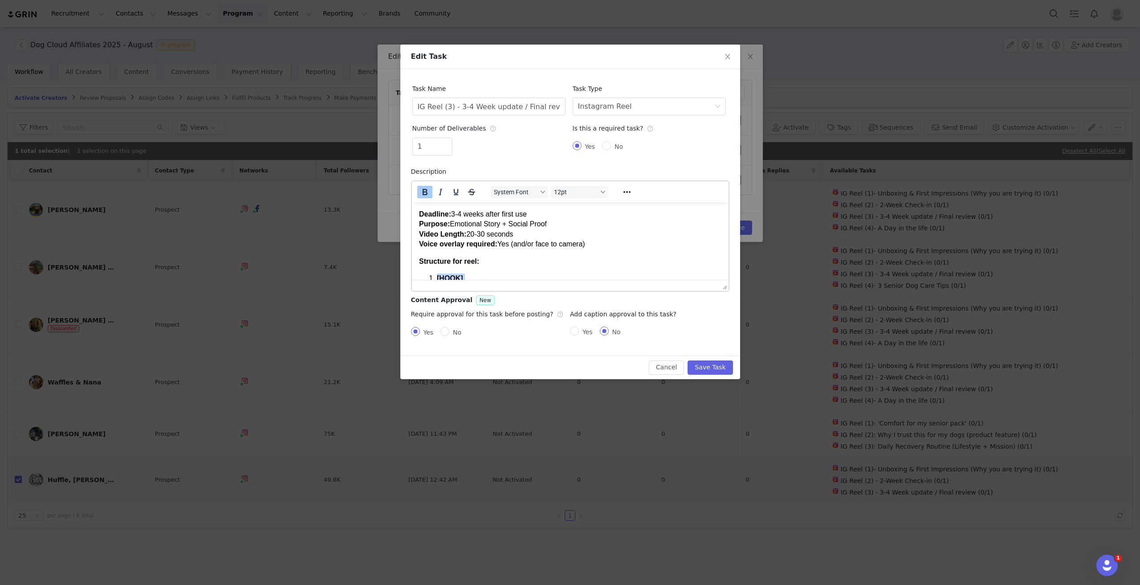
scroll to position [12, 0]
drag, startPoint x: 674, startPoint y: 248, endPoint x: 427, endPoint y: 261, distance: 247.5
click at [427, 261] on ol "[HOOK] Some examples: - “We’ve been using the Dog Cloud bed for a month (or # w…" at bounding box center [570, 425] width 302 height 328
click at [476, 263] on h2 "Rich Text Area. Press ALT-0 for help." at bounding box center [570, 269] width 302 height 15
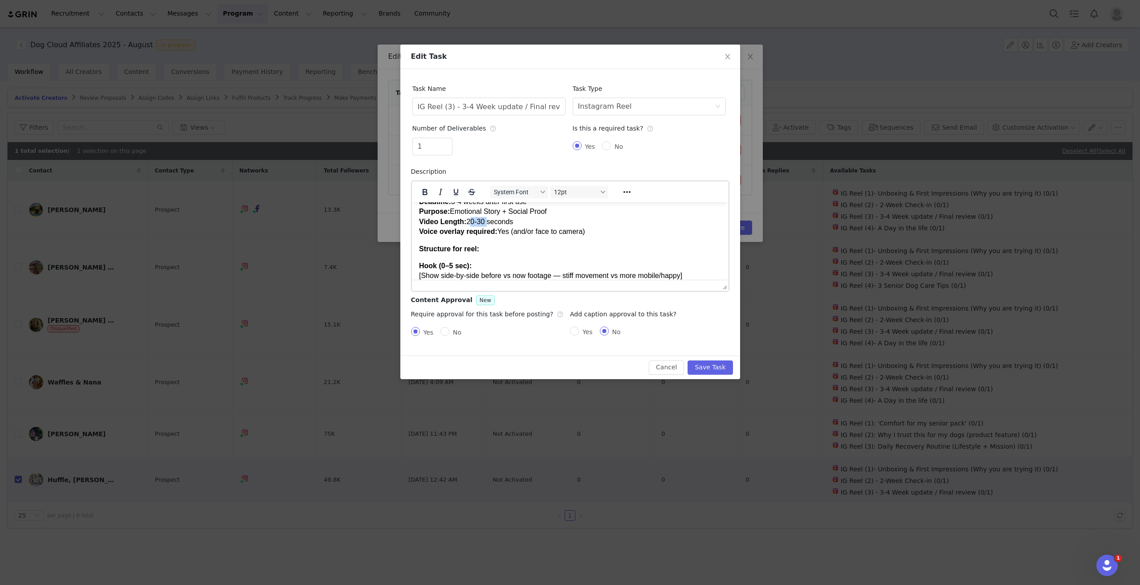
drag, startPoint x: 483, startPoint y: 222, endPoint x: 468, endPoint y: 221, distance: 15.6
click at [468, 221] on p "Deadline: 3-4 weeks after first use Purpose: Emotional Story + Social Proof Vid…" at bounding box center [570, 216] width 302 height 40
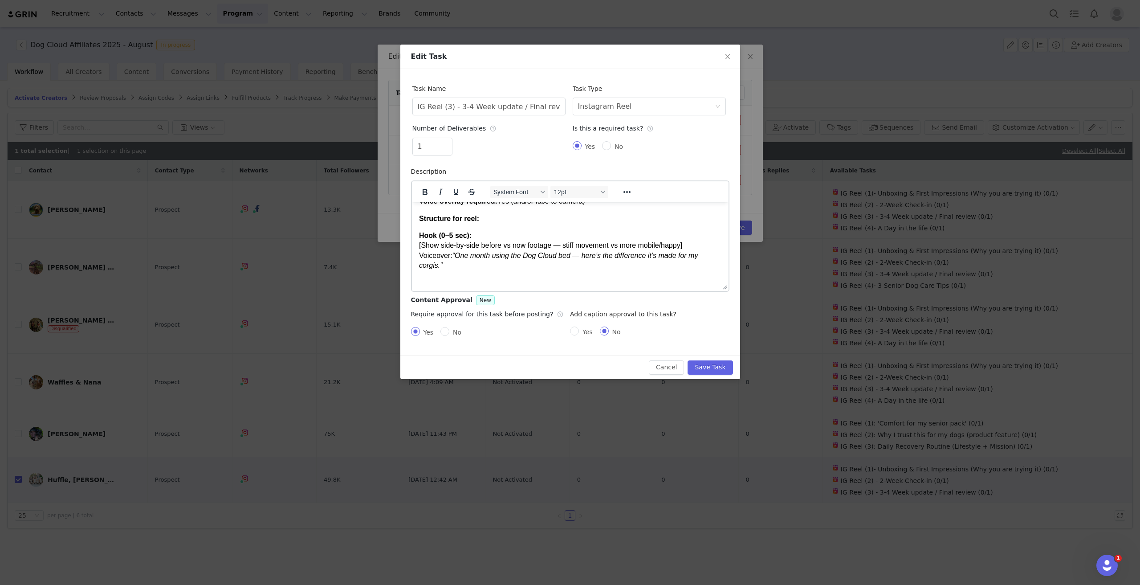
scroll to position [14, 0]
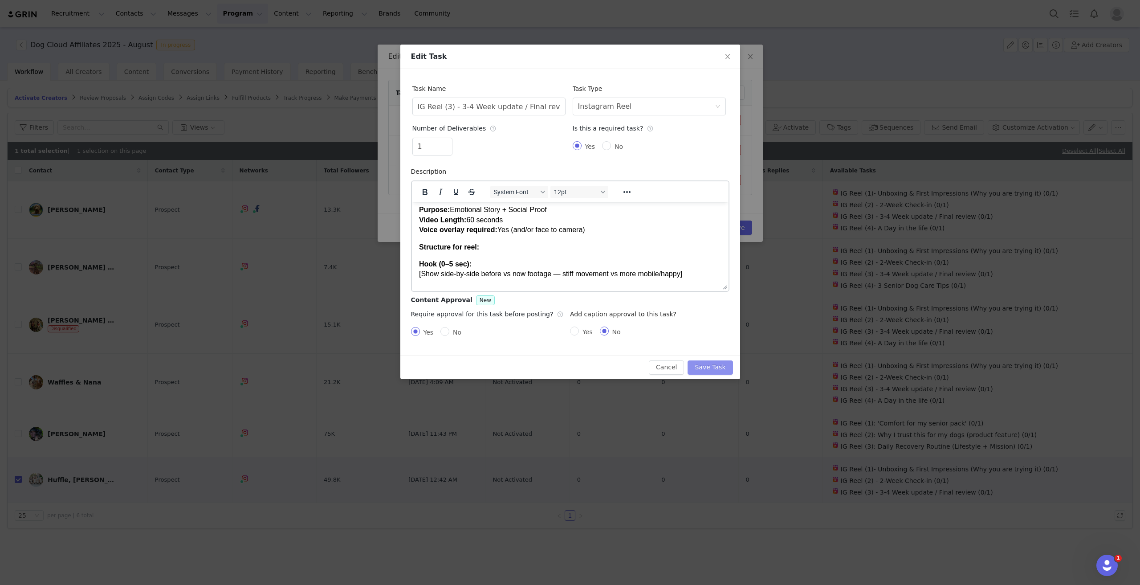
click at [722, 365] on button "Save Task" at bounding box center [710, 367] width 45 height 14
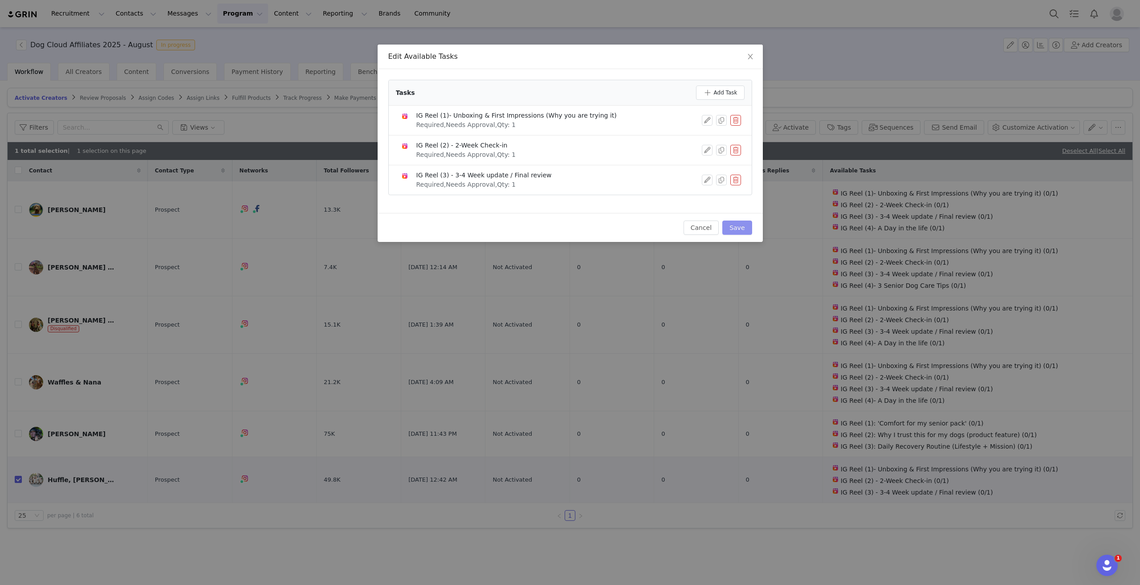
click at [738, 226] on button "Save" at bounding box center [736, 227] width 29 height 14
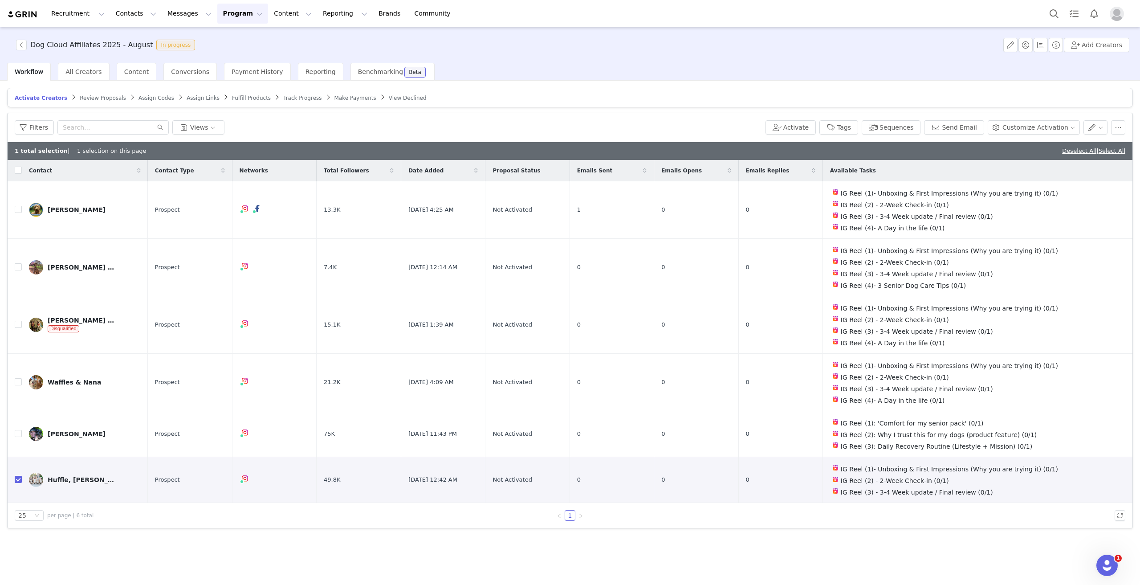
click at [18, 476] on input "checkbox" at bounding box center [18, 479] width 7 height 7
checkbox input "false"
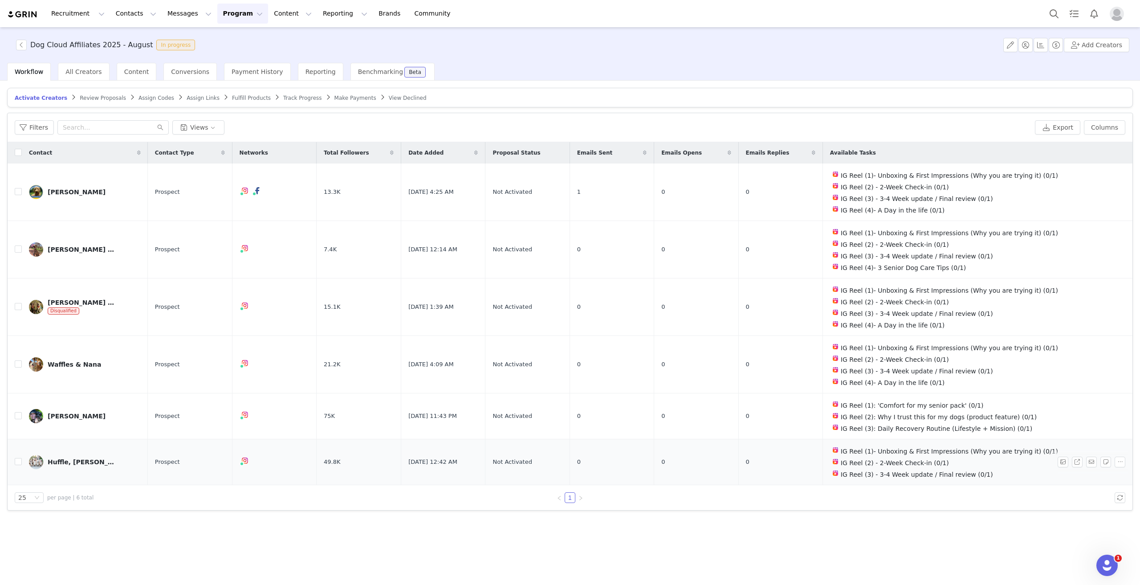
click at [75, 455] on link "Huffle, Pippin, Jo & Captain" at bounding box center [85, 462] width 112 height 14
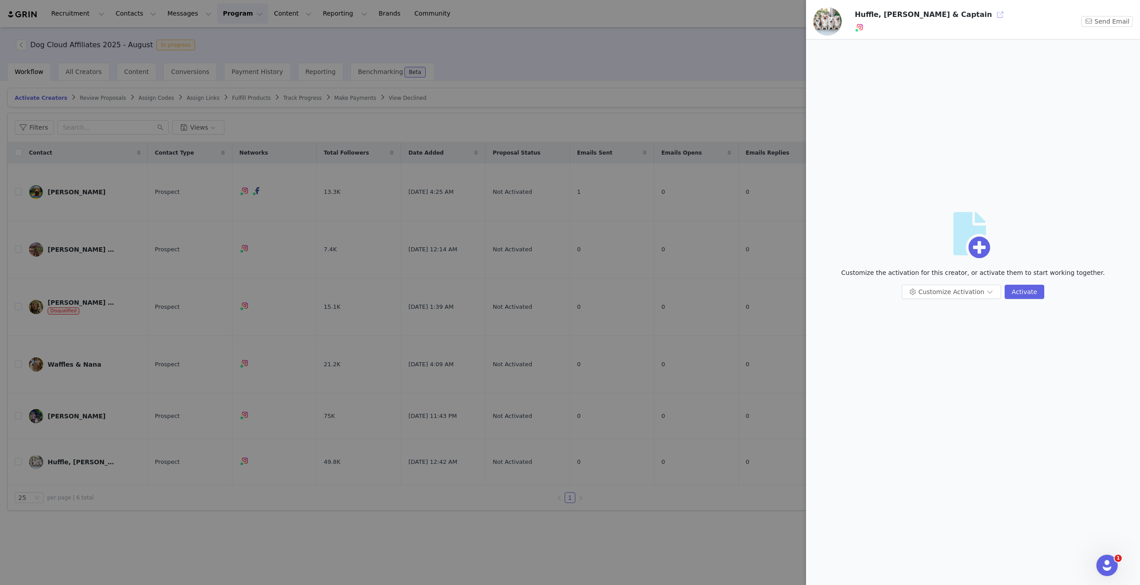
click at [993, 15] on button "button" at bounding box center [1000, 15] width 14 height 14
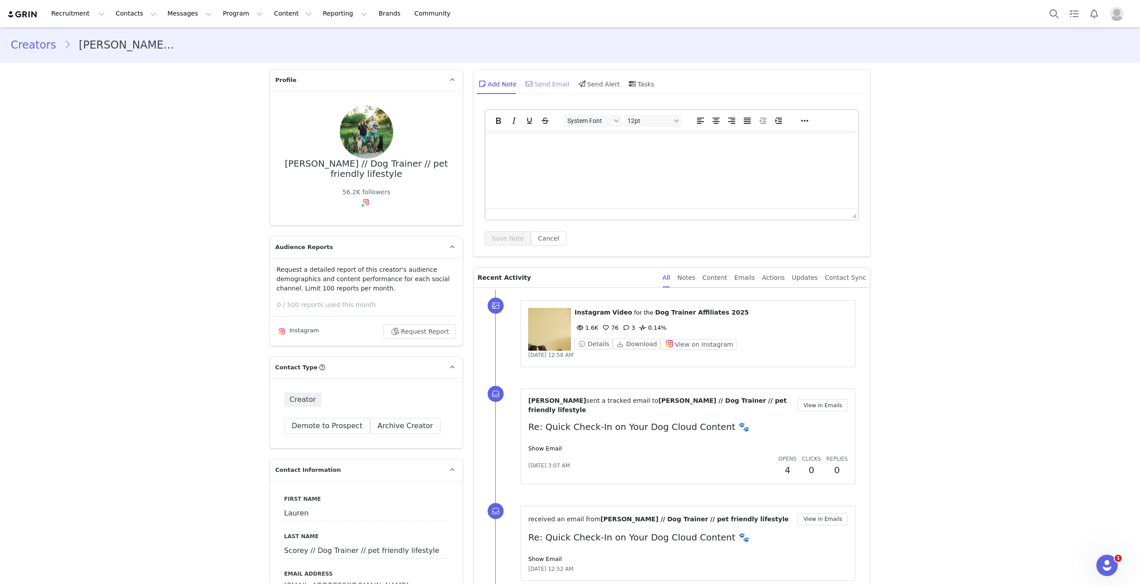
click at [558, 86] on div "Send Email" at bounding box center [547, 83] width 46 height 21
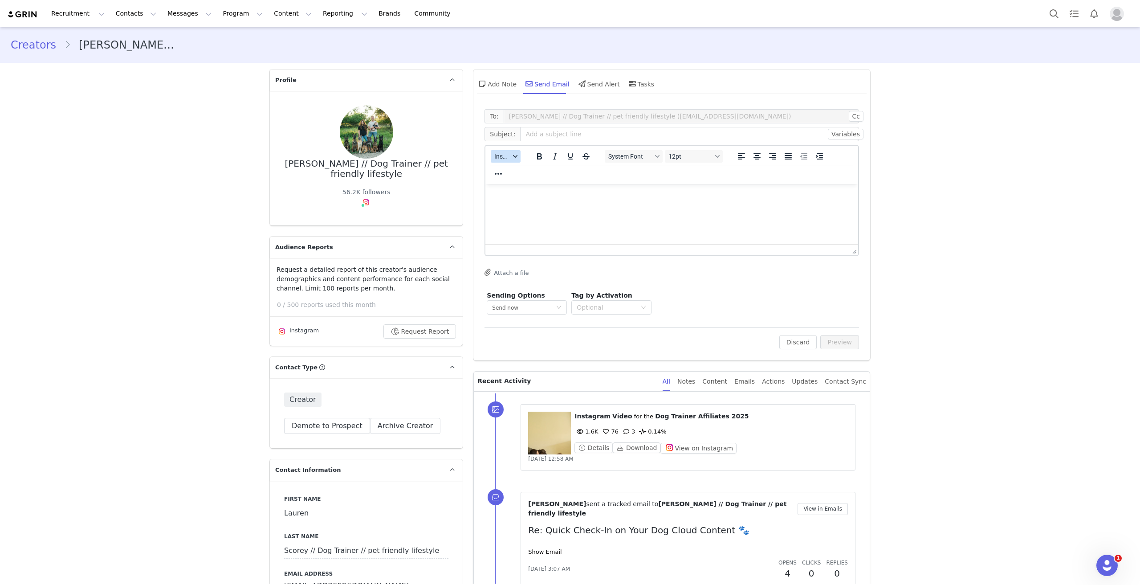
click at [513, 157] on icon "button" at bounding box center [515, 156] width 4 height 4
click at [527, 171] on div "Insert Template" at bounding box center [535, 171] width 80 height 11
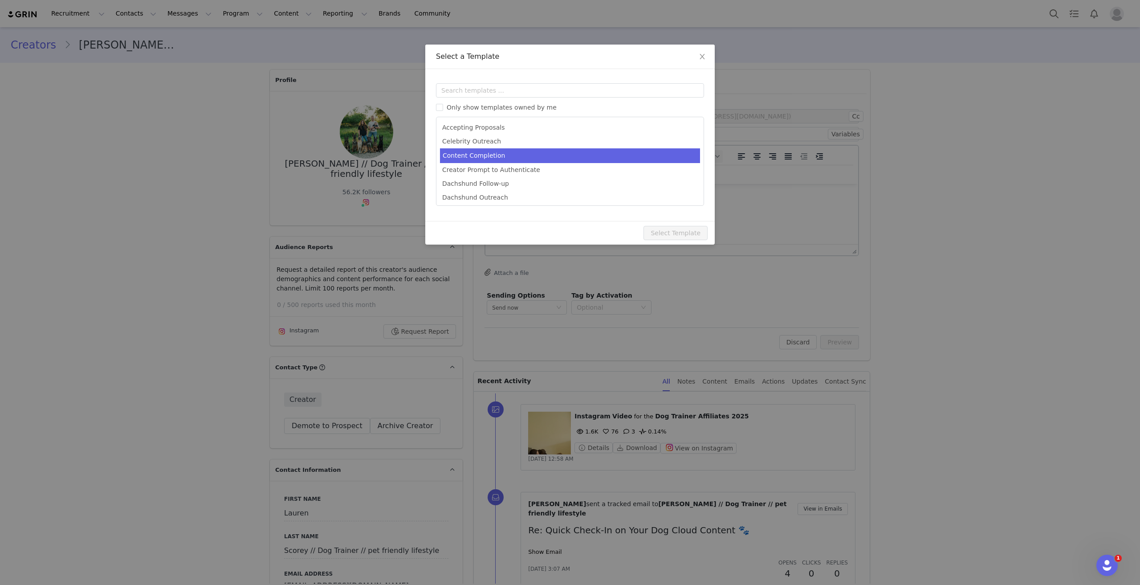
click at [520, 153] on li "Content Completion" at bounding box center [570, 155] width 260 height 15
type input "Thank You for Sharing Your Dog Cloud Journey 🐾"
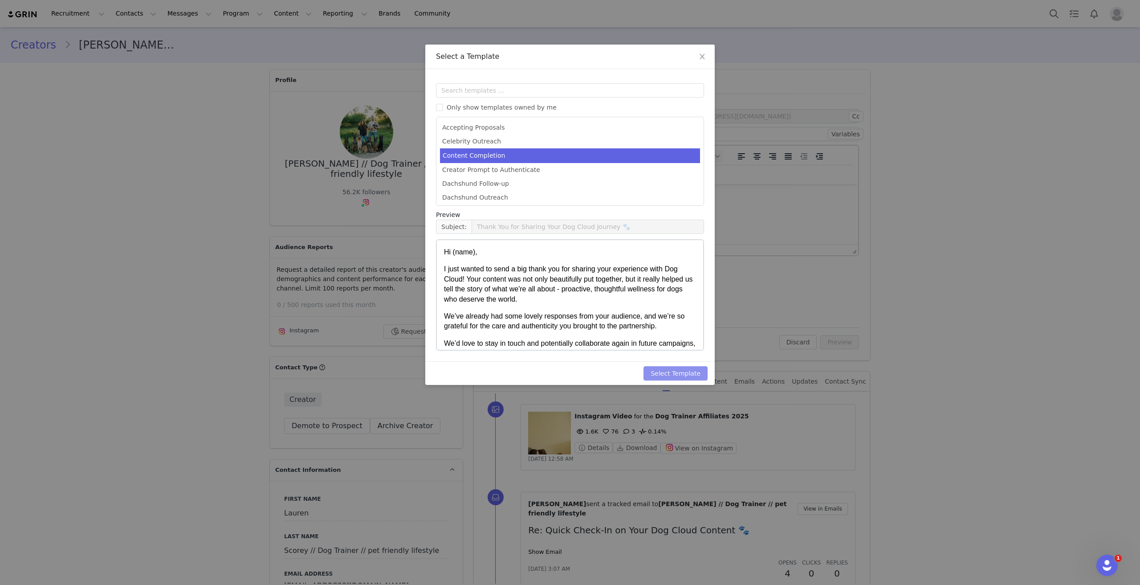
click at [690, 374] on button "Select Template" at bounding box center [675, 373] width 64 height 14
type input "Thank You for Sharing Your Dog Cloud Journey 🐾"
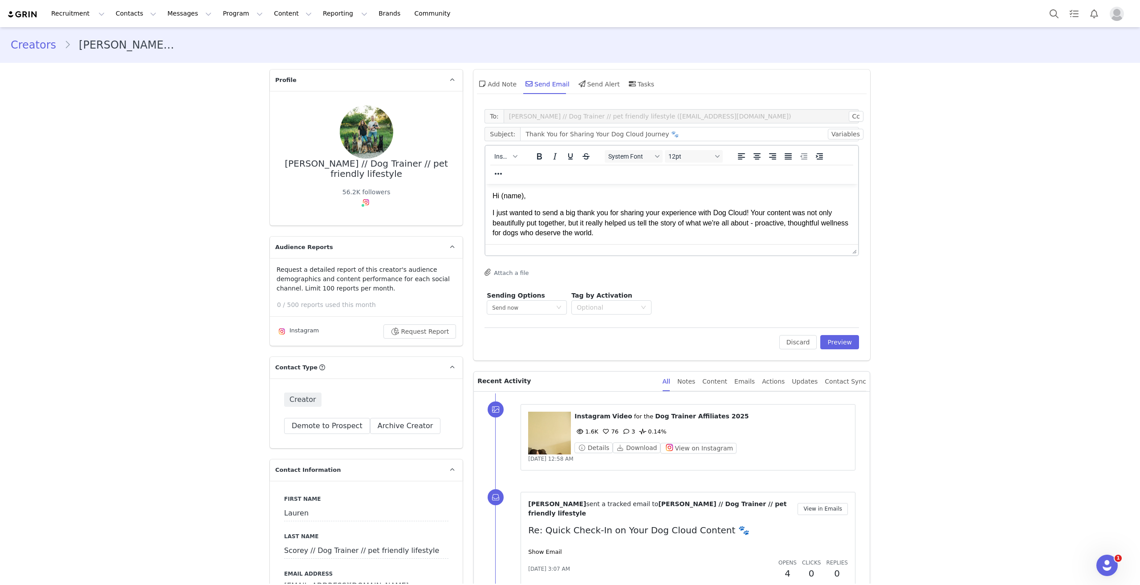
click at [576, 200] on p "Hi (name)," at bounding box center [672, 196] width 358 height 10
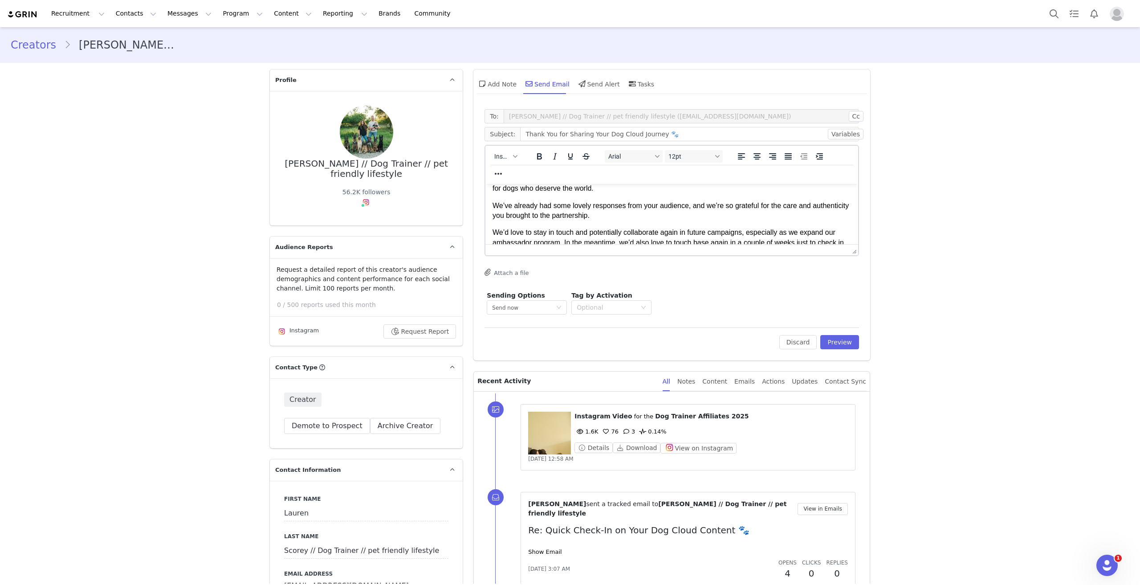
click at [539, 206] on span "We’ve already had some lovely responses from your audience, and we’re so gratef…" at bounding box center [671, 210] width 356 height 17
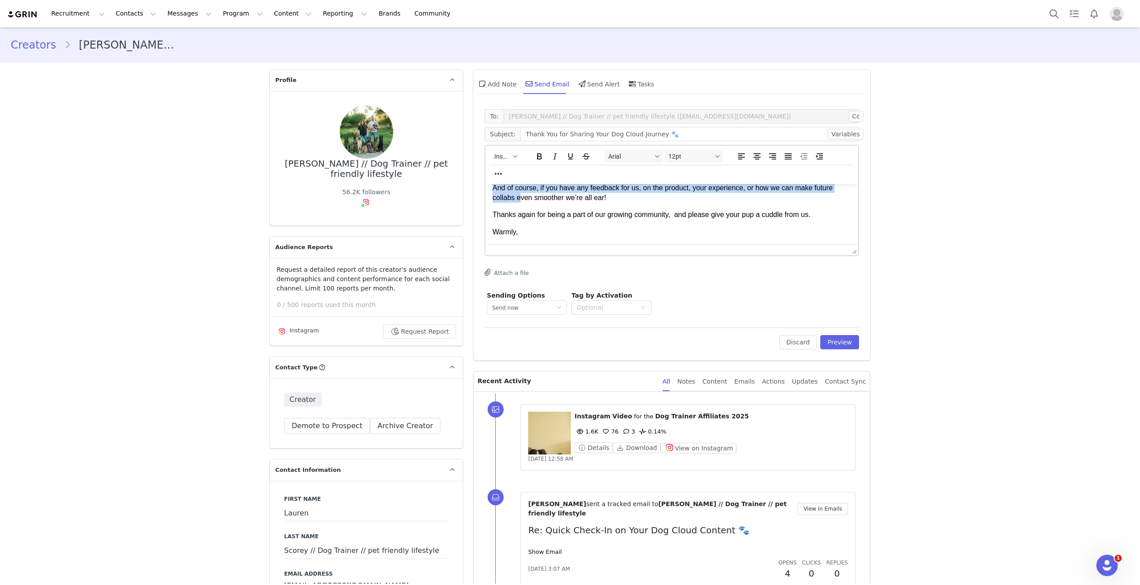
scroll to position [82, 0]
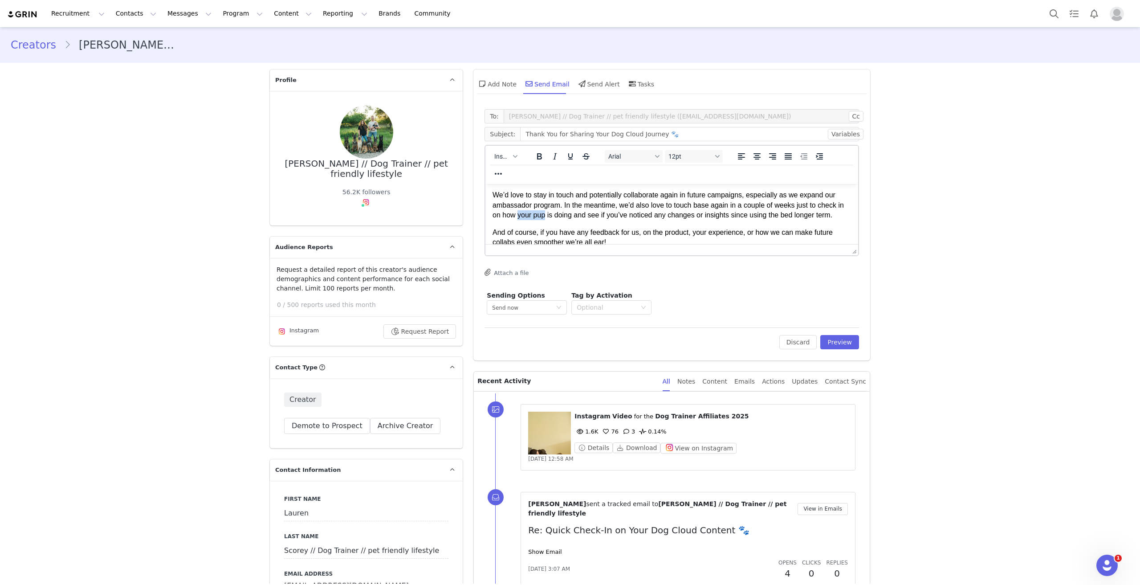
drag, startPoint x: 545, startPoint y: 257, endPoint x: 518, endPoint y: 219, distance: 47.1
click at [518, 219] on span "We’d love to stay in touch and potentially collaborate again in future campaign…" at bounding box center [668, 205] width 351 height 28
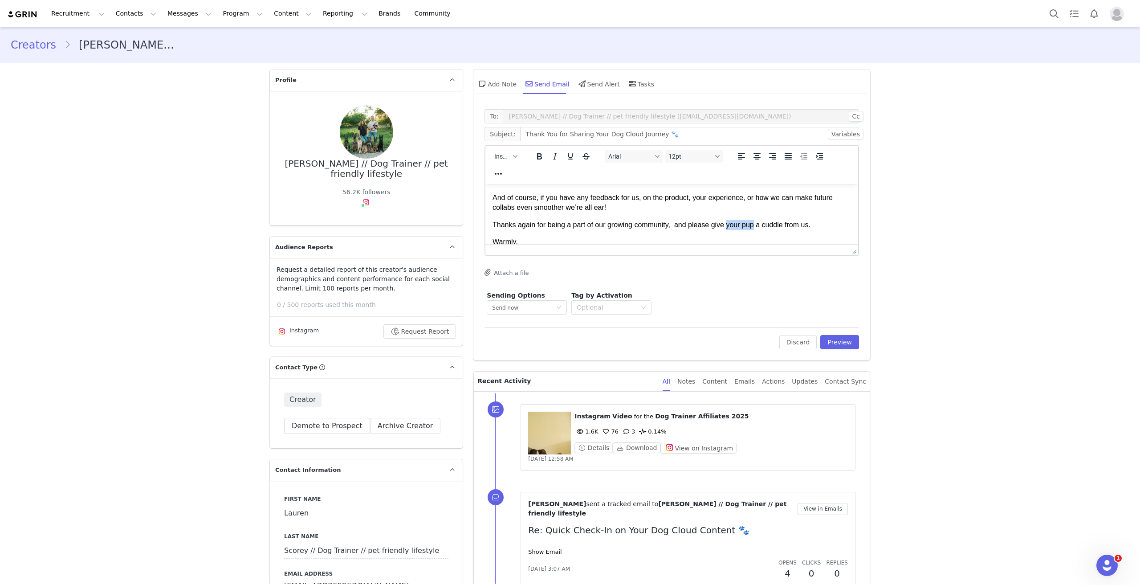
drag, startPoint x: 754, startPoint y: 218, endPoint x: 727, endPoint y: 221, distance: 27.8
click at [727, 221] on span "Thanks again for being a part of our growing community, and please give your pu…" at bounding box center [652, 225] width 318 height 8
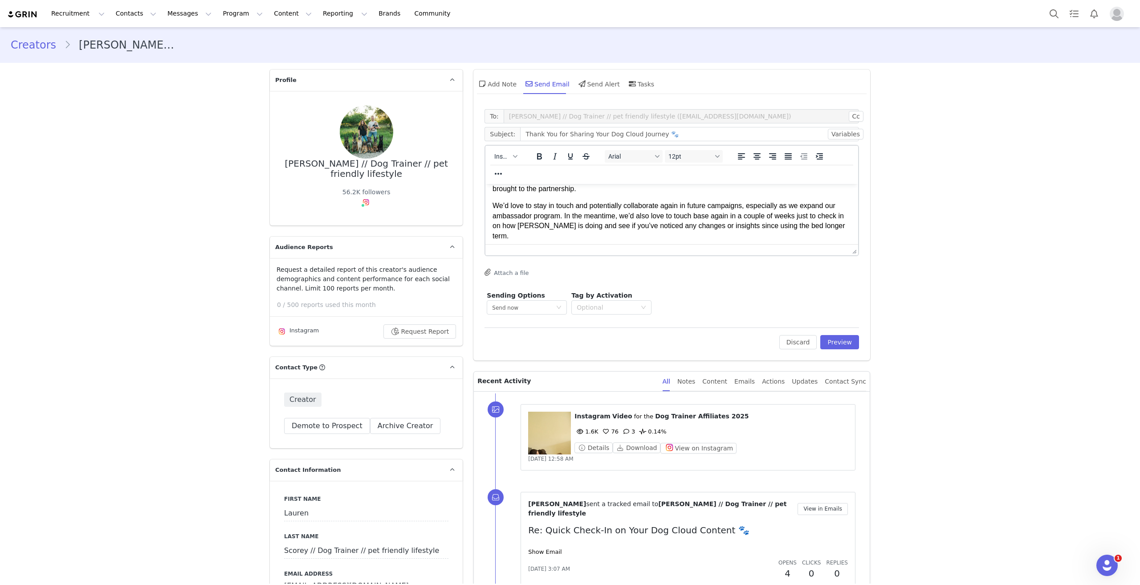
scroll to position [89, 0]
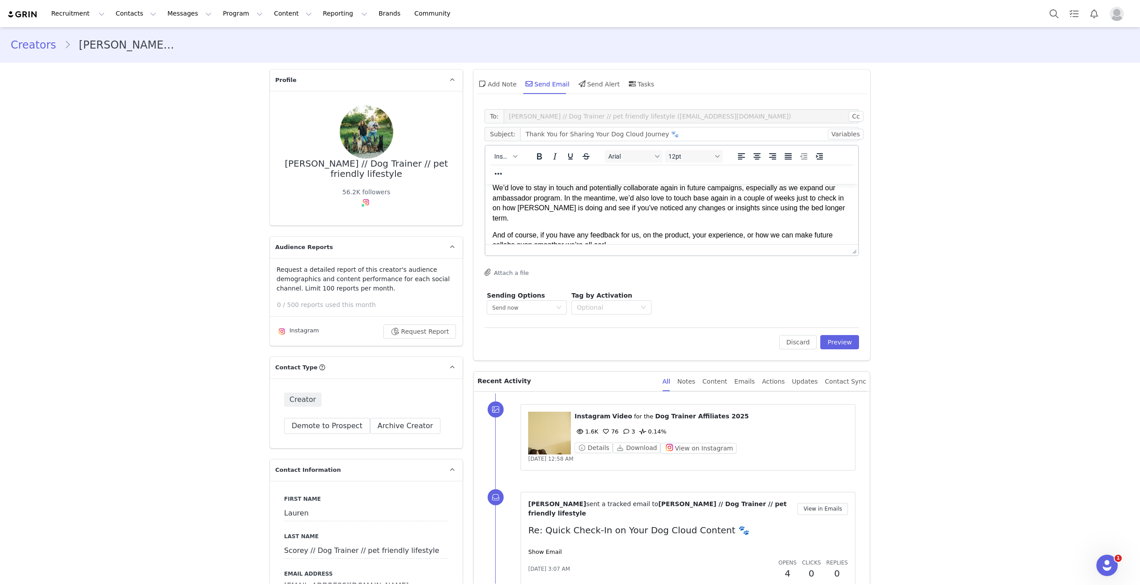
click at [726, 240] on p "And of course, if you have any feedback for us, on the product, your experience…" at bounding box center [672, 240] width 358 height 20
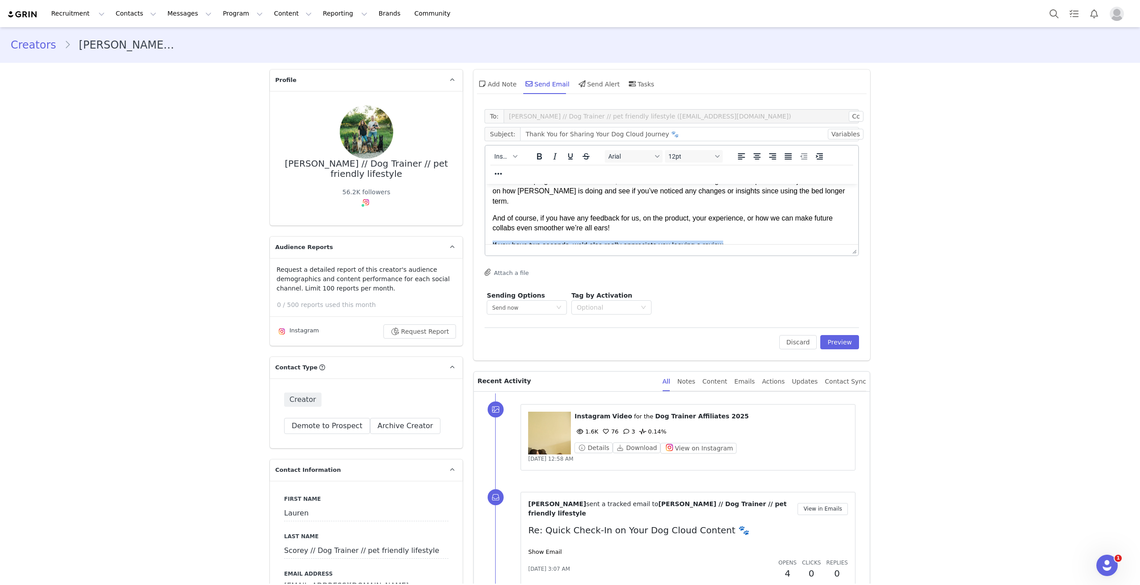
drag, startPoint x: 697, startPoint y: 237, endPoint x: 491, endPoint y: 237, distance: 206.6
click at [491, 237] on html "Hi there Lauren, I just wanted to send a big thank you for sharing your experie…" at bounding box center [671, 193] width 373 height 231
click at [685, 228] on body "Hi there Lauren, I just wanted to send a big thank you for sharing your experie…" at bounding box center [672, 193] width 358 height 216
drag, startPoint x: 631, startPoint y: 244, endPoint x: 528, endPoint y: 243, distance: 102.4
click at [528, 243] on p "If you have two seconds, we'd also really appreciate you leaving a review" at bounding box center [672, 245] width 358 height 10
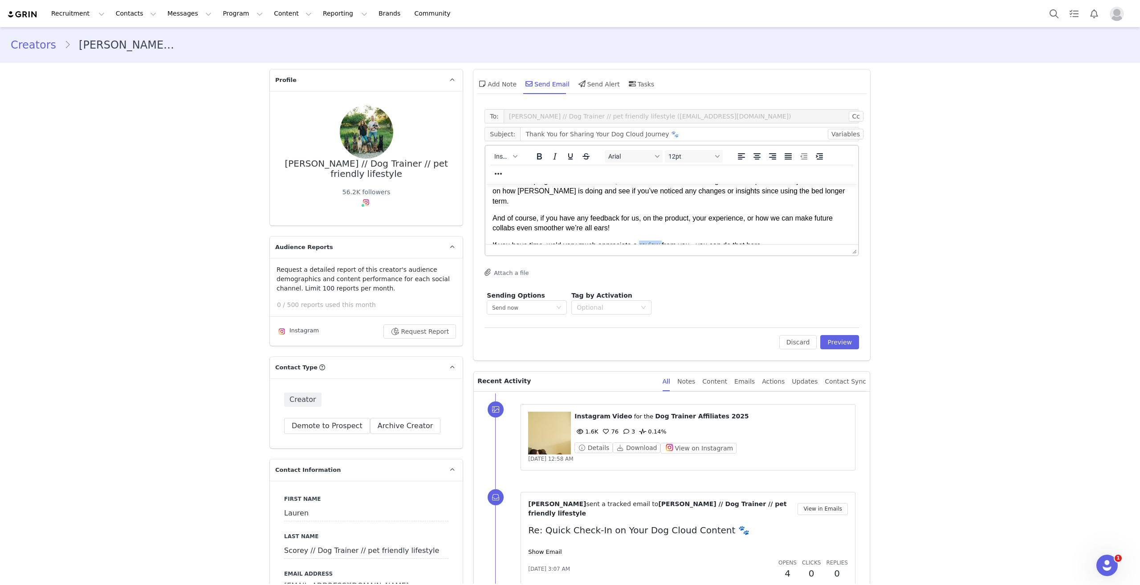
drag, startPoint x: 661, startPoint y: 239, endPoint x: 638, endPoint y: 237, distance: 23.3
click at [638, 241] on span "If you have time, we'd very much appreciate a review from you - you can do that…" at bounding box center [628, 245] width 270 height 8
click at [537, 155] on icon "Bold" at bounding box center [539, 156] width 5 height 6
drag, startPoint x: 766, startPoint y: 238, endPoint x: 749, endPoint y: 238, distance: 16.9
click at [749, 240] on p "If you have time, we'd very much appreciate a review from you - you can do that…" at bounding box center [672, 245] width 358 height 10
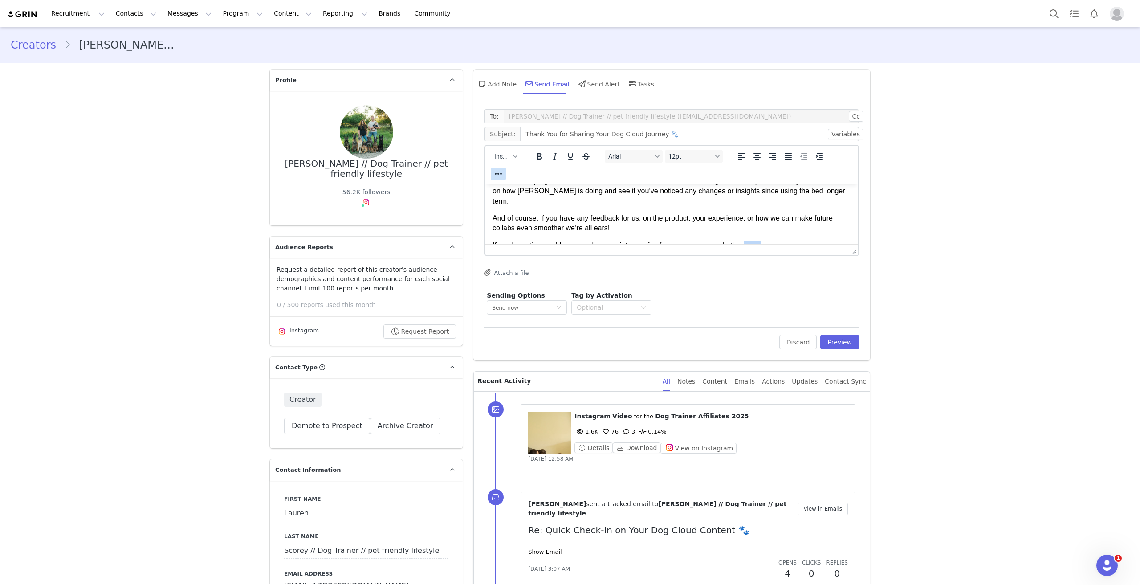
click at [502, 173] on icon "Reveal or hide additional toolbar items" at bounding box center [498, 174] width 7 height 2
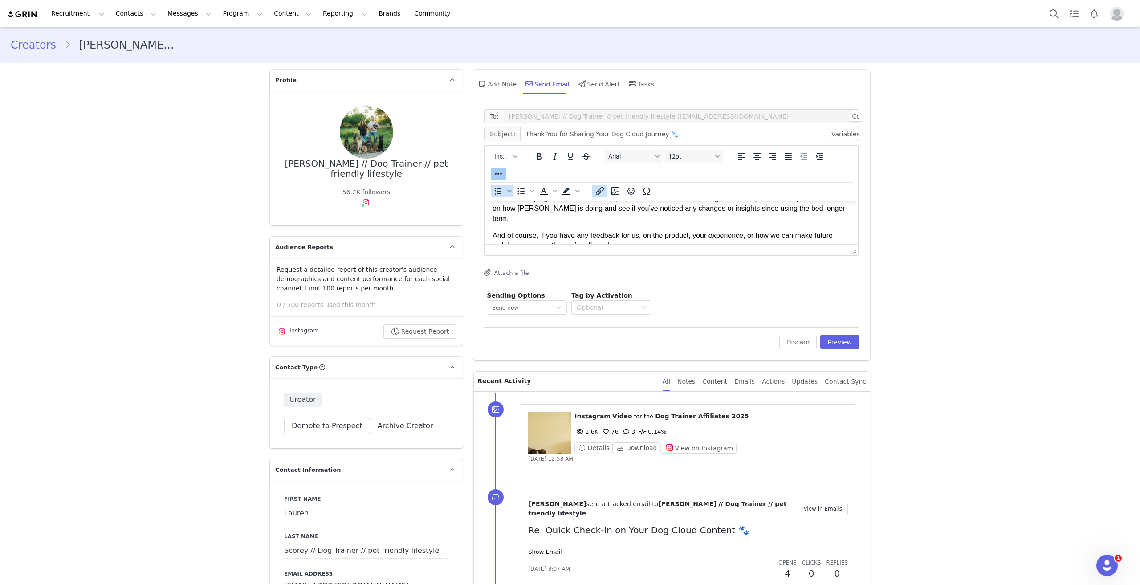
click at [595, 186] on icon "Insert/edit link" at bounding box center [600, 191] width 11 height 11
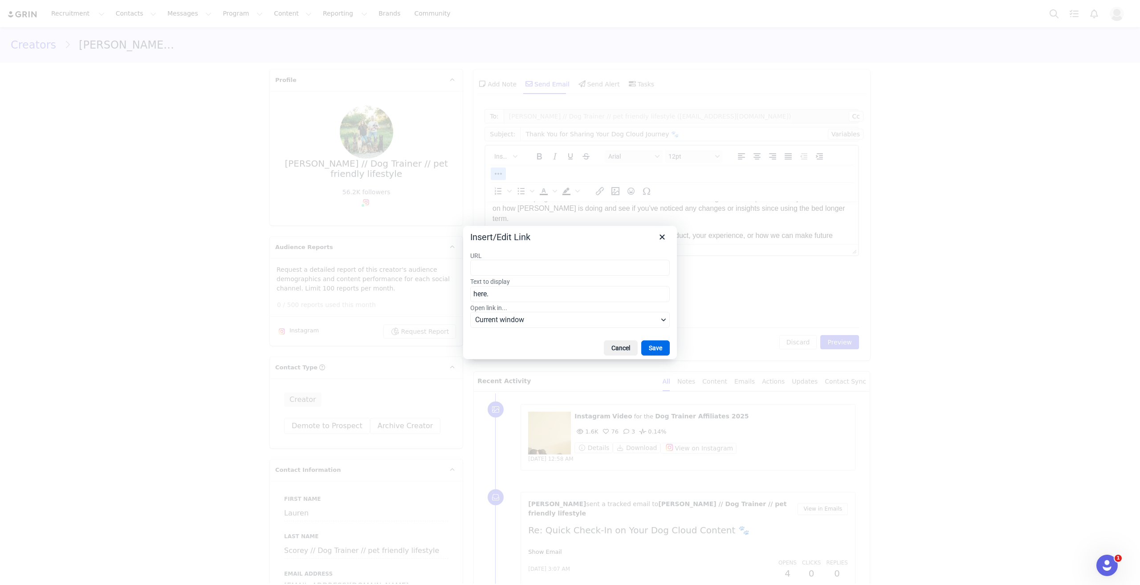
type input "https://dogcloudbeds.com/pages/reviews"
click at [655, 345] on button "Save" at bounding box center [655, 347] width 29 height 15
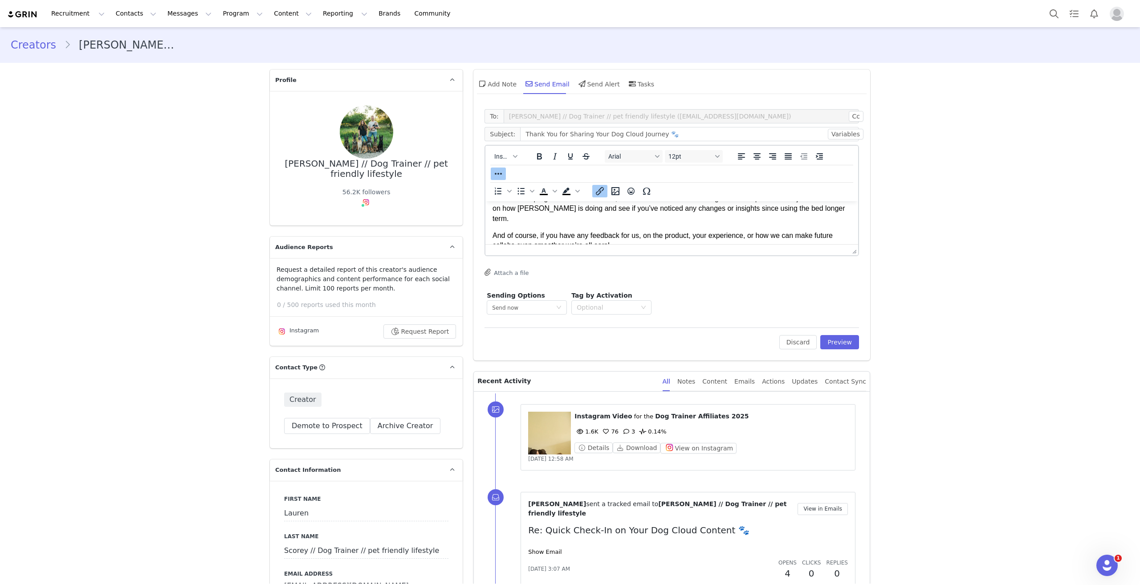
click at [797, 239] on p "And of course, if you have any feedback for us, on the product, your experience…" at bounding box center [672, 241] width 358 height 20
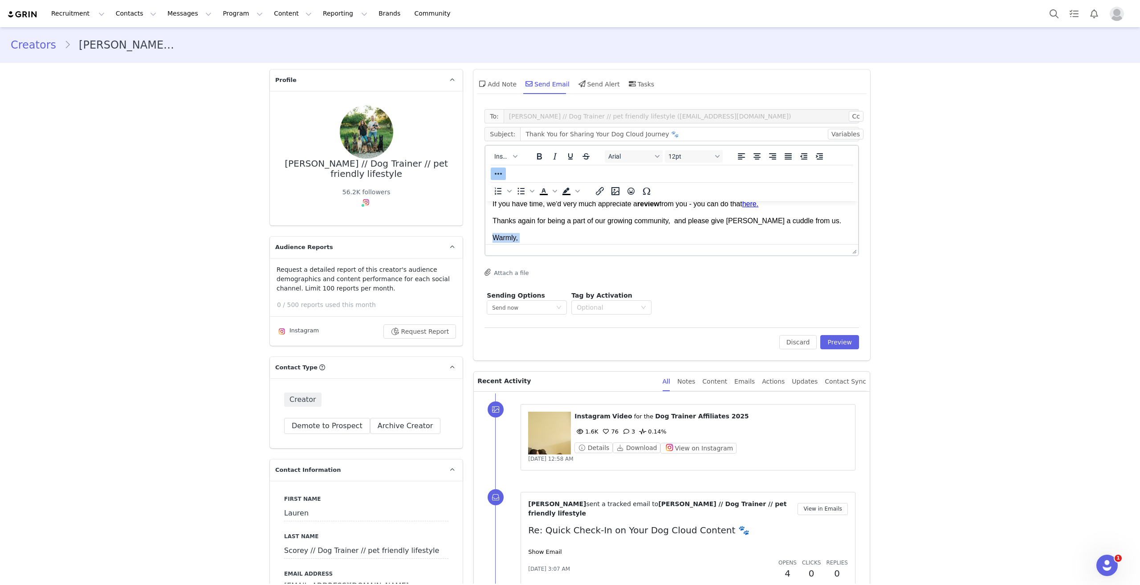
drag, startPoint x: 511, startPoint y: 252, endPoint x: 495, endPoint y: 231, distance: 27.0
click at [495, 231] on body "Hi there Lauren, I just wanted to send a big thank you for sharing your experie…" at bounding box center [672, 152] width 358 height 216
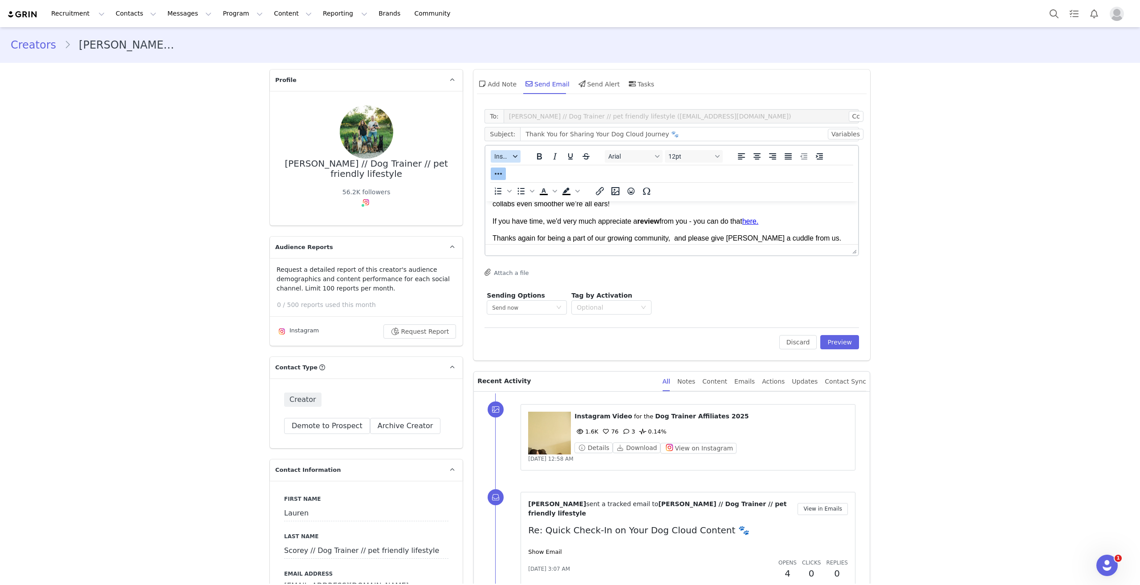
click at [503, 159] on span "Insert" at bounding box center [502, 156] width 16 height 7
click at [514, 195] on div "Insert Signature" at bounding box center [535, 200] width 80 height 11
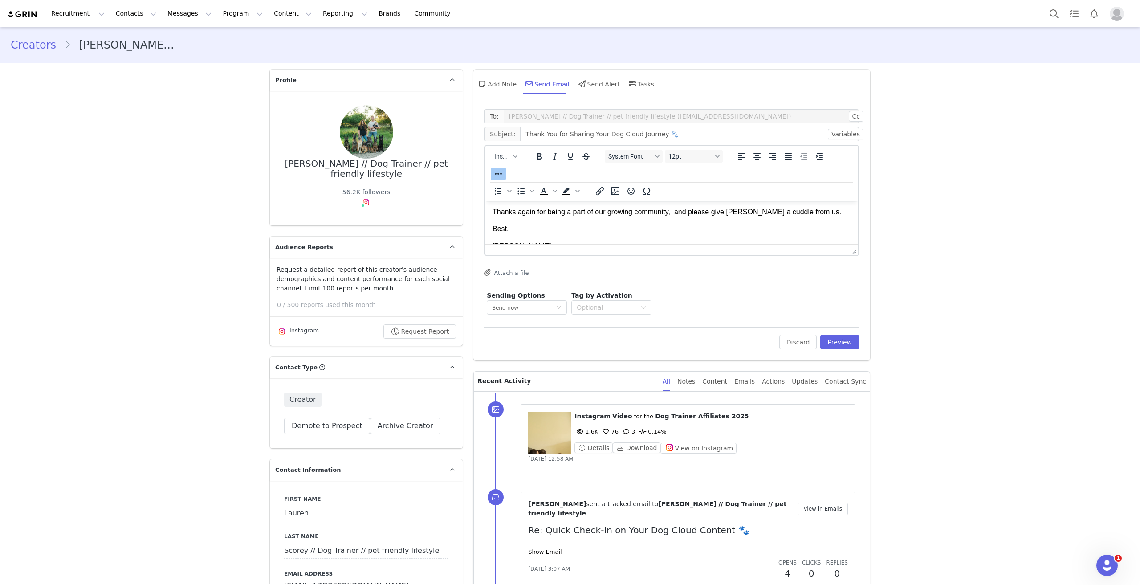
scroll to position [187, 0]
click at [524, 228] on p "[PERSON_NAME]" at bounding box center [672, 233] width 358 height 10
drag, startPoint x: 523, startPoint y: 228, endPoint x: 541, endPoint y: 229, distance: 17.9
click at [524, 228] on p "[PERSON_NAME]" at bounding box center [672, 233] width 358 height 10
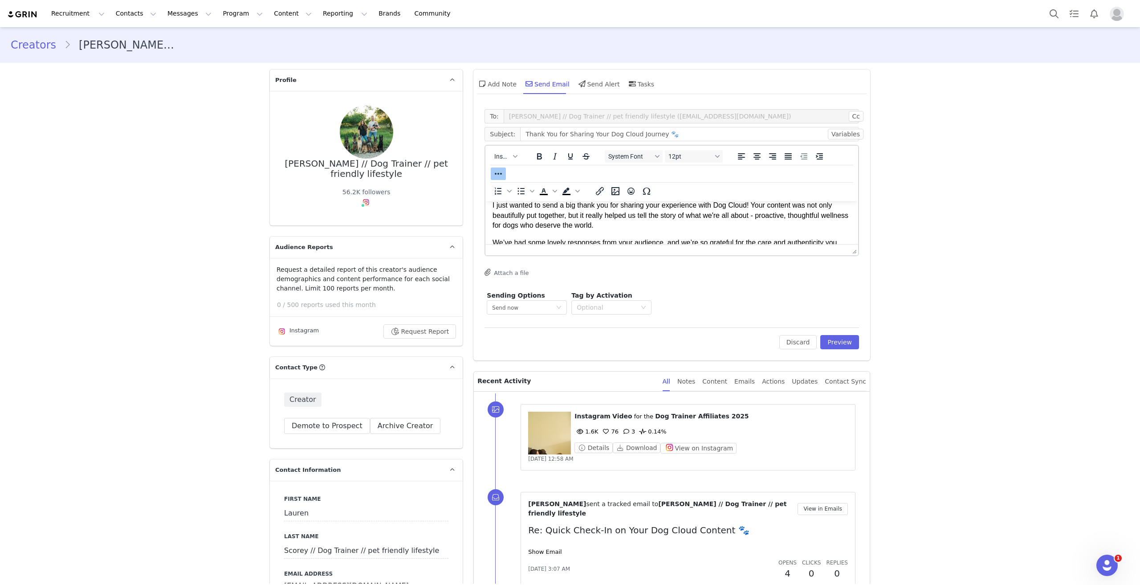
scroll to position [0, 0]
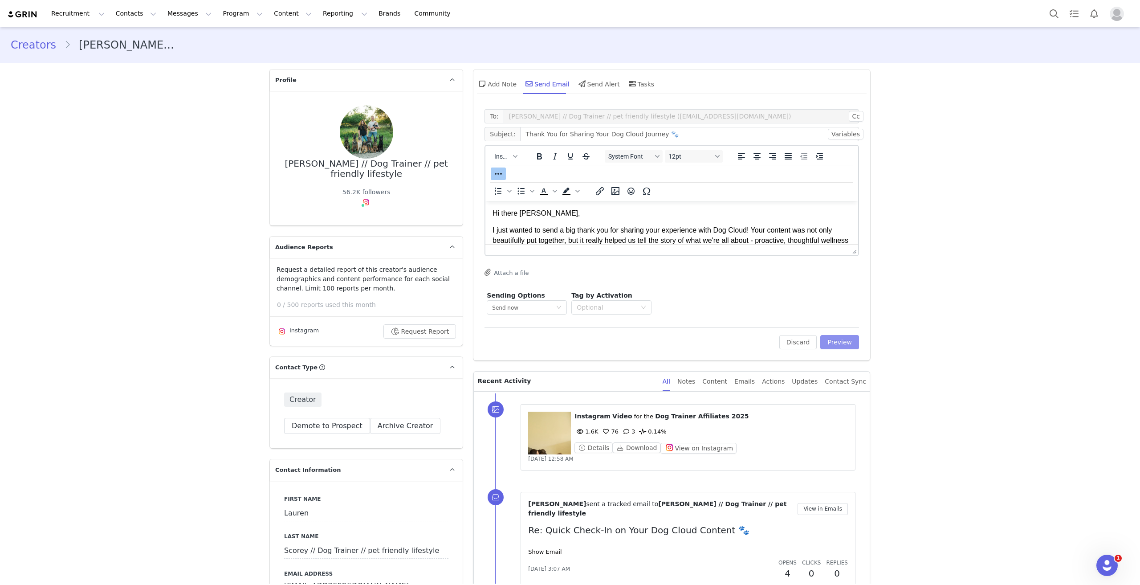
click at [839, 342] on button "Preview" at bounding box center [839, 342] width 39 height 14
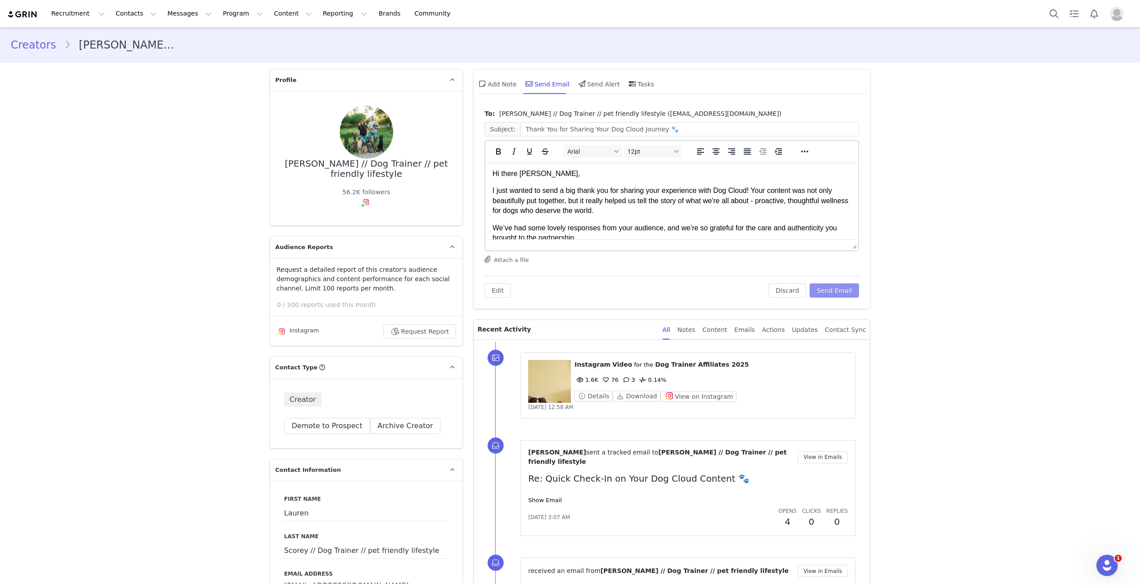
click at [835, 288] on button "Send Email" at bounding box center [834, 290] width 49 height 14
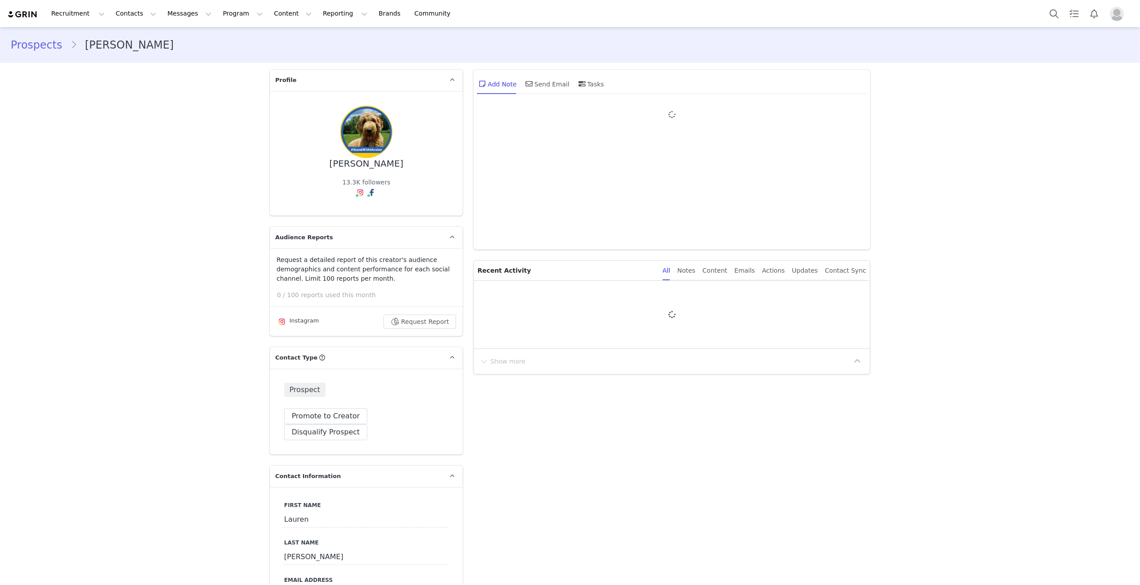
type input "+1 ([GEOGRAPHIC_DATA])"
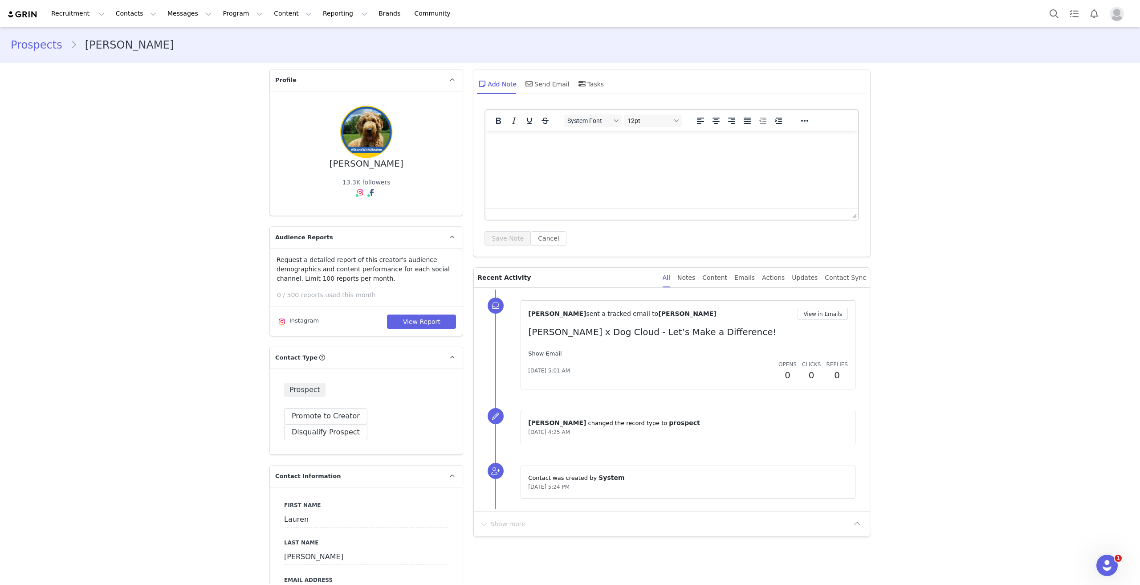
click at [538, 351] on link "Show Email" at bounding box center [544, 353] width 33 height 7
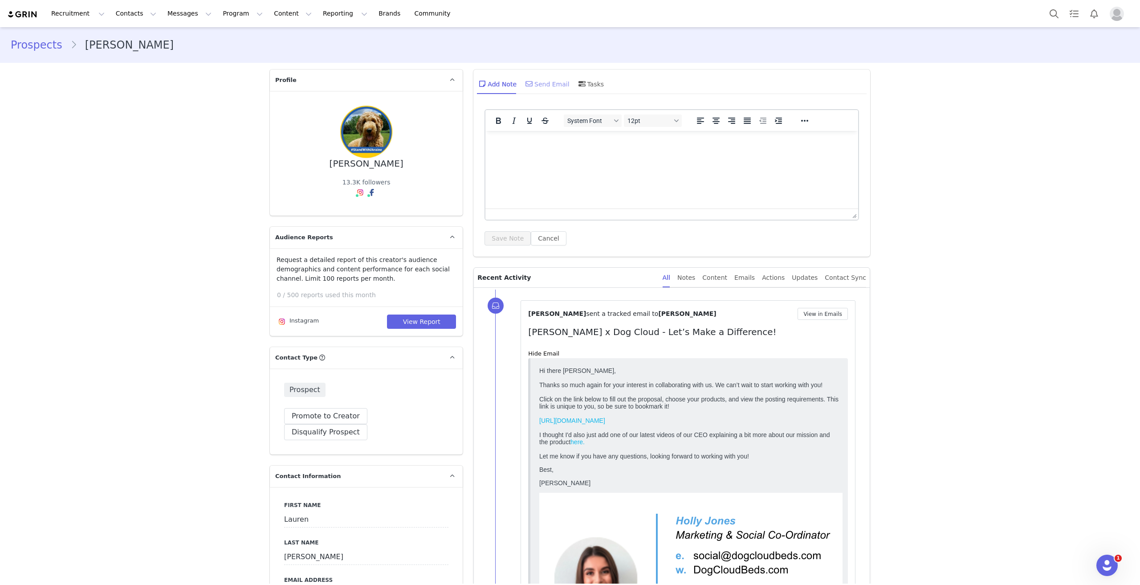
click at [535, 80] on div "Send Email" at bounding box center [547, 83] width 46 height 21
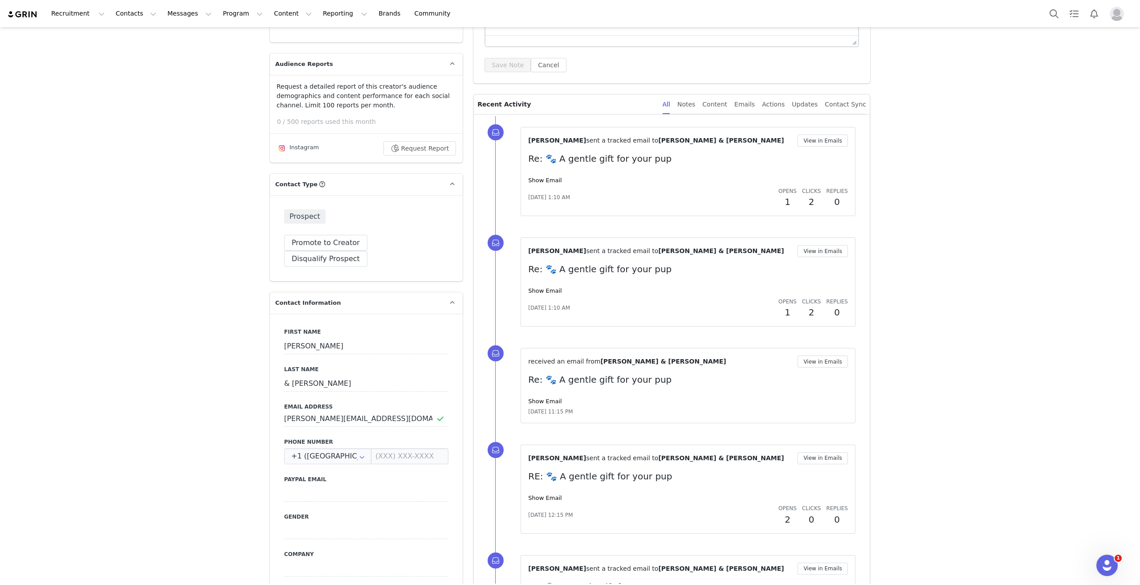
scroll to position [223, 0]
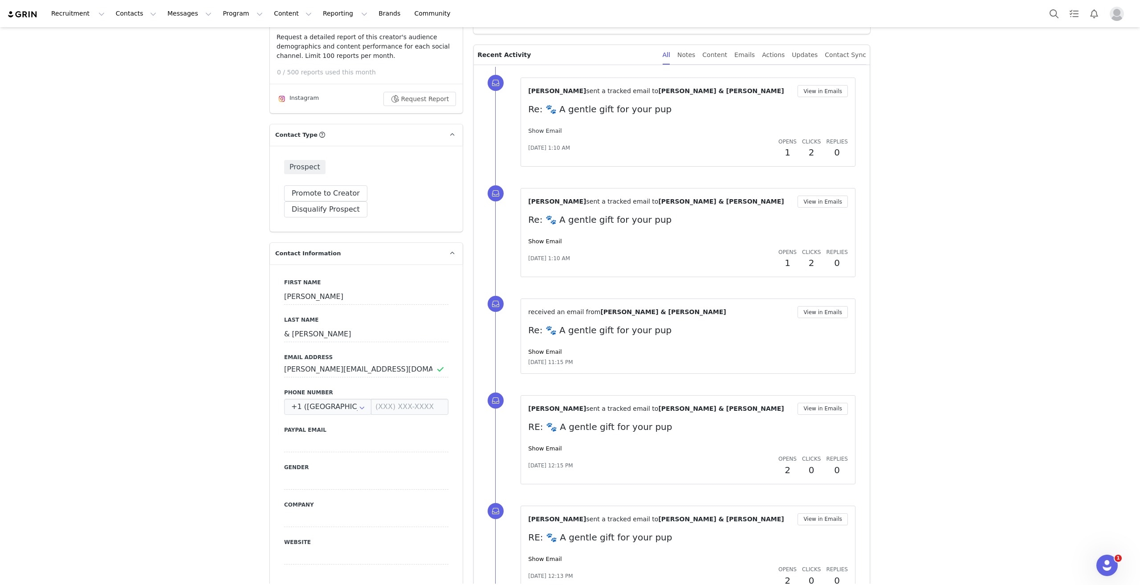
click at [544, 129] on link "Show Email" at bounding box center [544, 130] width 33 height 7
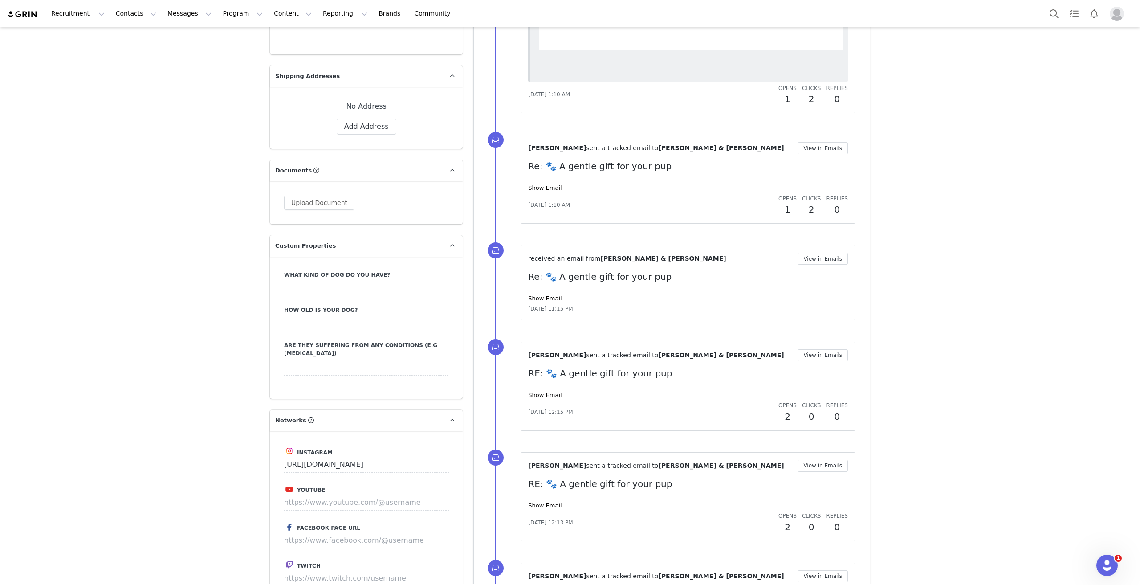
scroll to position [802, 0]
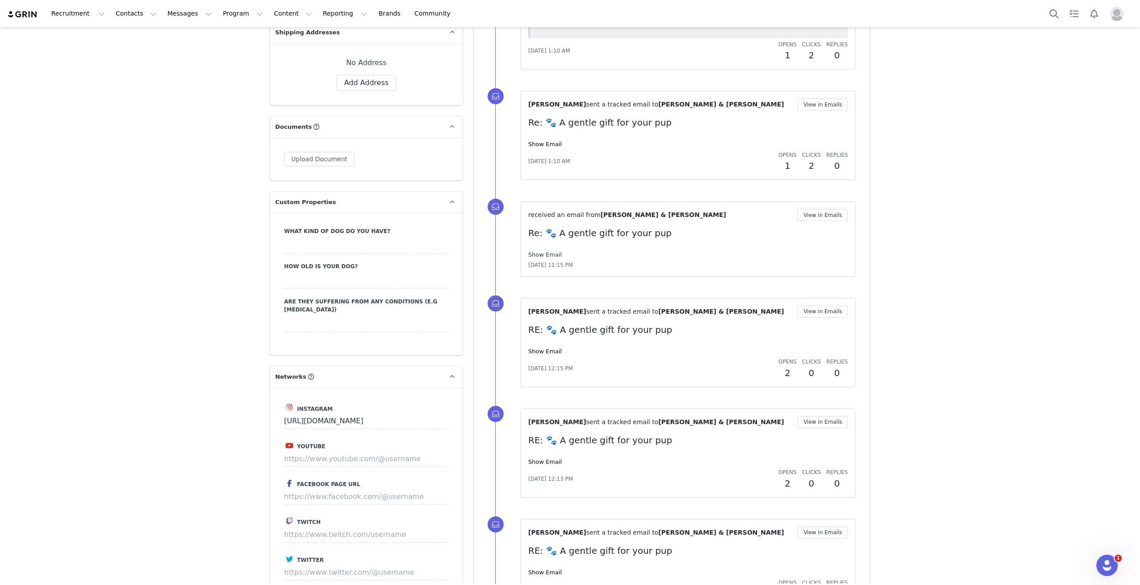
click at [541, 253] on link "Show Email" at bounding box center [544, 254] width 33 height 7
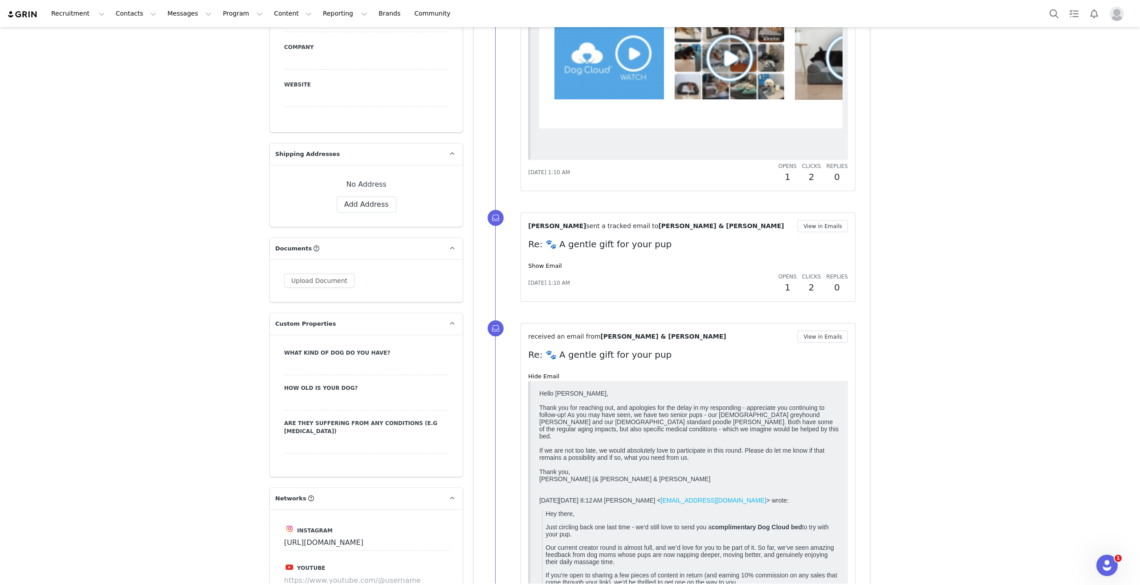
scroll to position [668, 0]
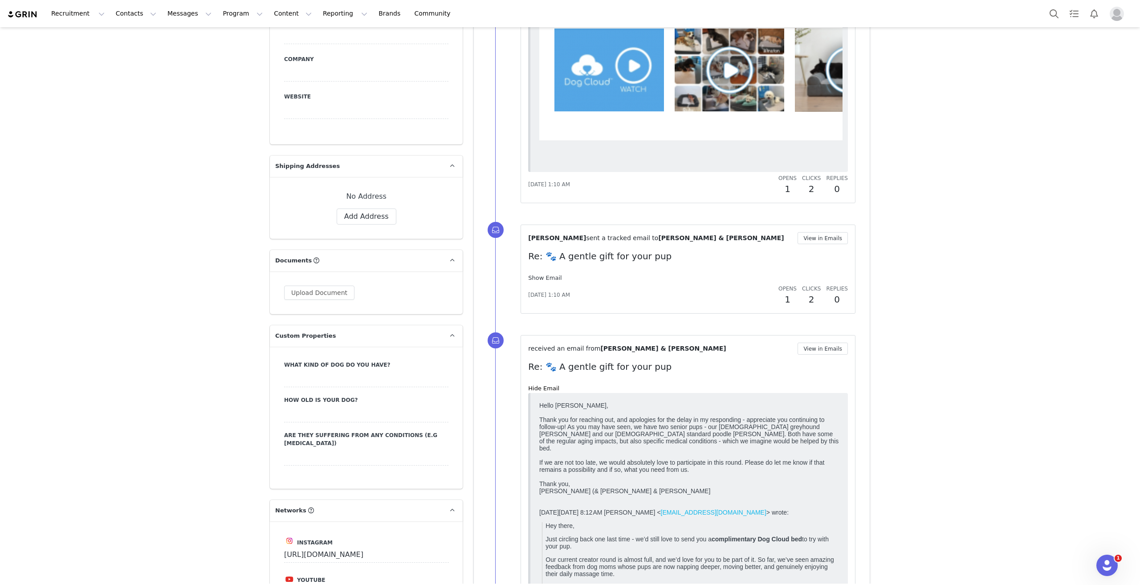
click at [528, 277] on link "Show Email" at bounding box center [544, 277] width 33 height 7
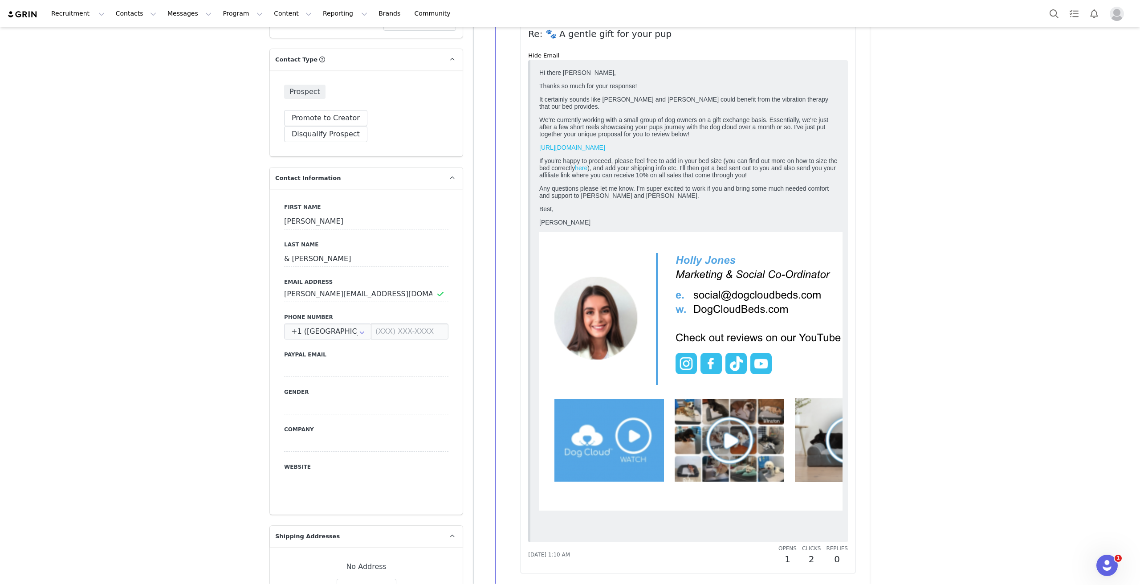
scroll to position [134, 0]
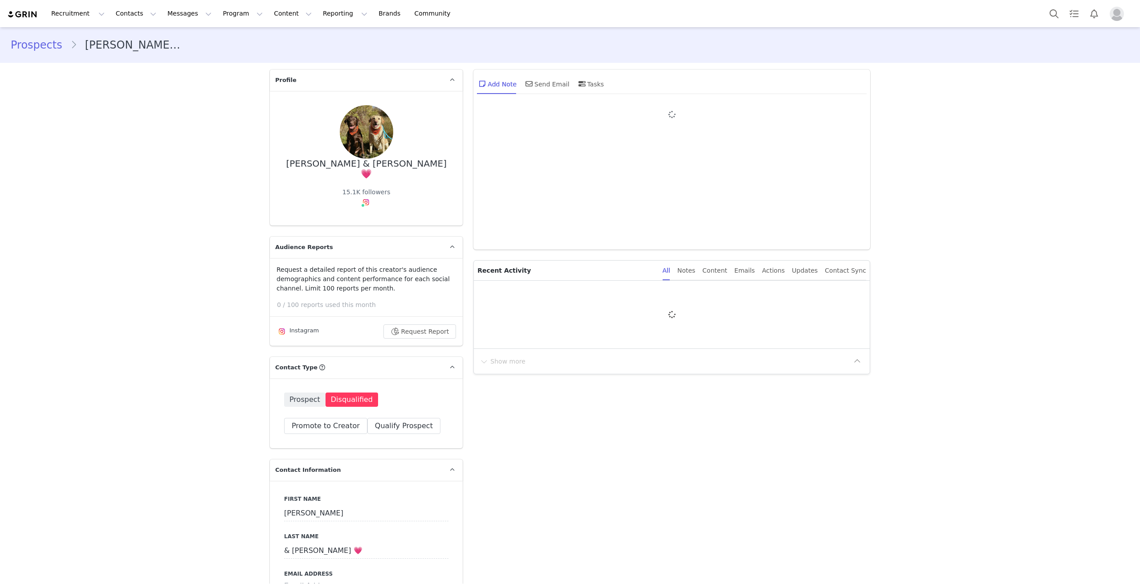
type input "+1 ([GEOGRAPHIC_DATA])"
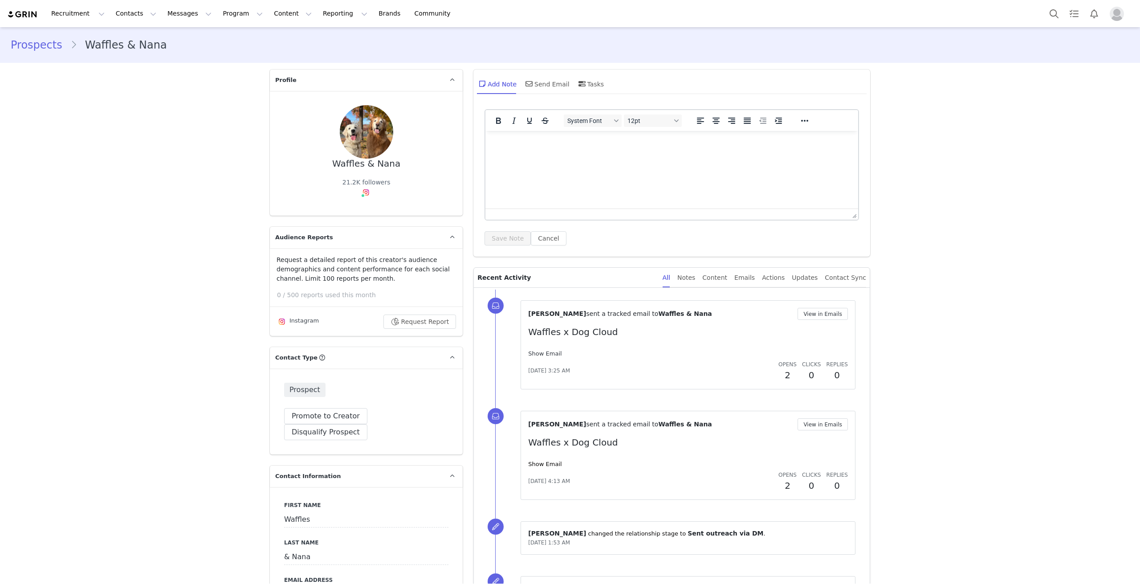
click at [545, 353] on link "Show Email" at bounding box center [544, 353] width 33 height 7
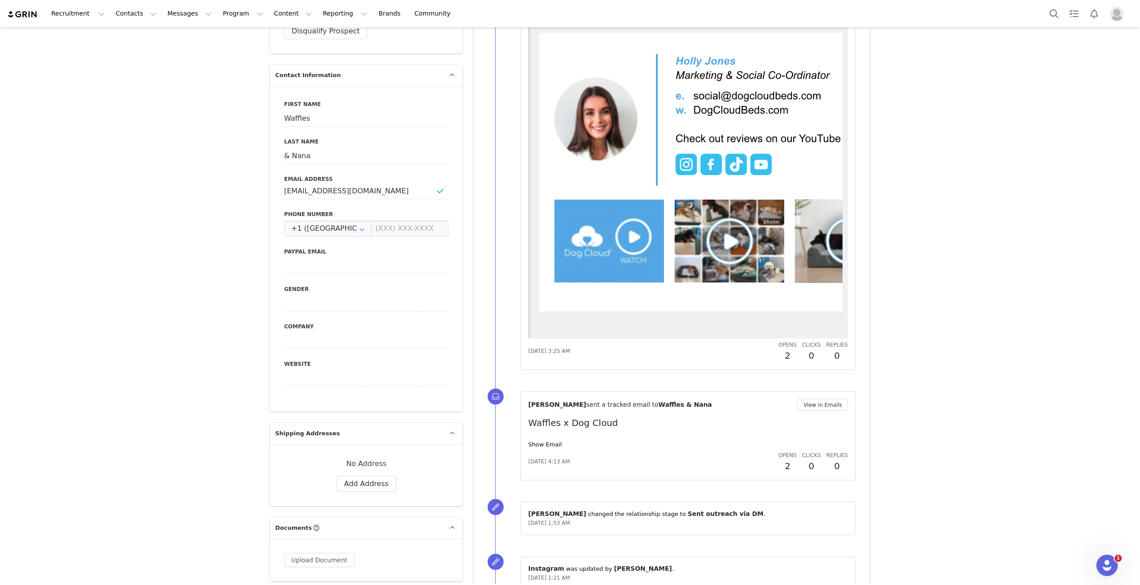
scroll to position [490, 0]
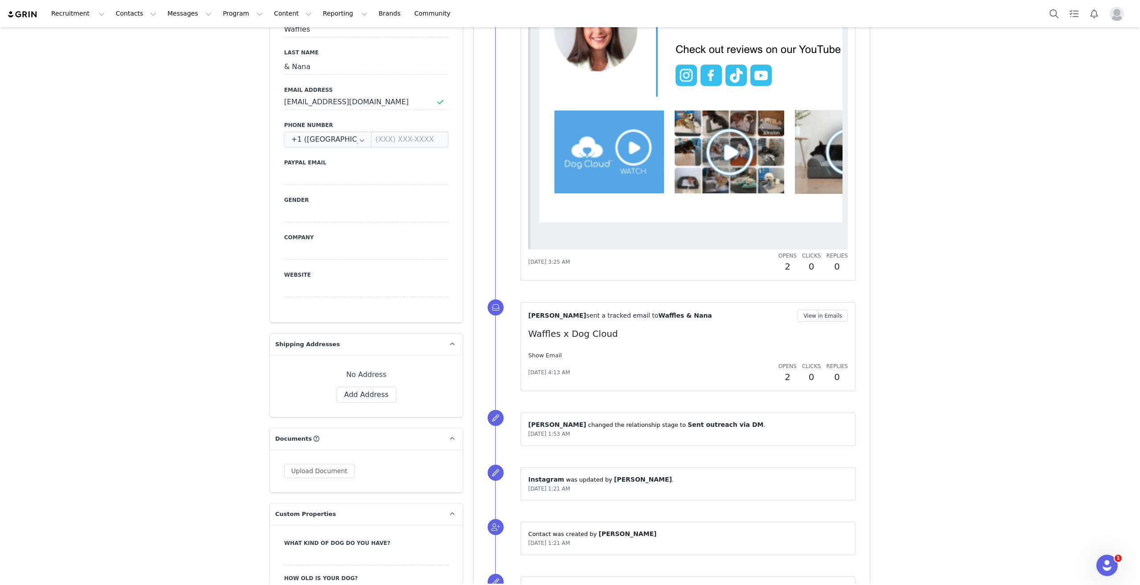
click at [542, 357] on link "Show Email" at bounding box center [544, 355] width 33 height 7
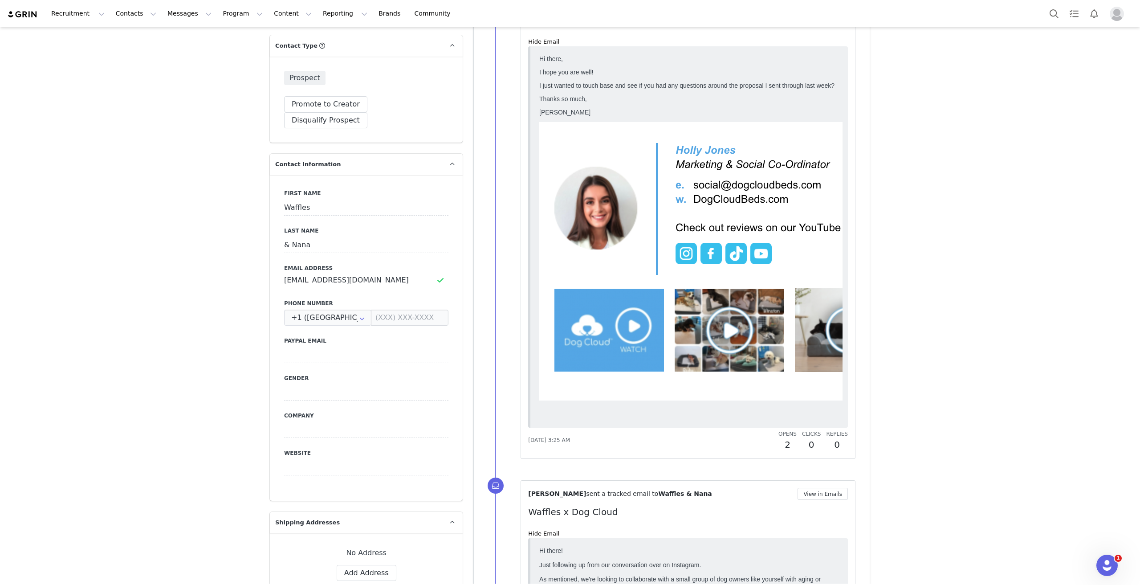
scroll to position [0, 0]
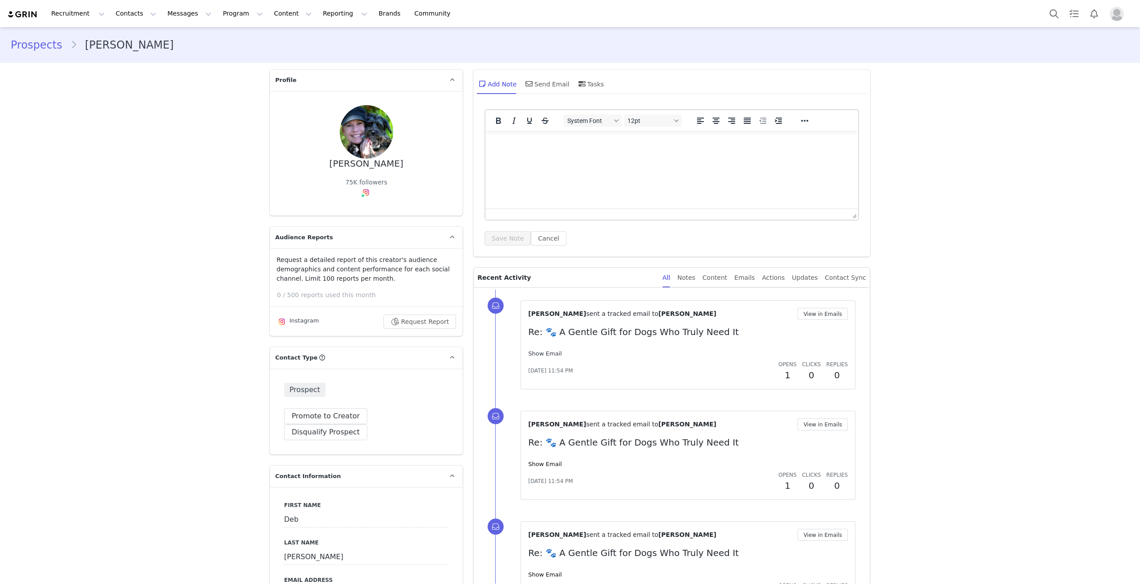
click at [547, 355] on link "Show Email" at bounding box center [544, 353] width 33 height 7
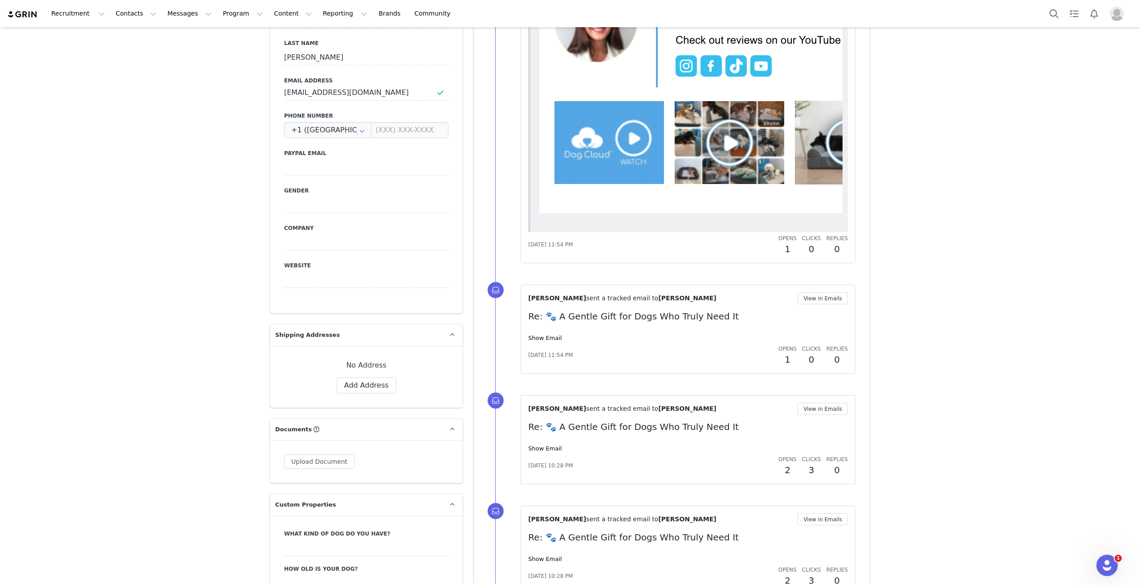
scroll to position [579, 0]
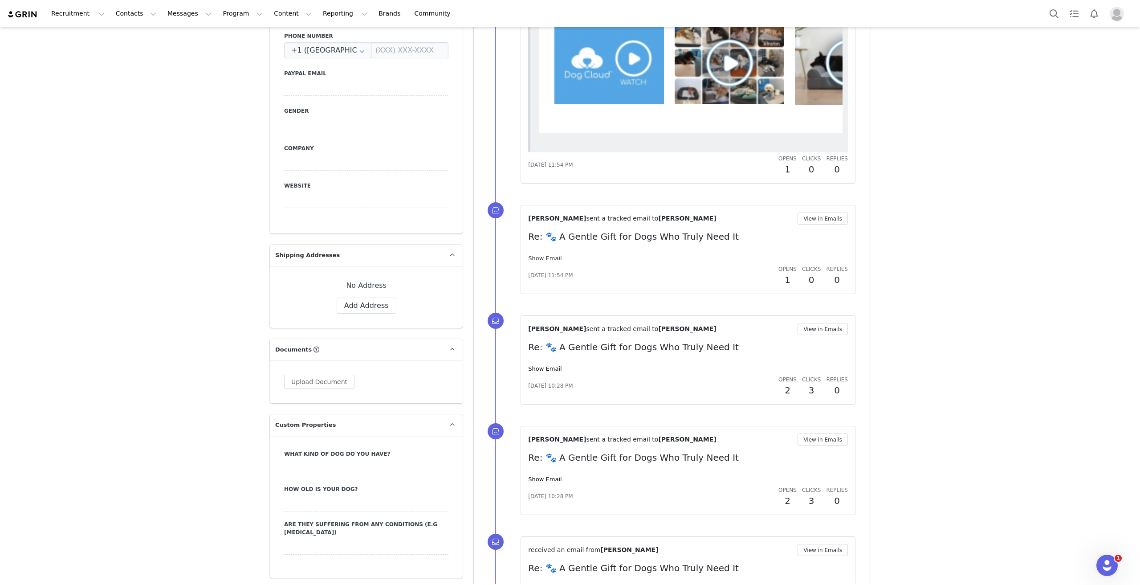
click at [552, 256] on link "Show Email" at bounding box center [544, 258] width 33 height 7
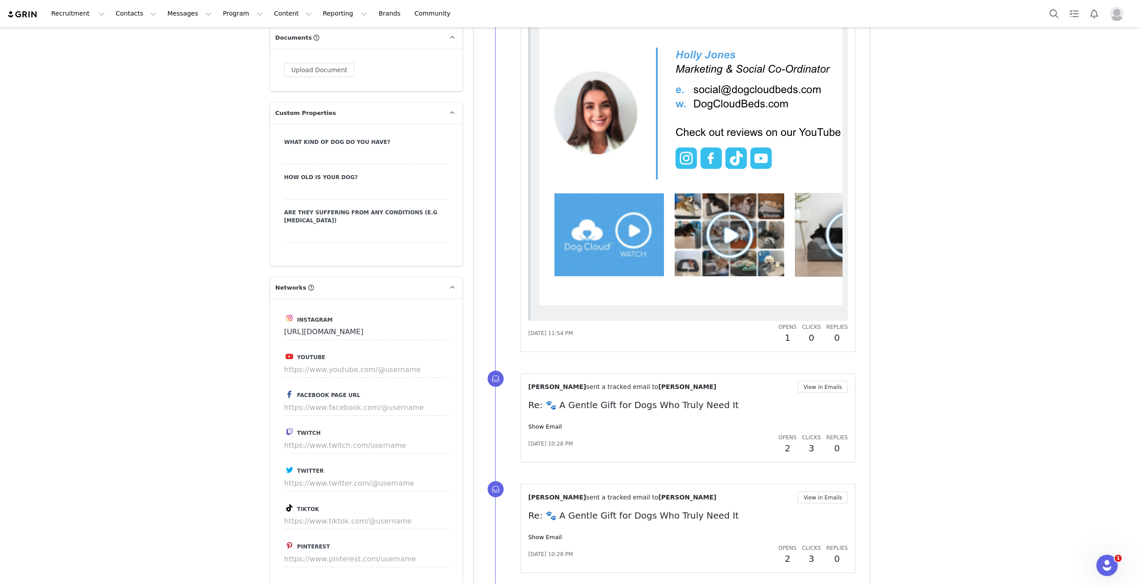
scroll to position [1113, 0]
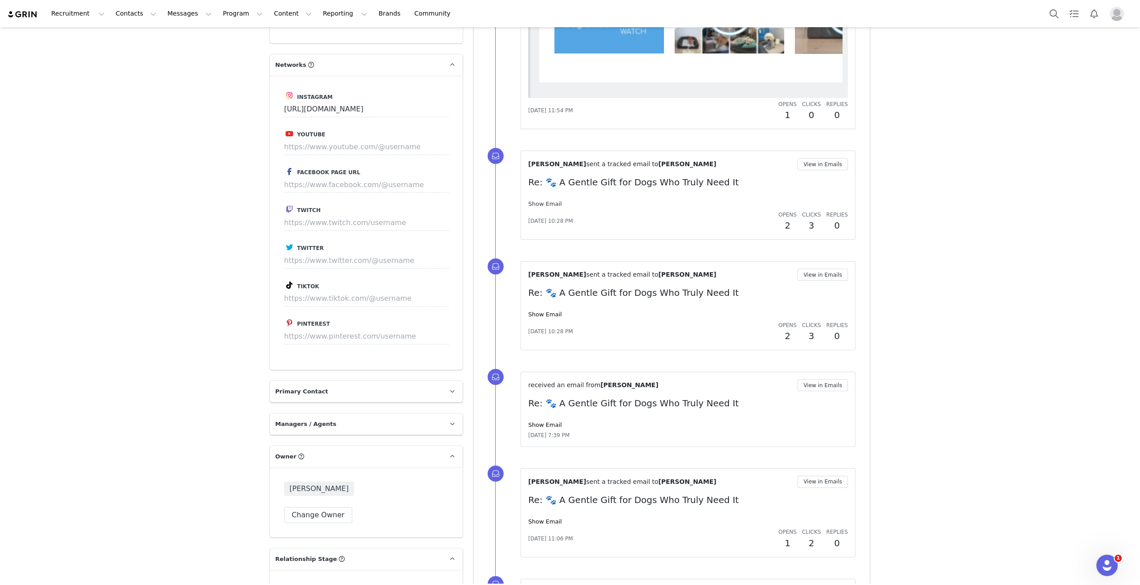
click at [549, 205] on link "Show Email" at bounding box center [544, 203] width 33 height 7
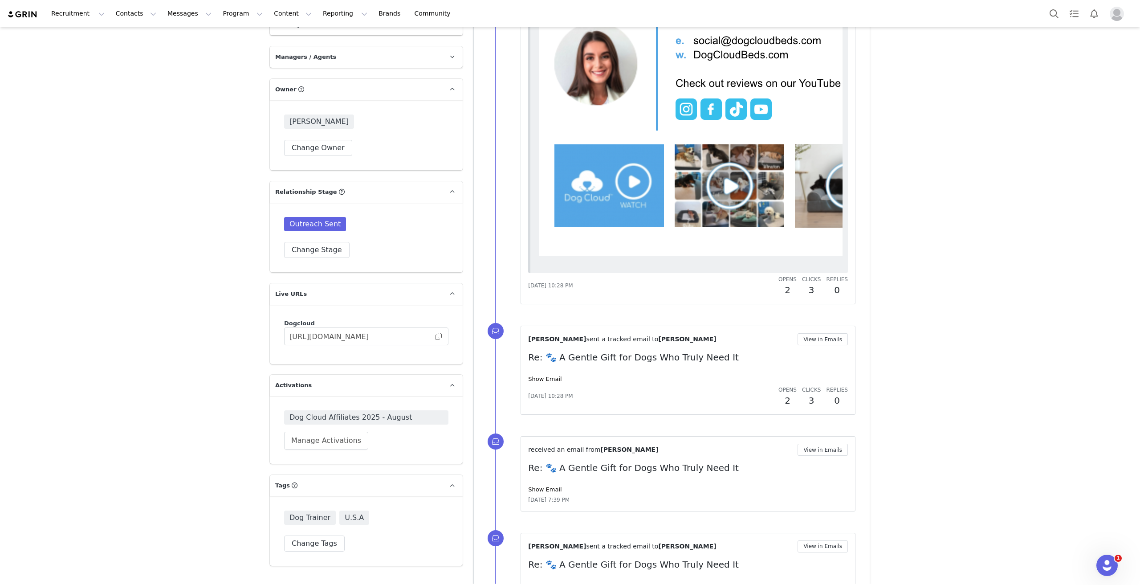
scroll to position [1648, 0]
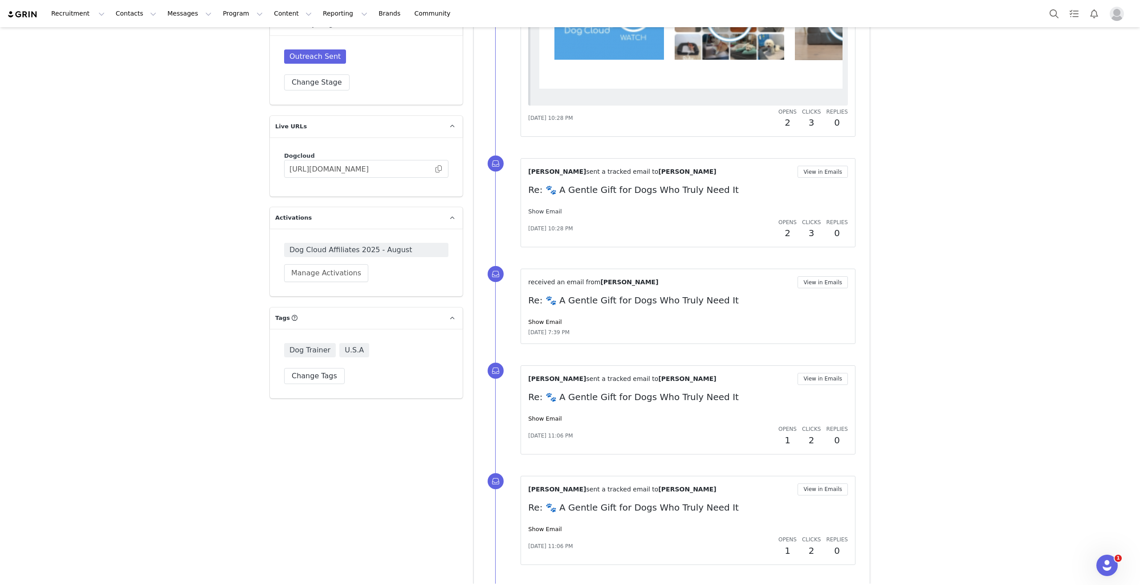
click at [551, 209] on link "Show Email" at bounding box center [544, 211] width 33 height 7
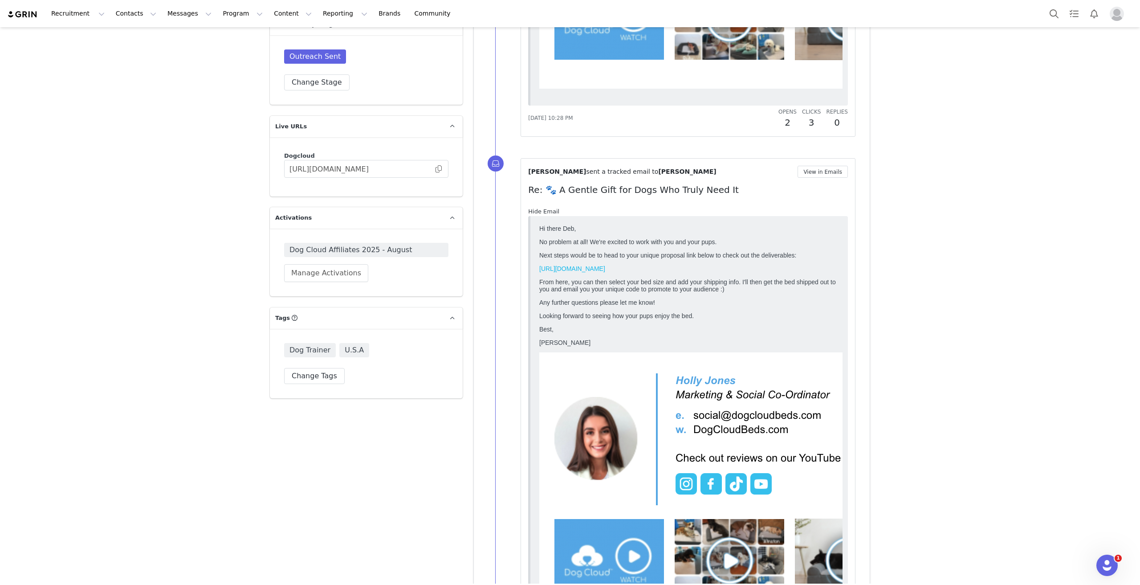
scroll to position [0, 0]
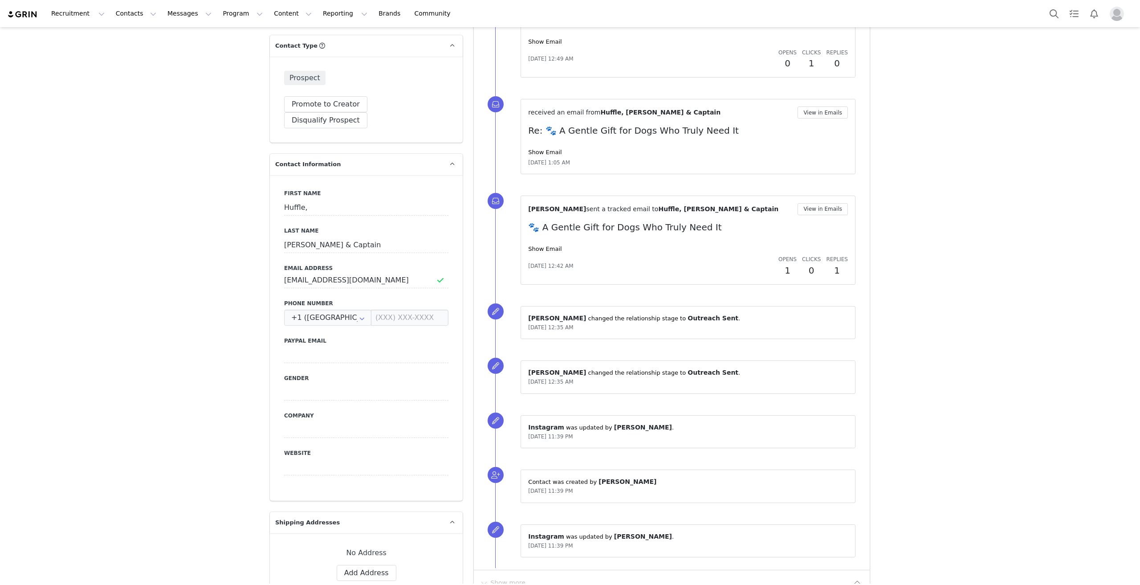
scroll to position [134, 0]
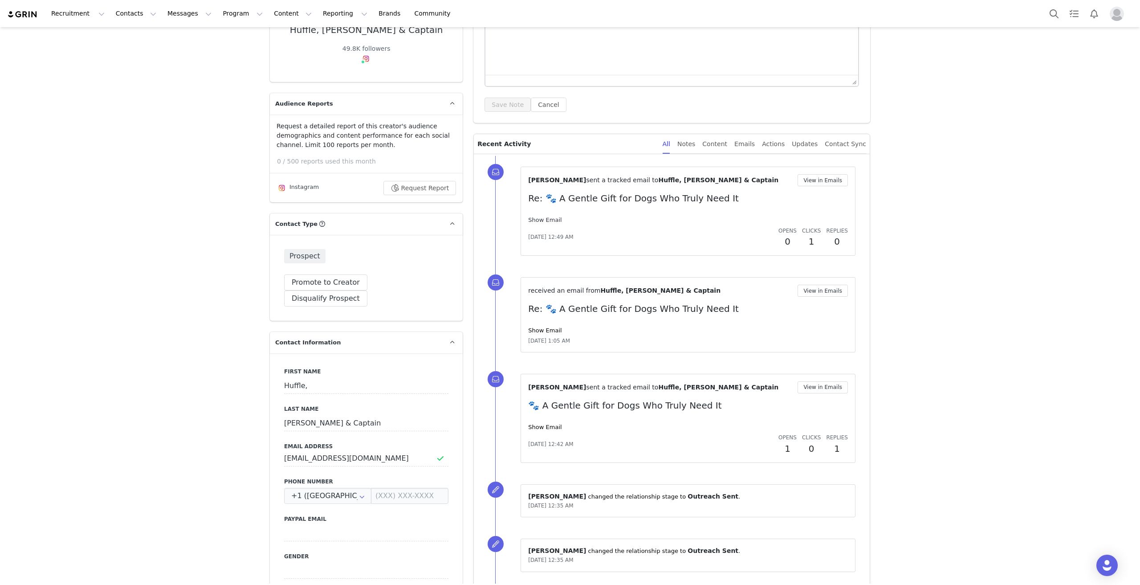
click at [545, 217] on link "Show Email" at bounding box center [544, 219] width 33 height 7
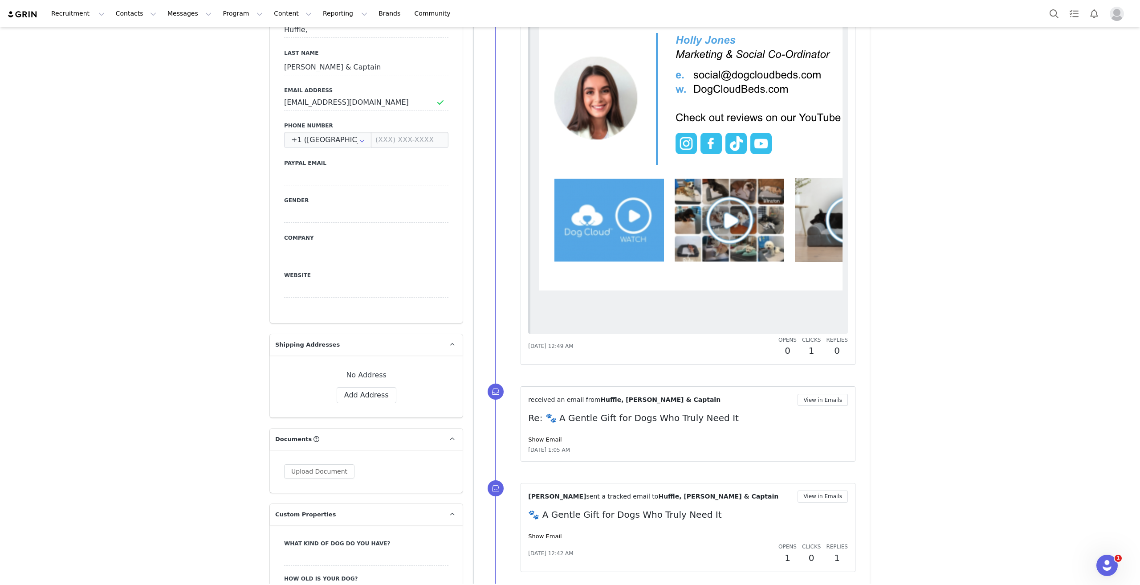
scroll to position [490, 0]
click at [537, 440] on link "Show Email" at bounding box center [544, 439] width 33 height 7
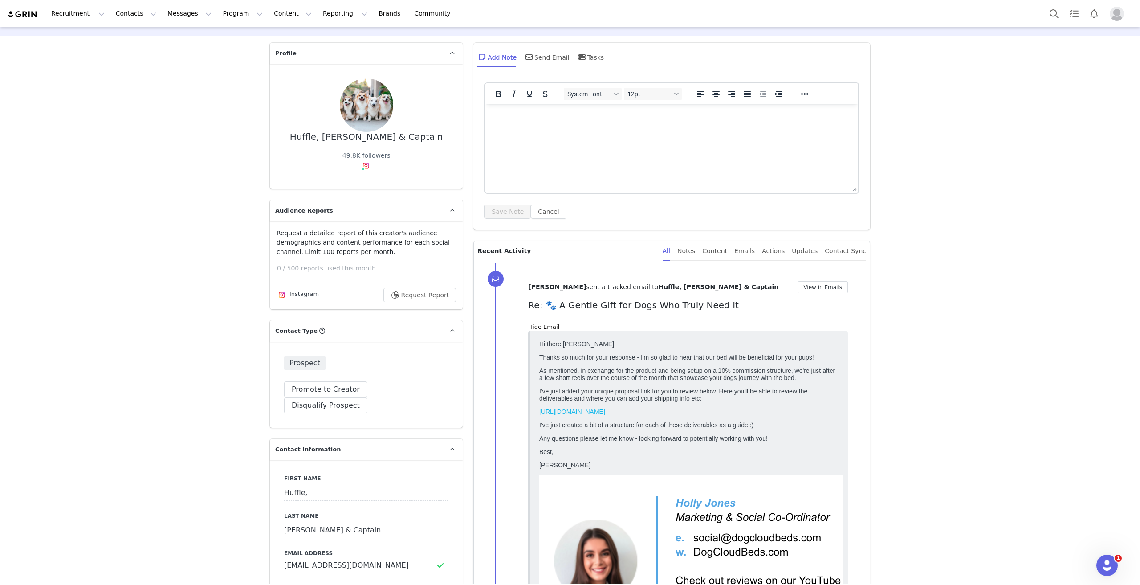
scroll to position [0, 0]
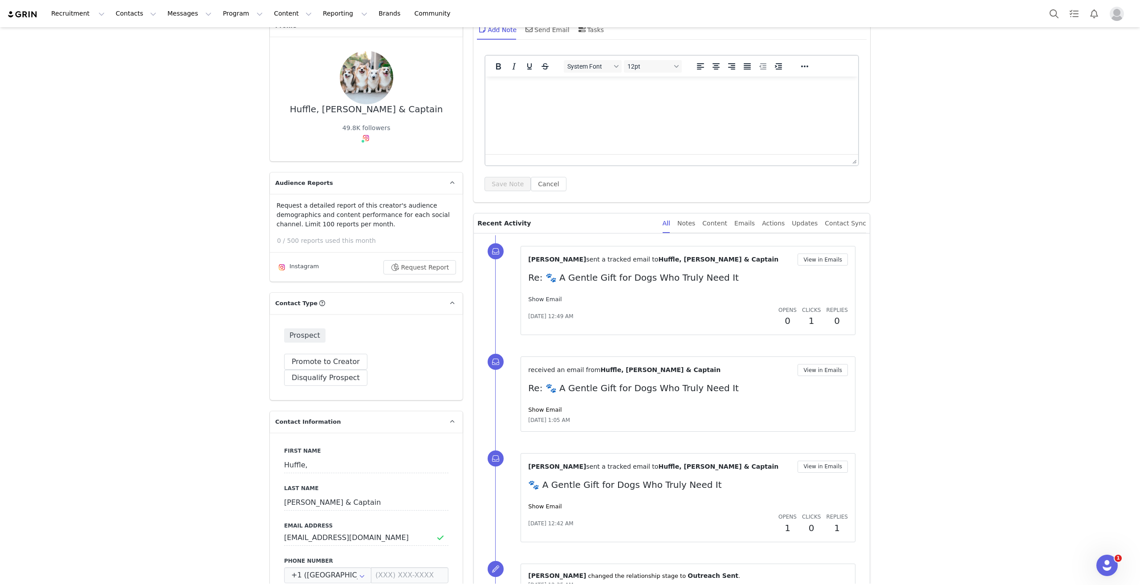
click at [547, 300] on link "Show Email" at bounding box center [544, 299] width 33 height 7
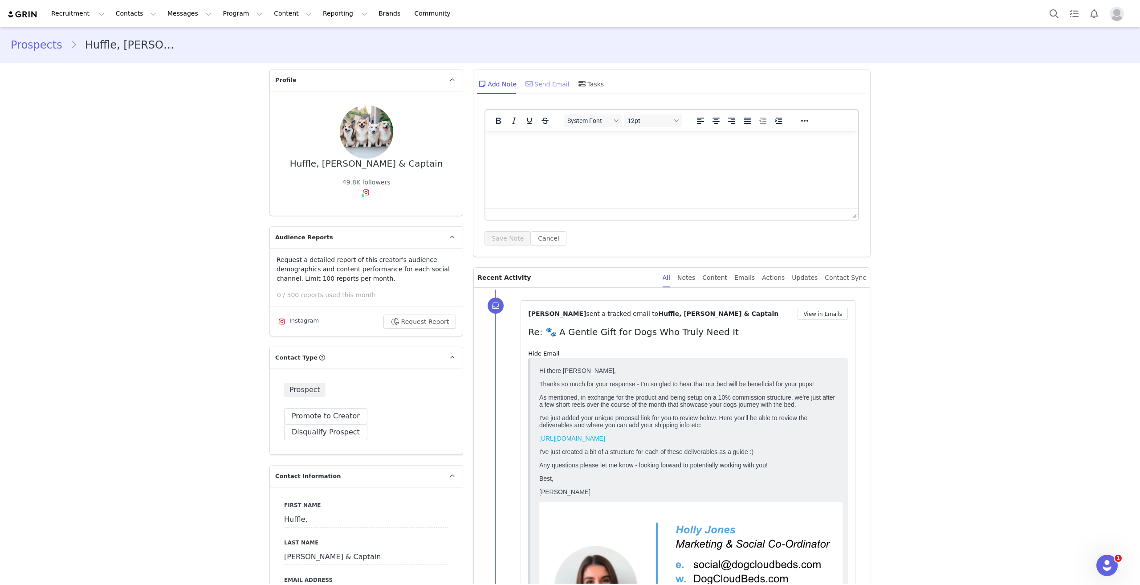
click at [538, 78] on div "Send Email" at bounding box center [547, 83] width 46 height 21
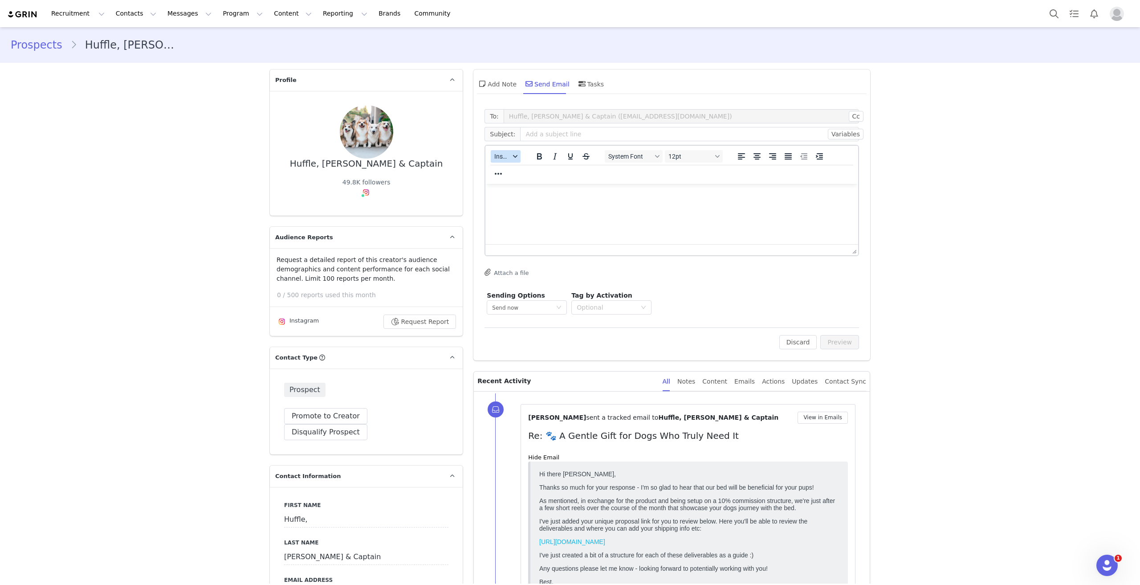
click at [513, 156] on icon "button" at bounding box center [515, 156] width 4 height 4
click at [522, 172] on div "Insert Template" at bounding box center [535, 171] width 80 height 11
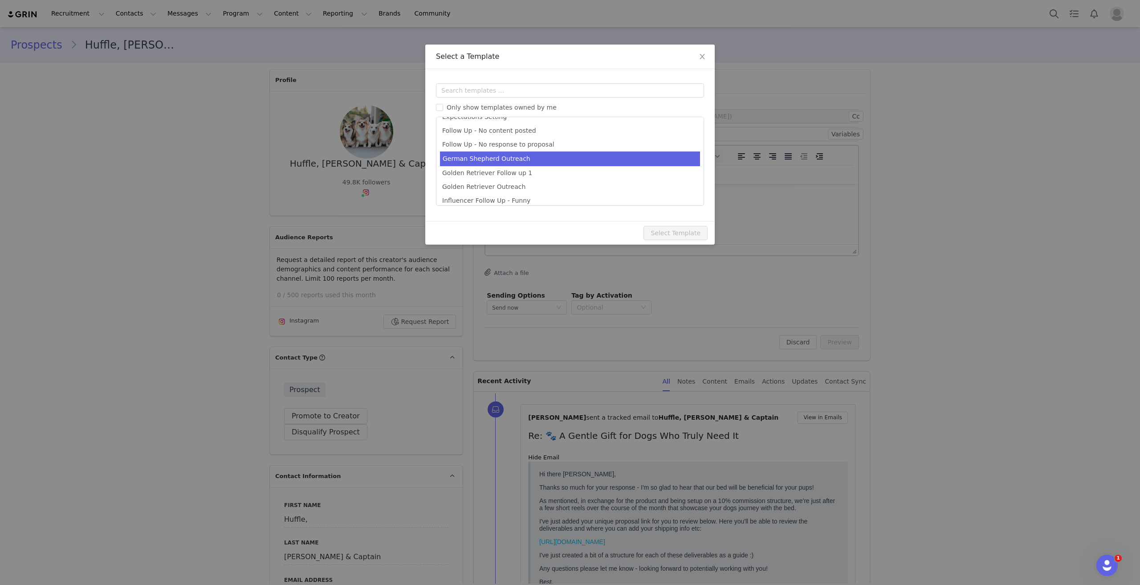
scroll to position [328, 0]
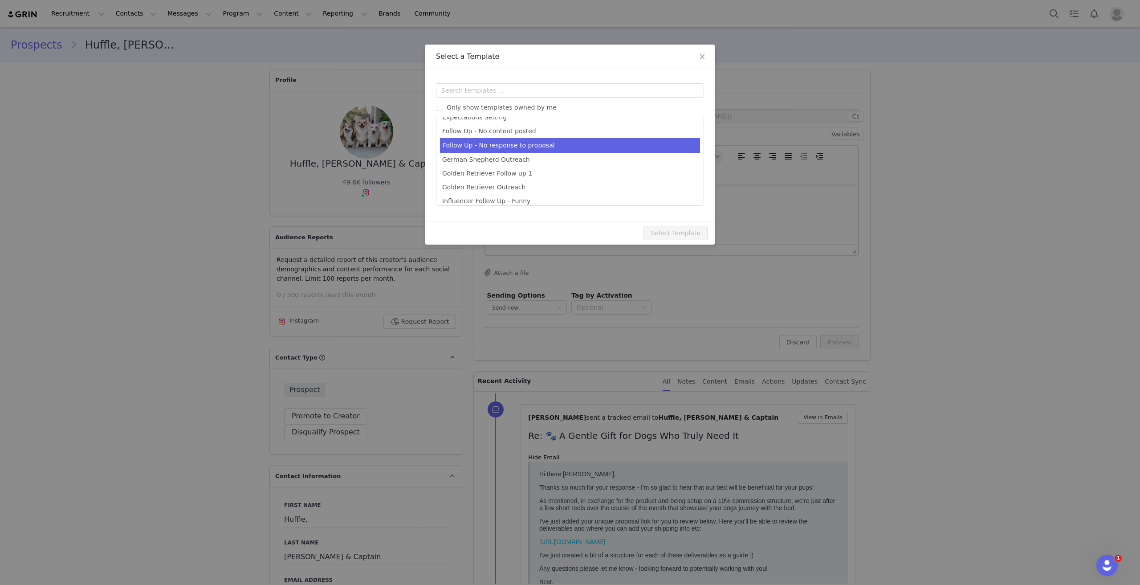
click at [573, 145] on li "Follow Up - No response to proposal" at bounding box center [570, 145] width 260 height 15
type input "[first_name] x Dog Cloud Follow Up"
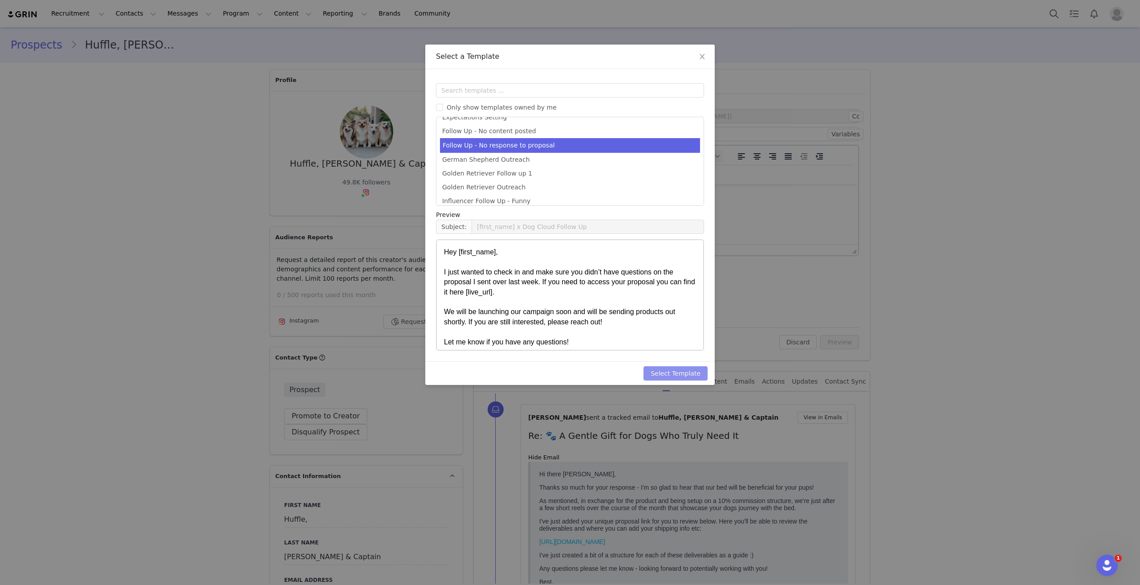
click at [687, 370] on button "Select Template" at bounding box center [675, 373] width 64 height 14
type input "[first_name] x Dog Cloud Follow Up"
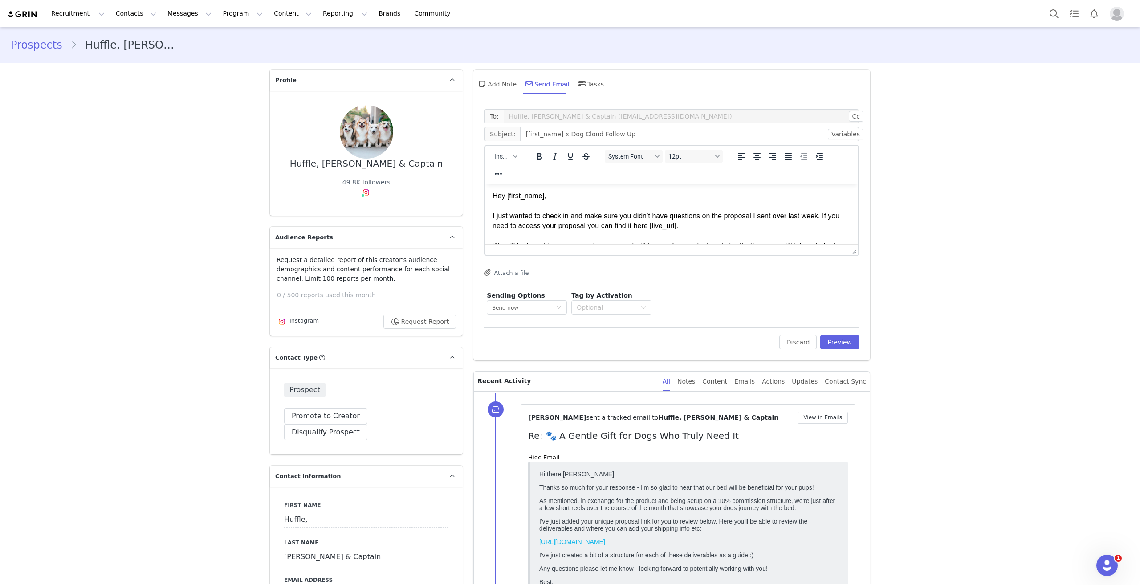
scroll to position [0, 0]
click at [547, 195] on p "Hey [first_name], I just wanted to check in and make sure you didn’t have quest…" at bounding box center [672, 236] width 358 height 90
click at [589, 197] on p "Hey First Name , I just wanted to check in and make sure you didn’t have questi…" at bounding box center [672, 236] width 358 height 90
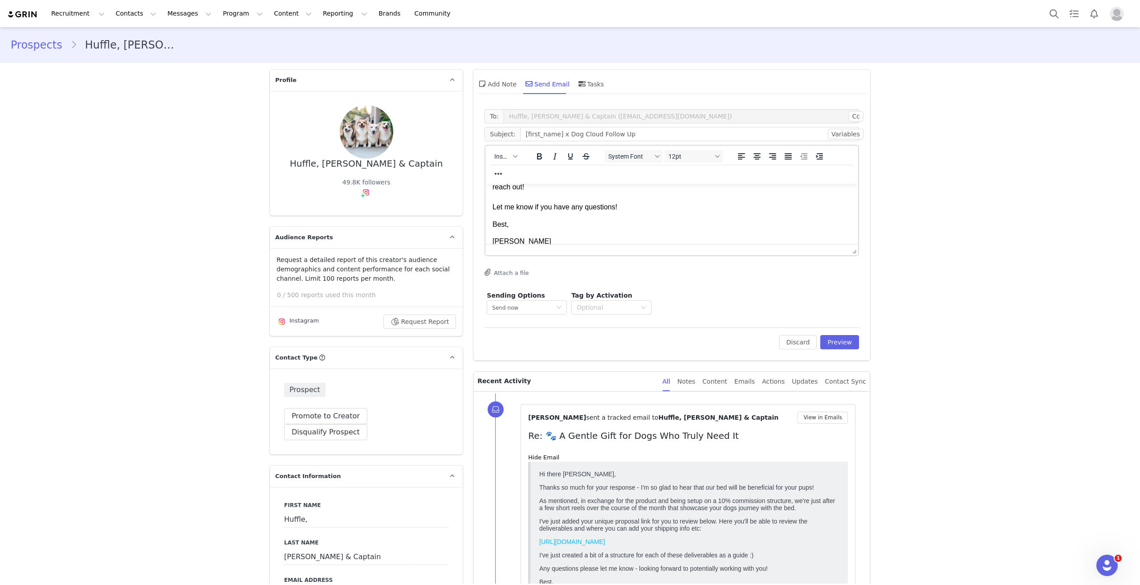
scroll to position [89, 0]
drag, startPoint x: 533, startPoint y: 223, endPoint x: 492, endPoint y: 203, distance: 45.2
click at [492, 203] on html "Hey Czarina, I just wanted to check in and make sure you didn’t have questions …" at bounding box center [671, 308] width 373 height 427
click at [522, 220] on p "Holly Jones" at bounding box center [672, 221] width 358 height 10
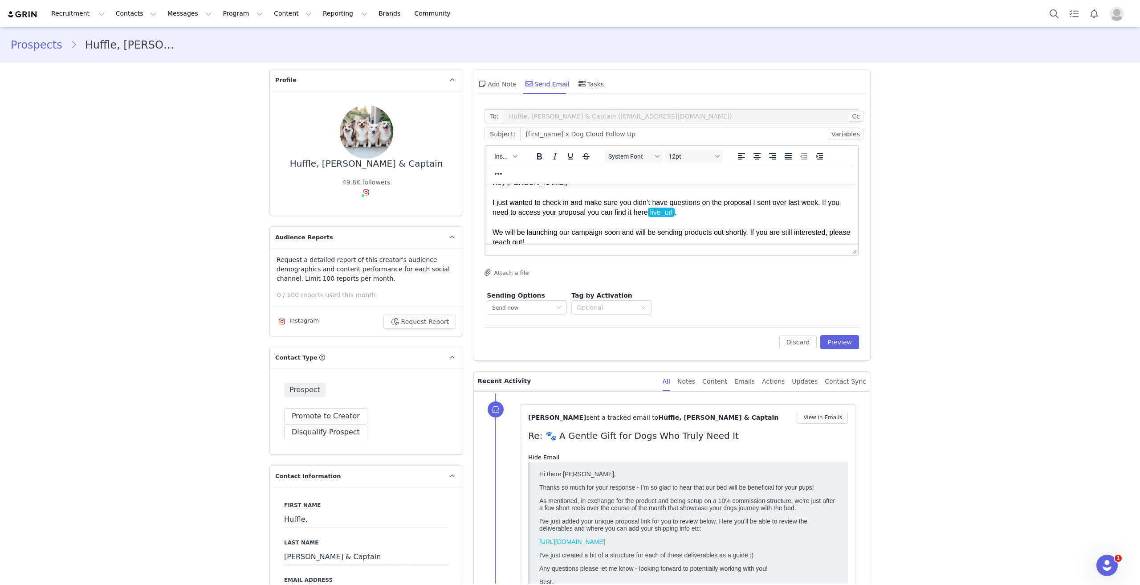
scroll to position [0, 0]
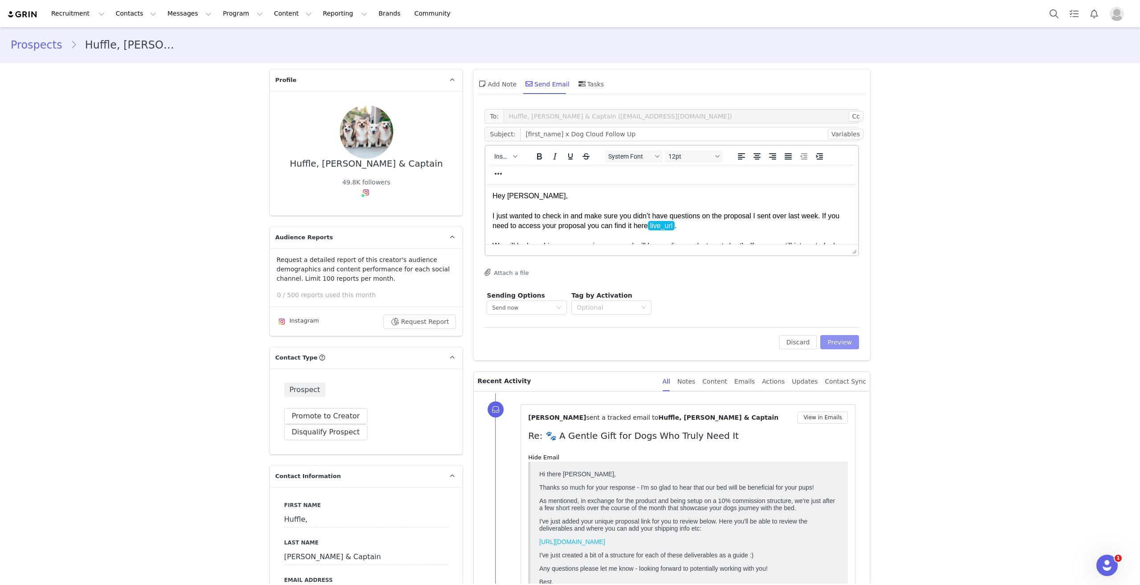
click at [851, 345] on button "Preview" at bounding box center [839, 342] width 39 height 14
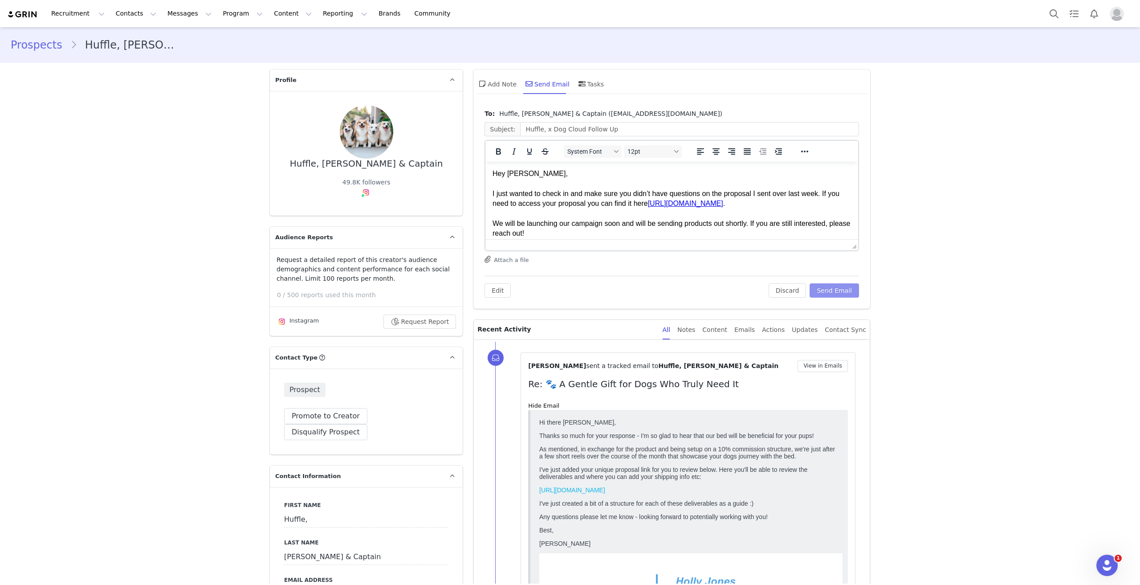
click at [840, 289] on button "Send Email" at bounding box center [834, 290] width 49 height 14
